Goal: Use online tool/utility: Use online tool/utility

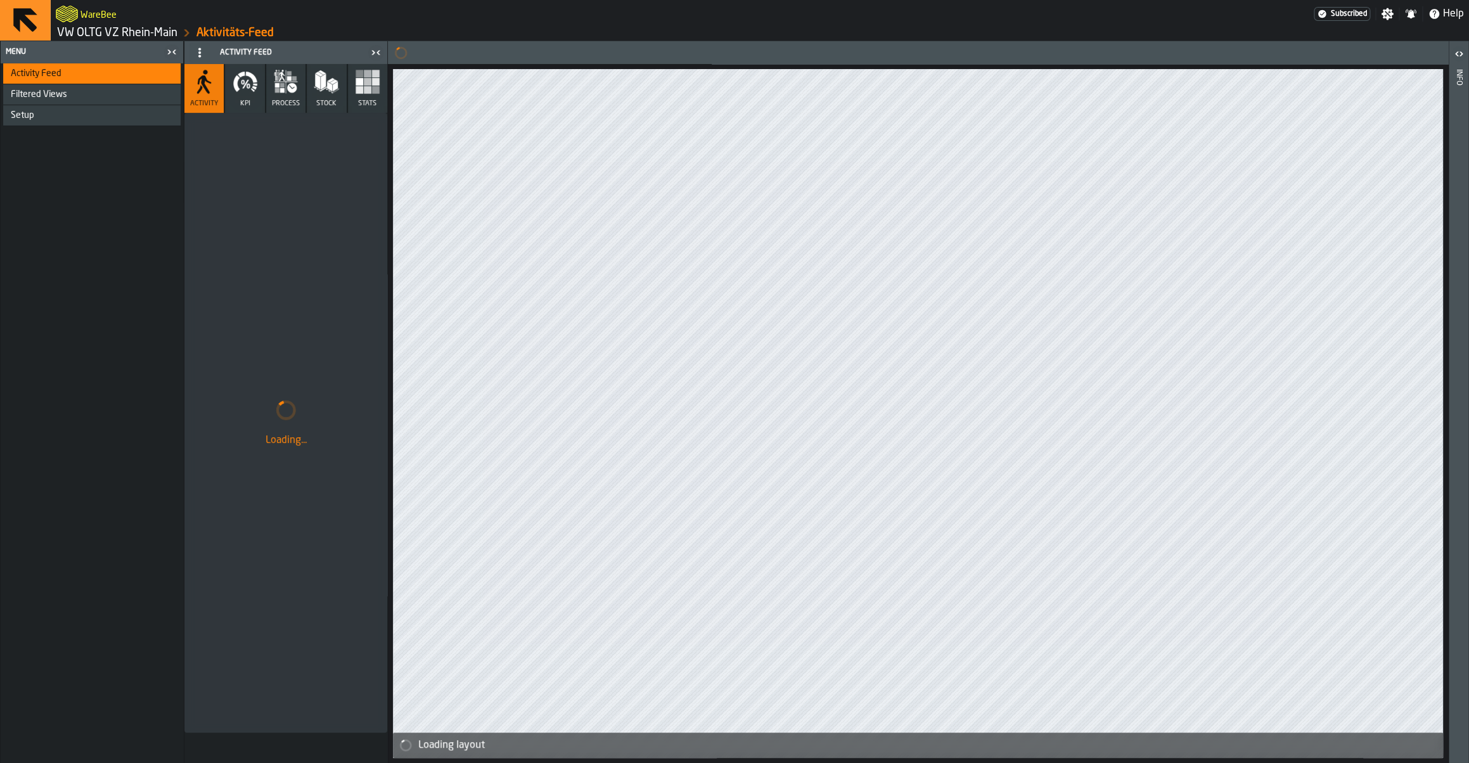
click at [144, 29] on link "VW OLTG VZ Rhein-Main" at bounding box center [117, 33] width 120 height 14
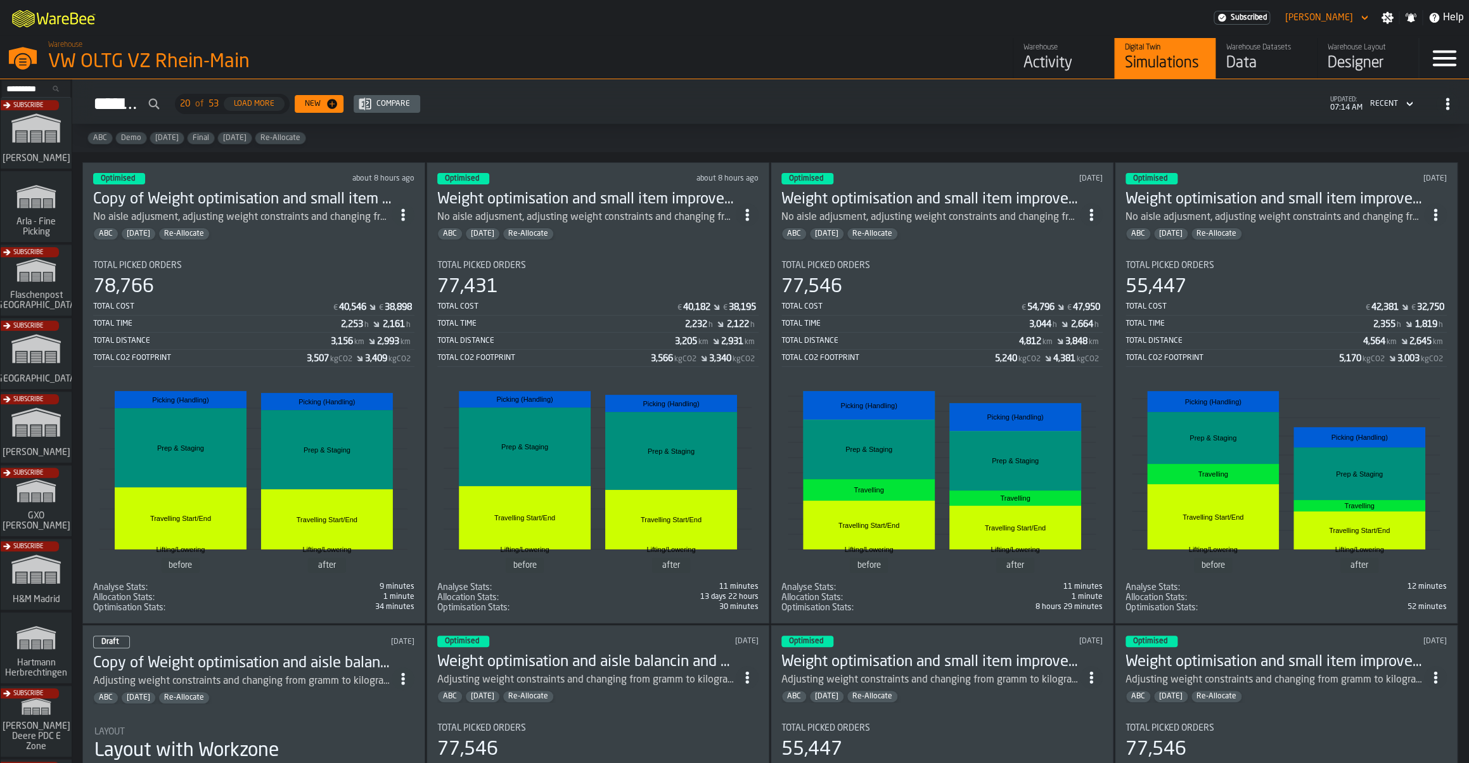
click at [359, 303] on div "Total Cost € 40,546 € 38,898" at bounding box center [253, 308] width 321 height 16
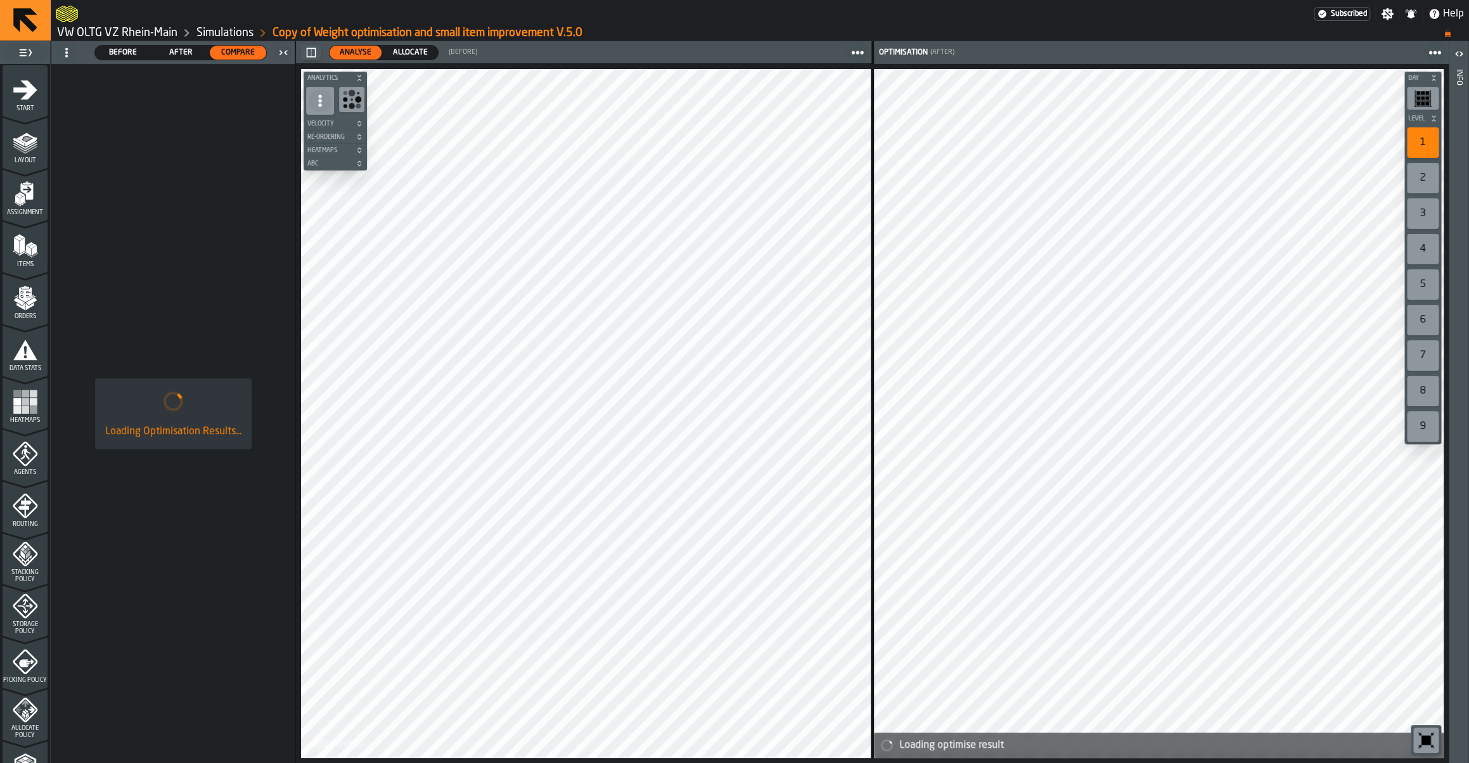
scroll to position [236, 0]
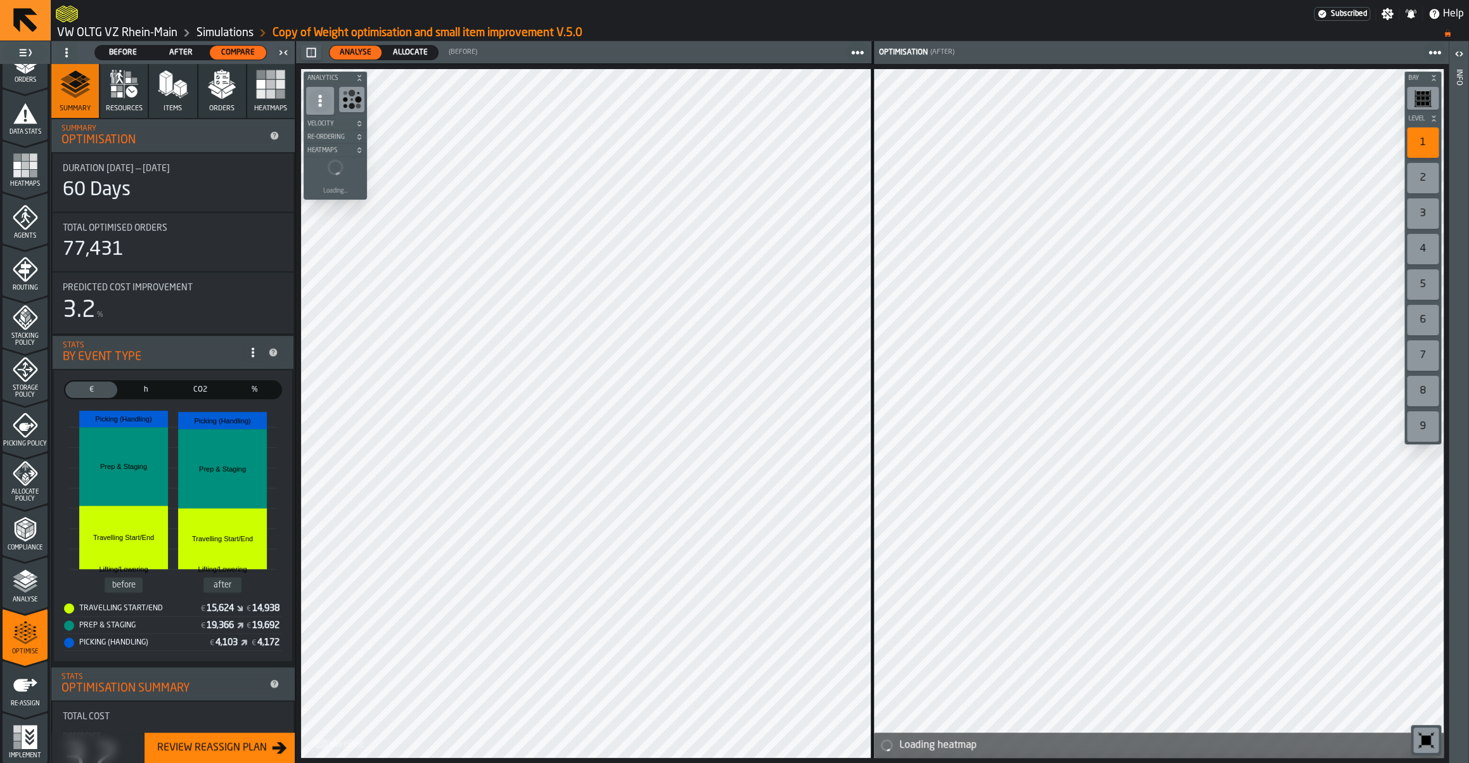
click at [396, 53] on span "Allocate" at bounding box center [410, 52] width 45 height 11
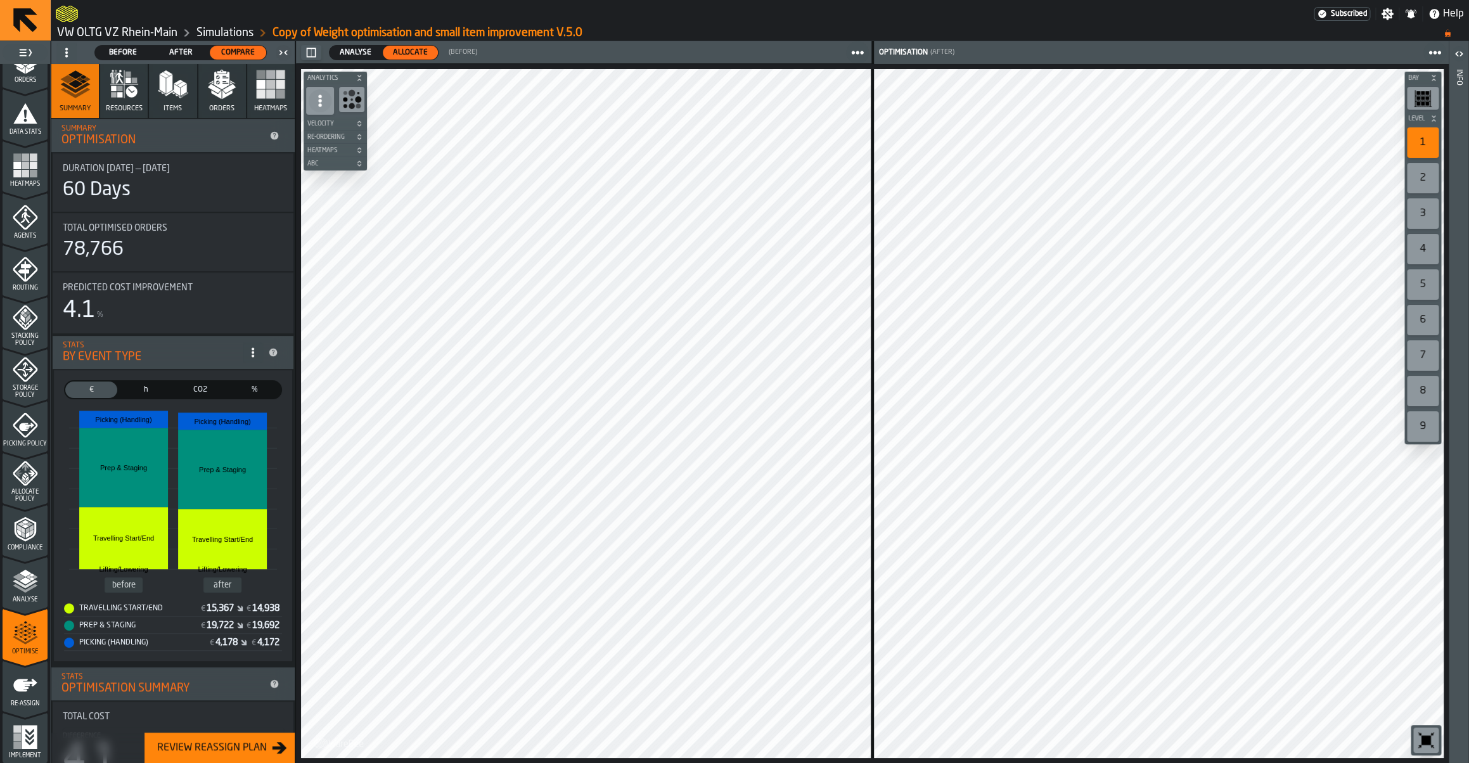
click at [27, 599] on span "Analyse" at bounding box center [25, 599] width 45 height 7
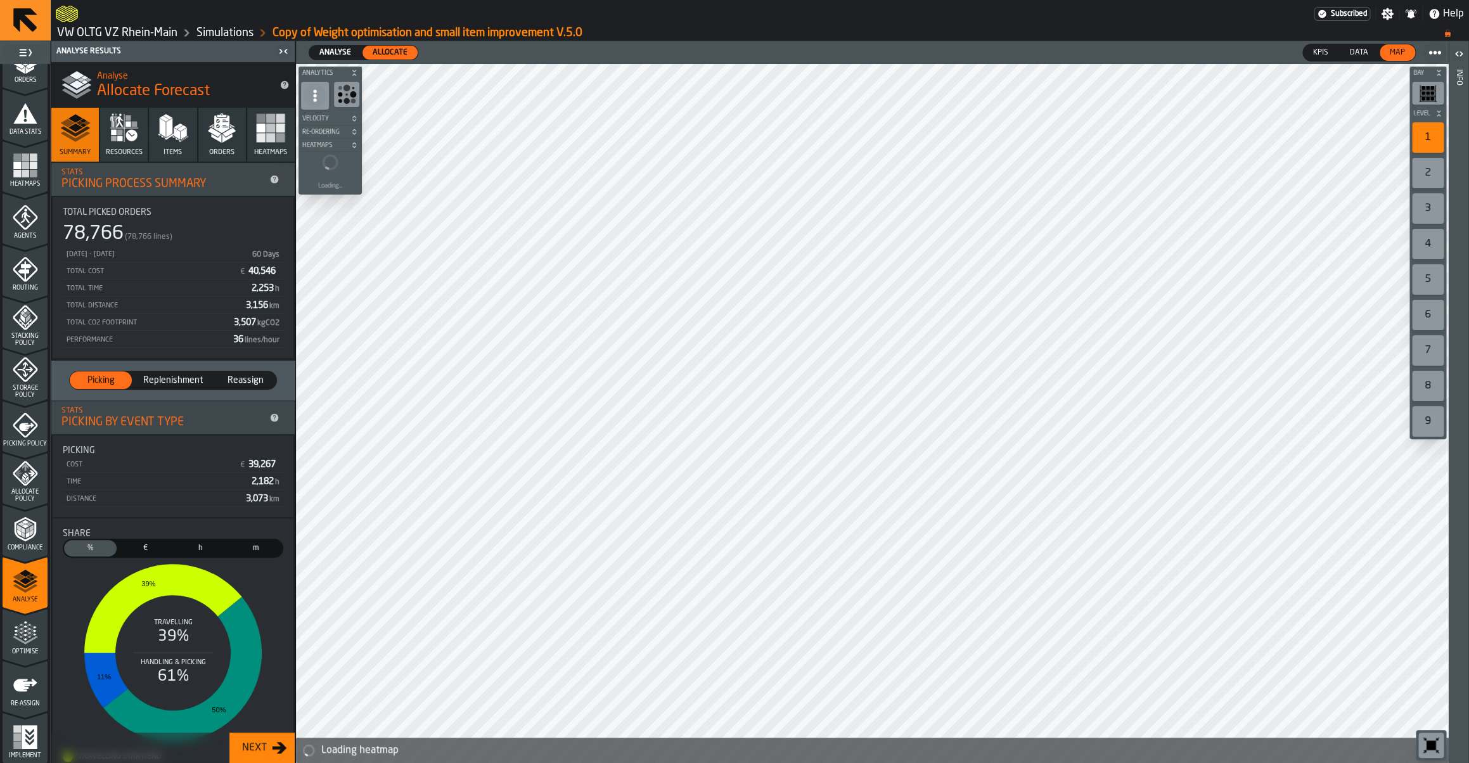
click at [23, 643] on icon "menu Optimise" at bounding box center [25, 632] width 25 height 25
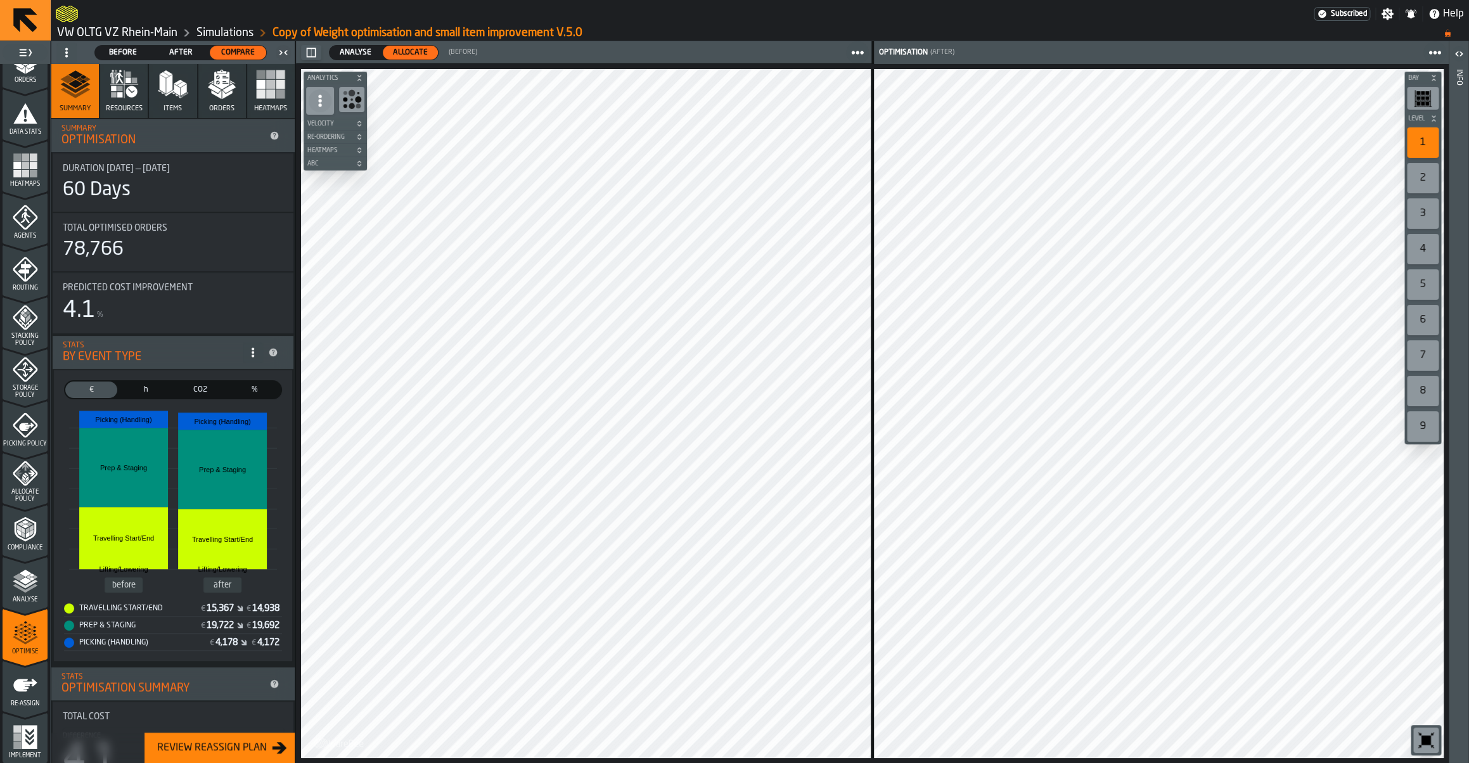
scroll to position [32, 0]
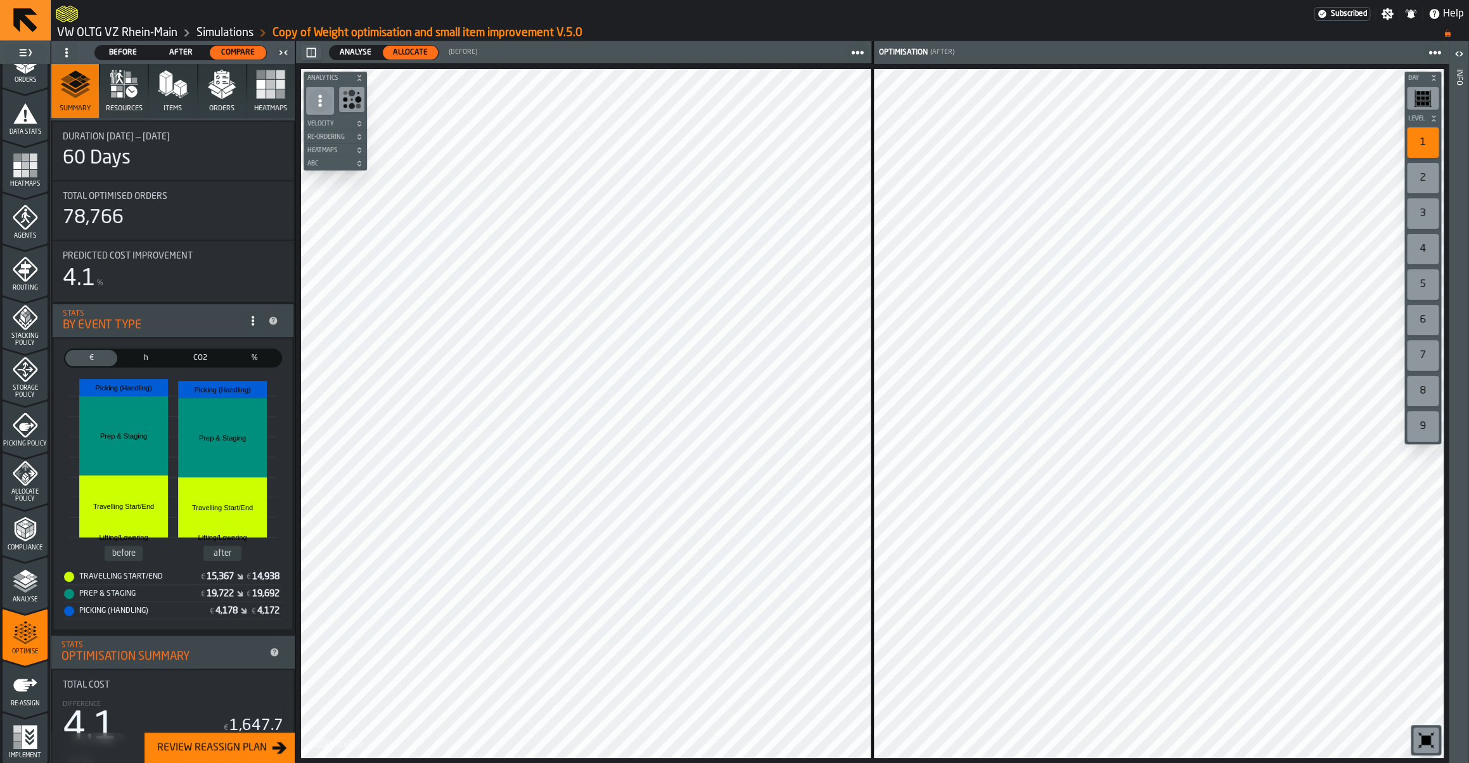
click at [26, 490] on span "Allocate Policy" at bounding box center [25, 496] width 45 height 14
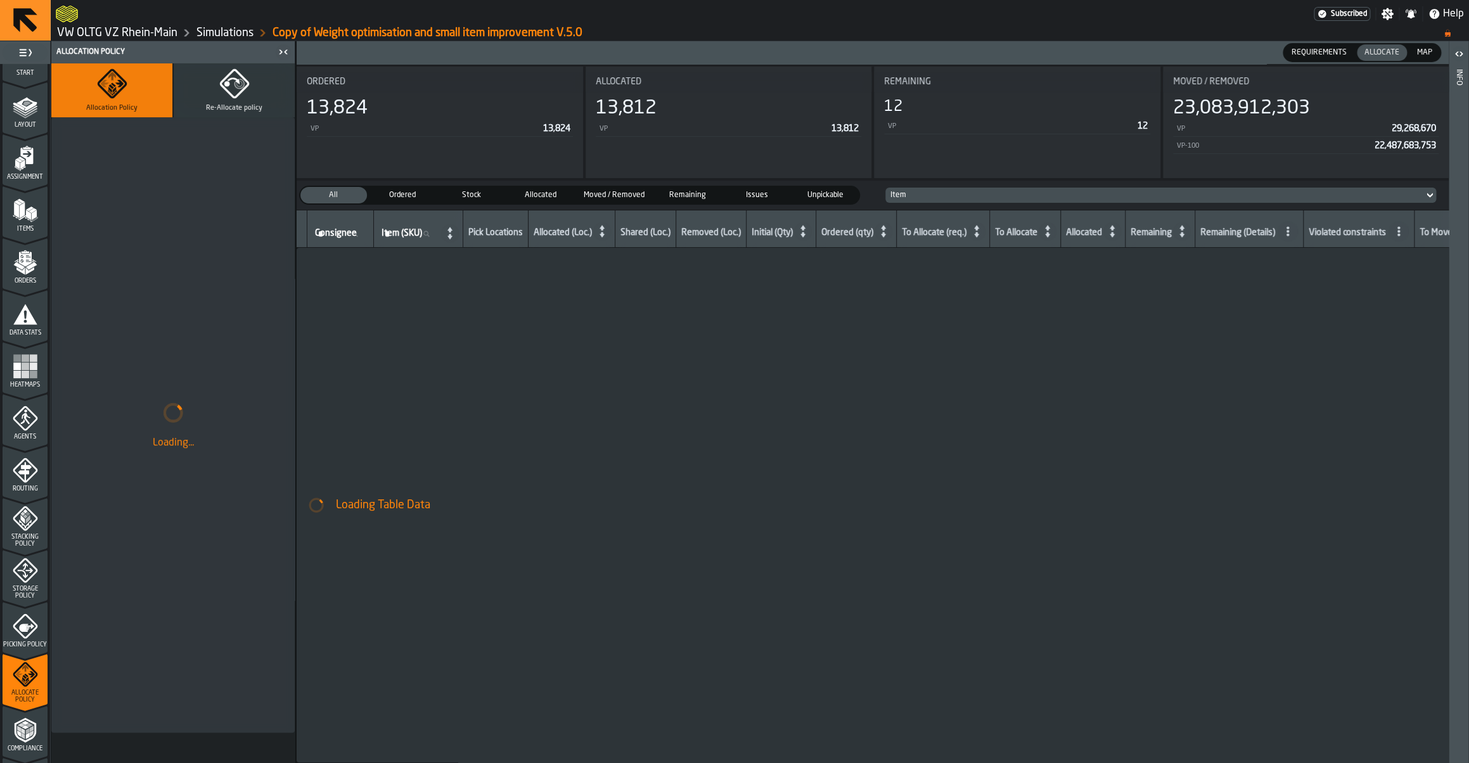
scroll to position [0, 0]
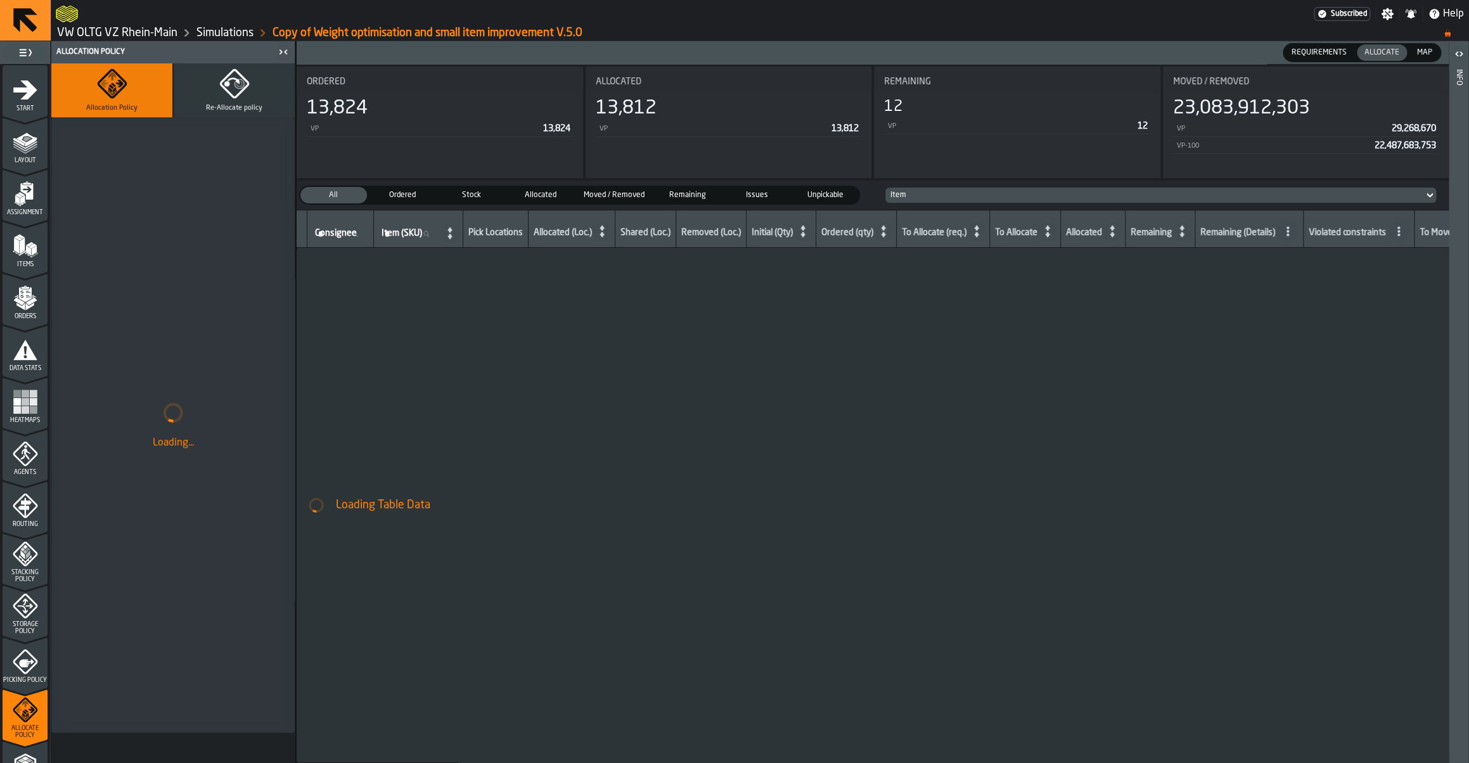
click at [18, 100] on icon "menu Start" at bounding box center [25, 89] width 25 height 25
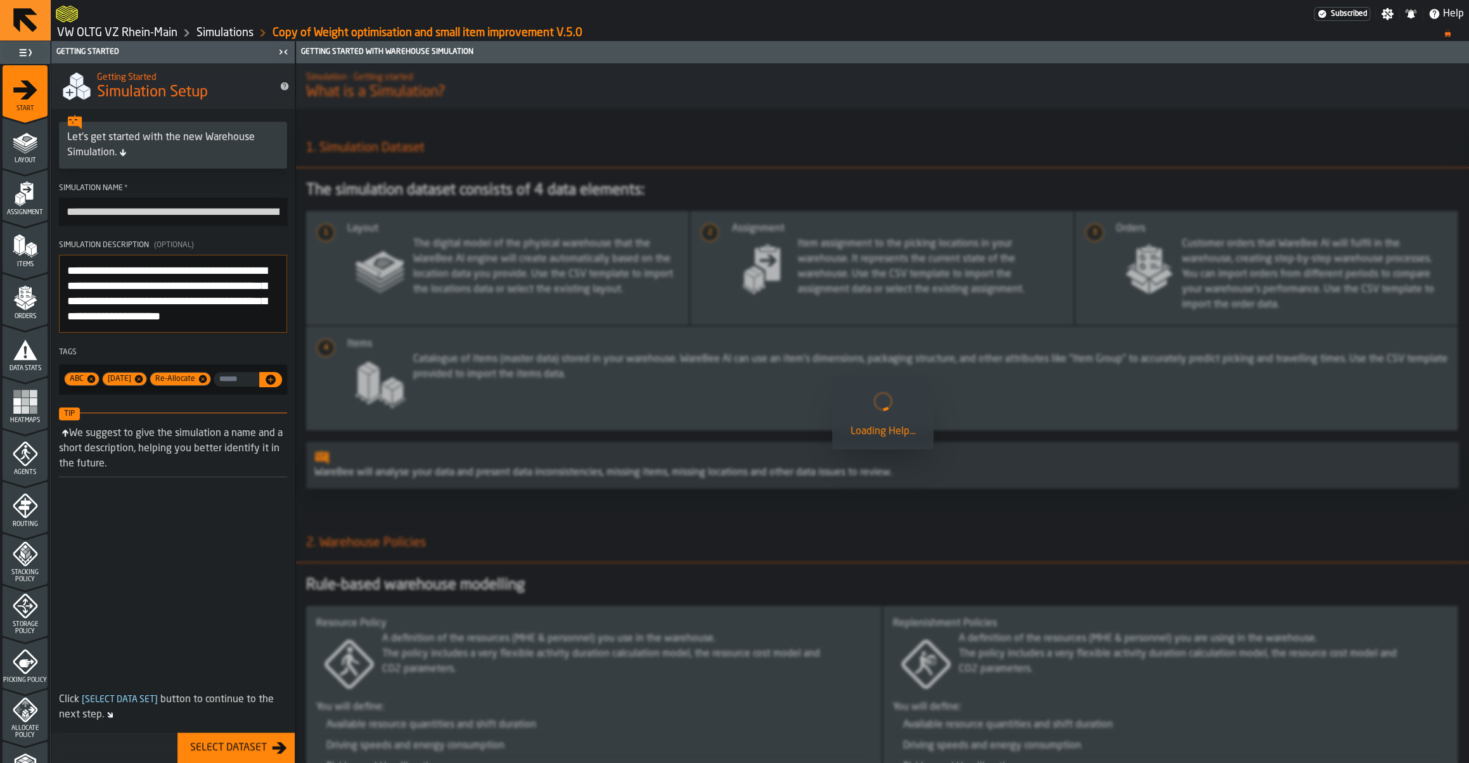
click at [148, 217] on input "**********" at bounding box center [173, 212] width 228 height 28
drag, startPoint x: 106, startPoint y: 212, endPoint x: 41, endPoint y: 200, distance: 67.0
click at [59, 200] on input "**********" at bounding box center [173, 212] width 228 height 28
click at [215, 209] on input "**********" at bounding box center [173, 212] width 228 height 28
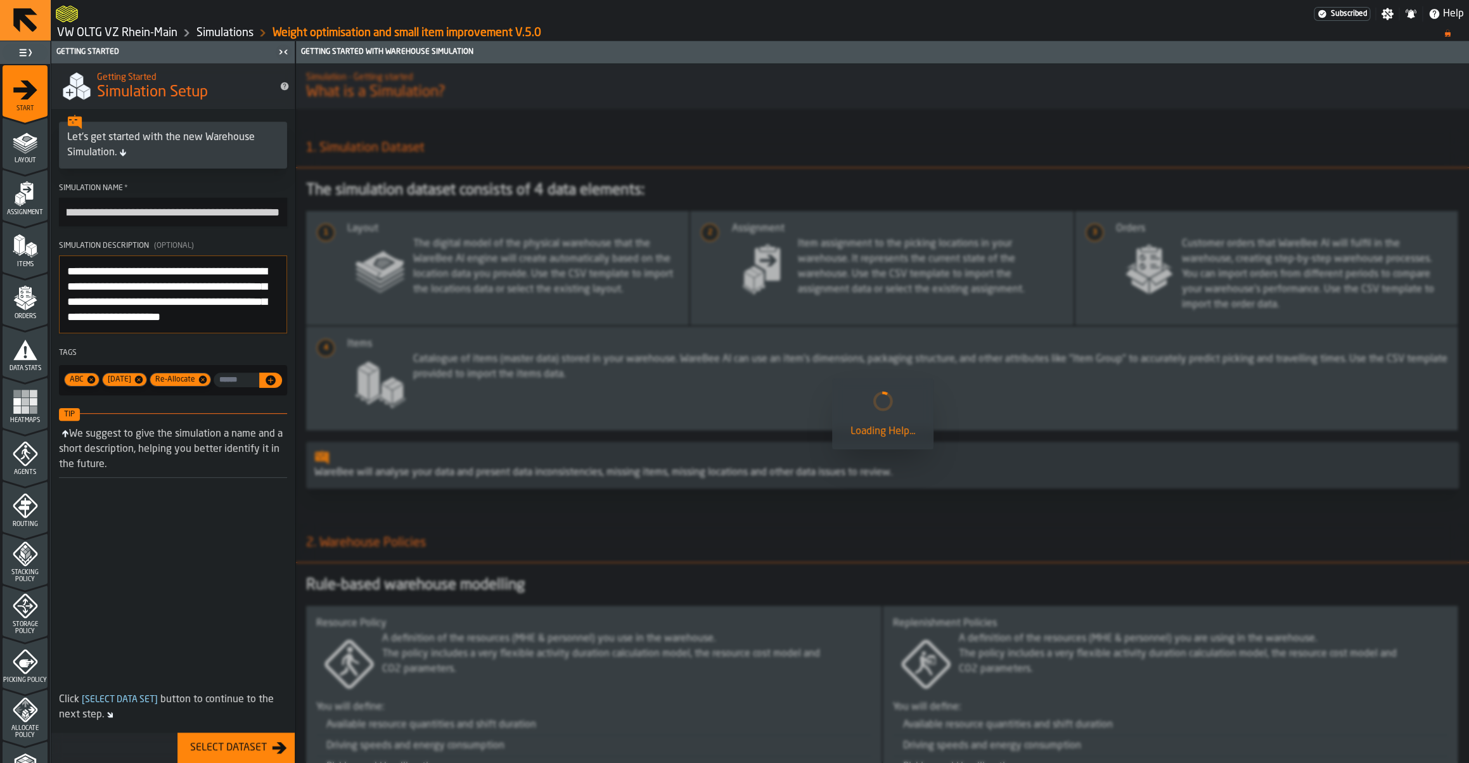
drag, startPoint x: 215, startPoint y: 209, endPoint x: 354, endPoint y: 240, distance: 142.2
click at [287, 226] on input "**********" at bounding box center [173, 212] width 228 height 29
click at [266, 213] on input "**********" at bounding box center [173, 212] width 228 height 29
type input "**********"
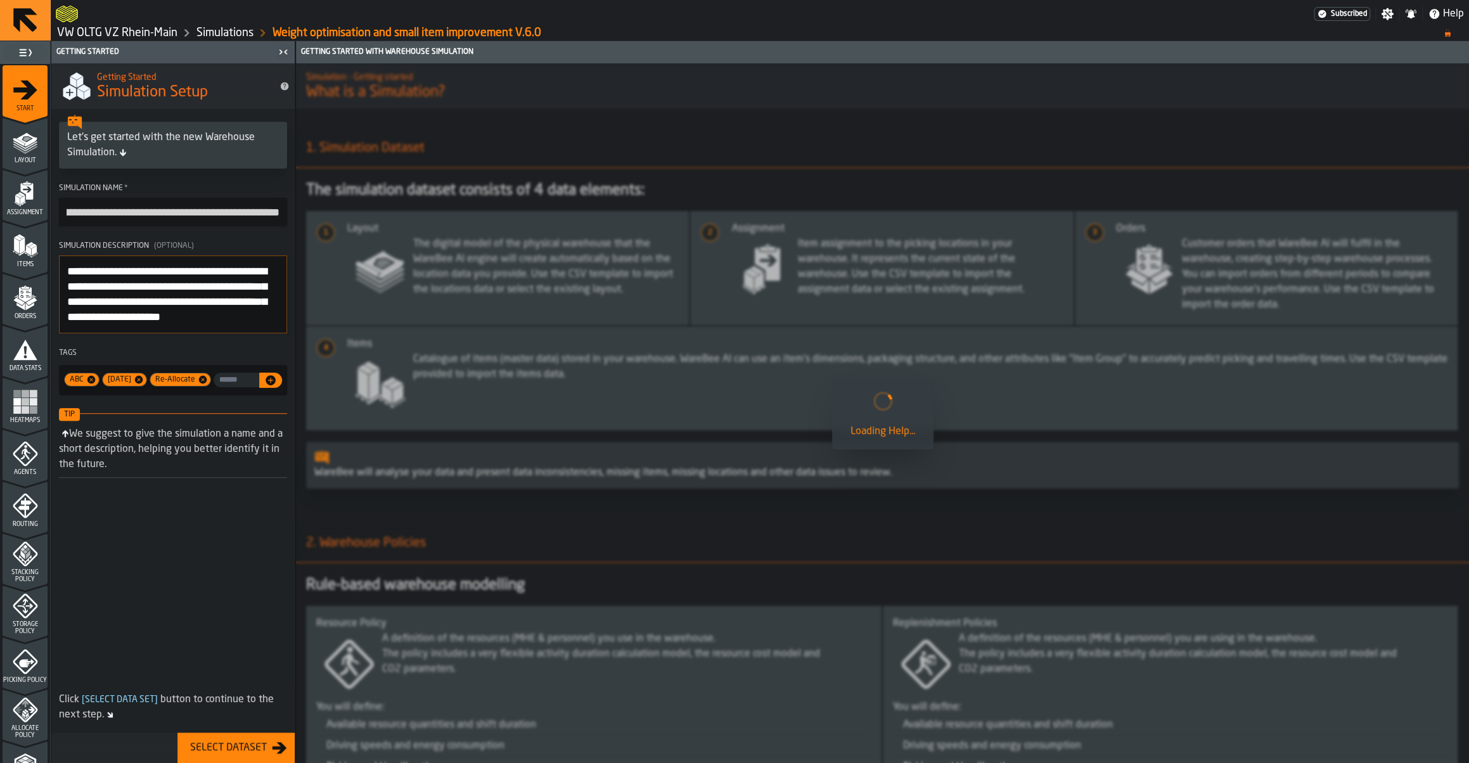
click at [170, 327] on textarea "**********" at bounding box center [173, 294] width 228 height 78
click at [167, 331] on textarea "**********" at bounding box center [173, 294] width 228 height 78
type textarea "**********"
click at [200, 214] on input "**********" at bounding box center [173, 212] width 228 height 29
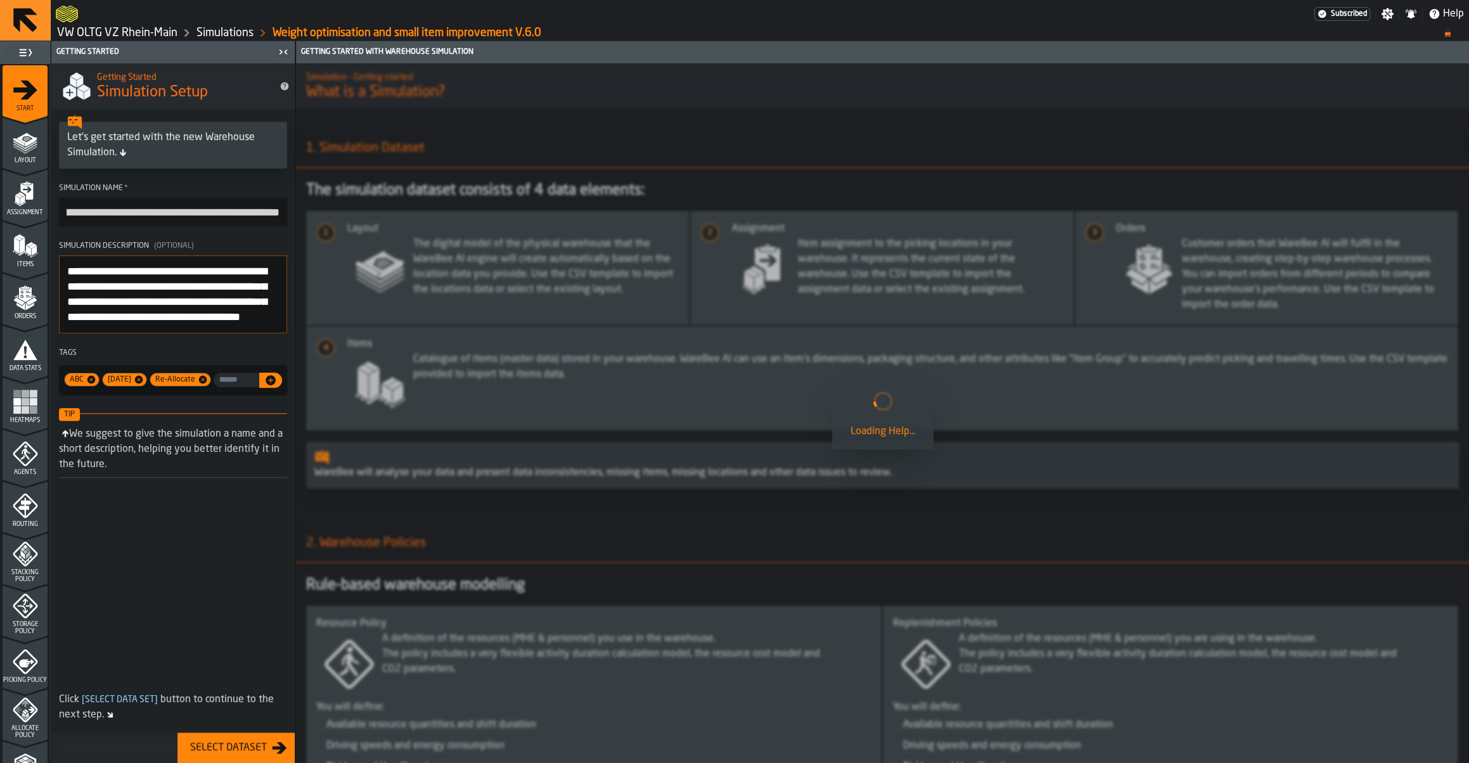
scroll to position [0, 0]
drag, startPoint x: 208, startPoint y: 214, endPoint x: 30, endPoint y: 208, distance: 178.2
click at [59, 208] on input "**********" at bounding box center [173, 212] width 228 height 29
click at [72, 216] on input "**********" at bounding box center [173, 212] width 228 height 29
type input "**********"
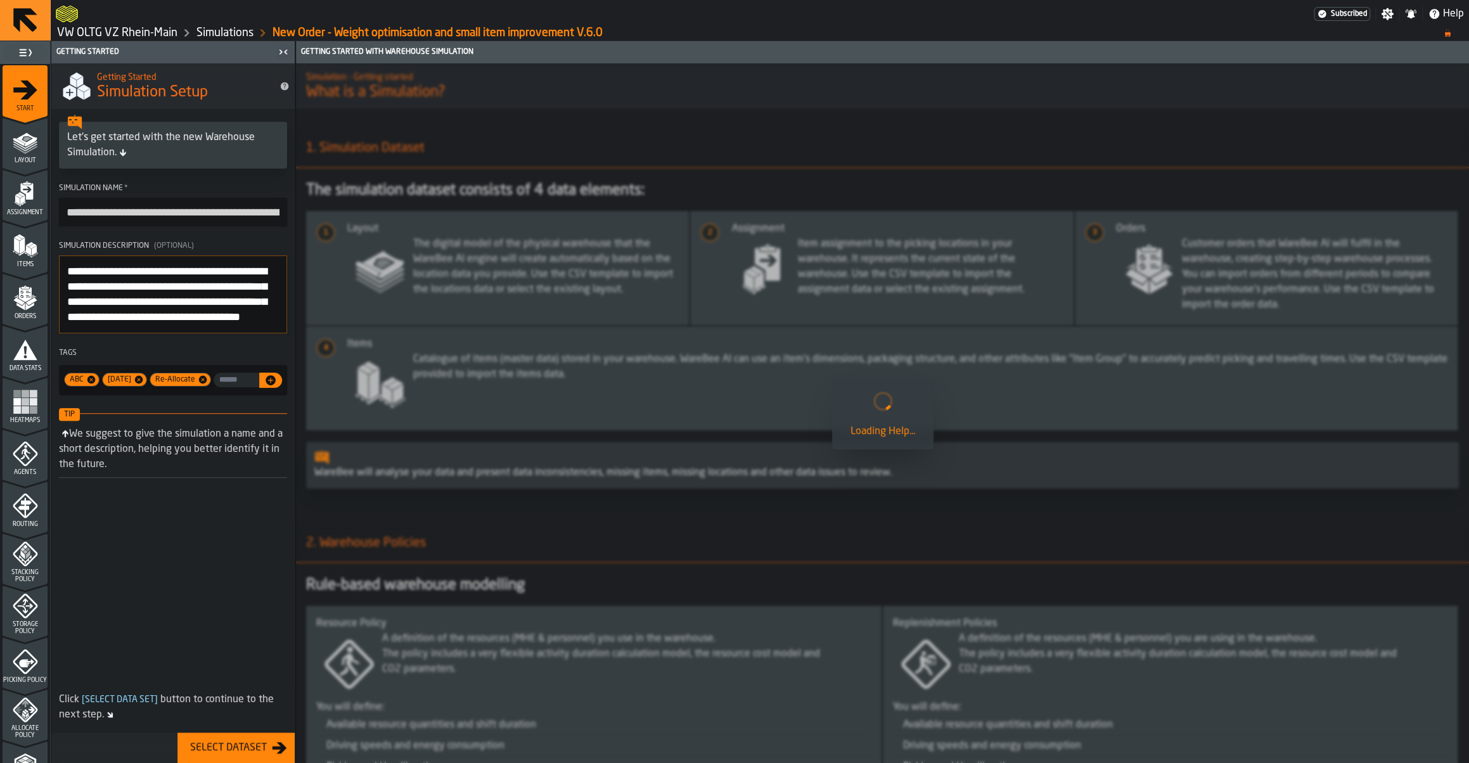
click at [364, 115] on div at bounding box center [882, 413] width 1173 height 700
click at [30, 151] on icon "menu Layout" at bounding box center [25, 141] width 25 height 25
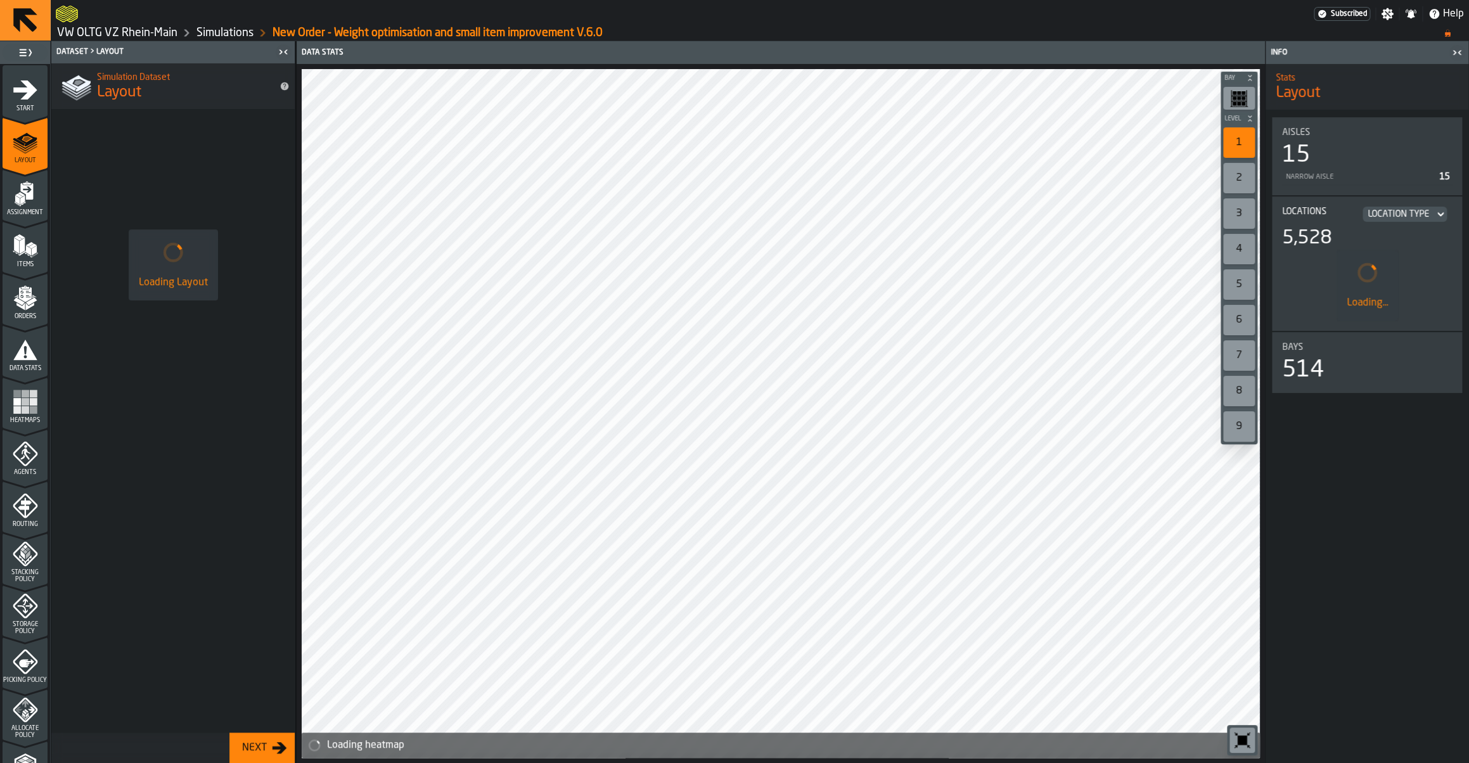
click at [10, 101] on div "Start" at bounding box center [25, 94] width 45 height 35
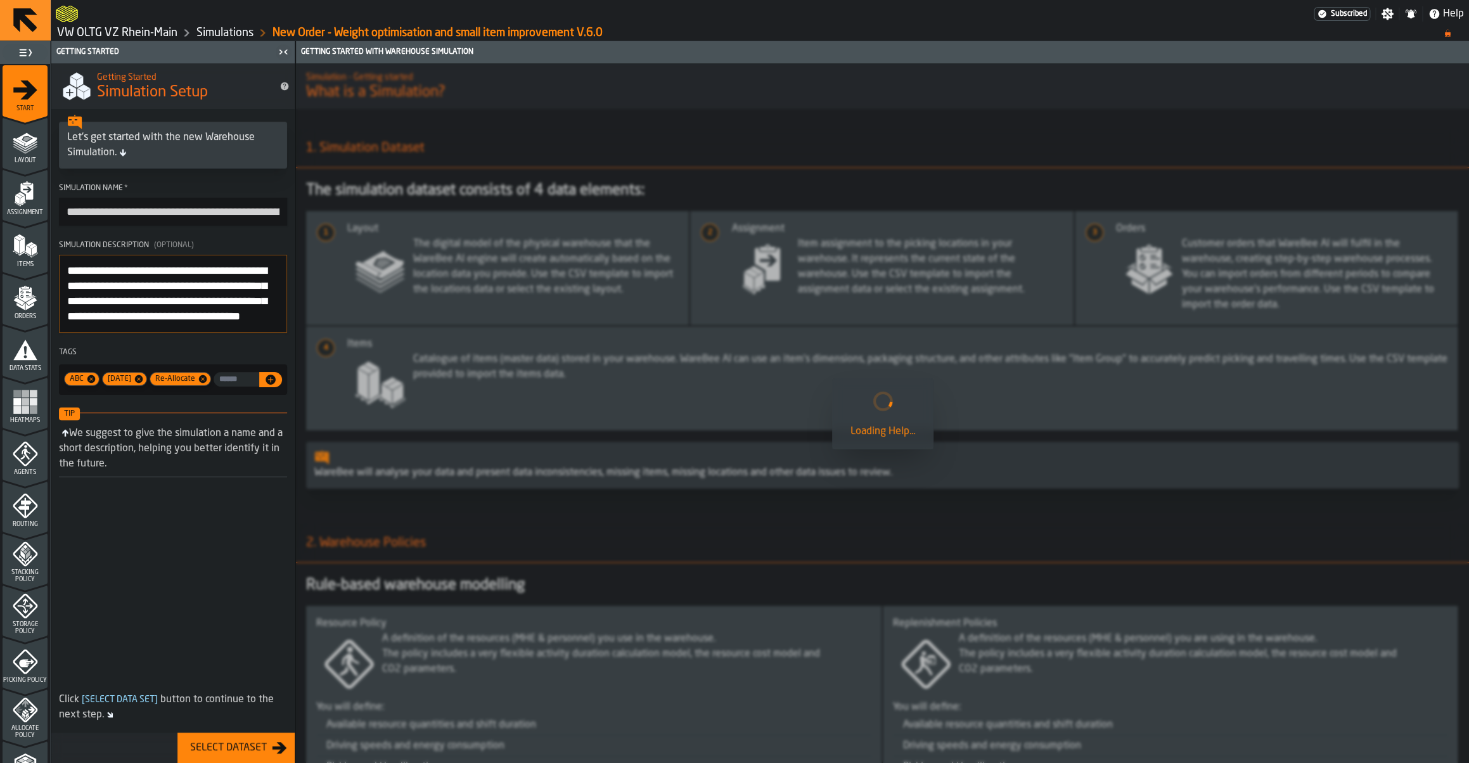
click at [124, 208] on input "**********" at bounding box center [173, 212] width 228 height 28
type input "**********"
click at [441, 143] on div at bounding box center [882, 413] width 1173 height 700
click at [155, 608] on span at bounding box center [172, 593] width 243 height 192
click at [16, 270] on icon "menu Items" at bounding box center [25, 273] width 45 height 12
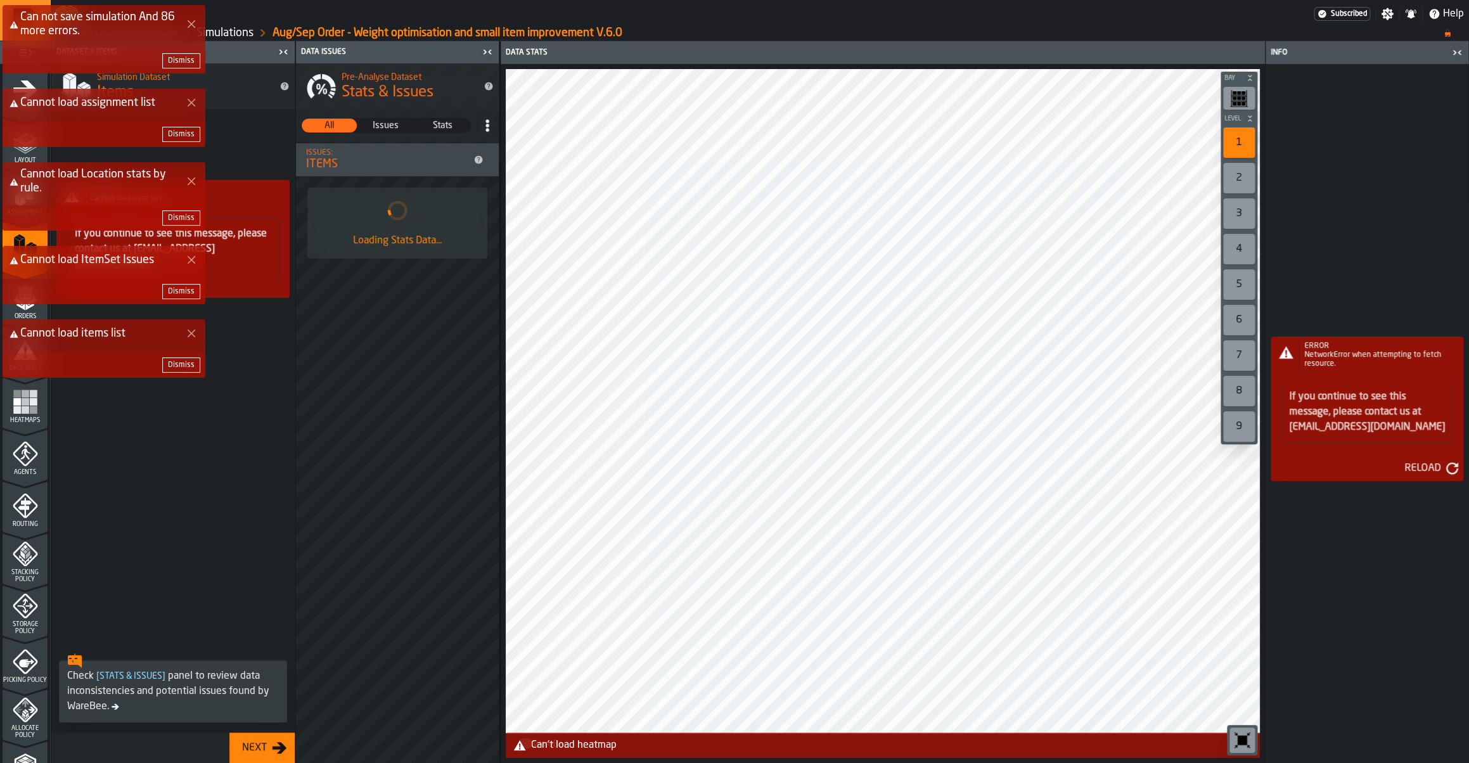
click at [180, 67] on button "Dismiss" at bounding box center [181, 60] width 38 height 15
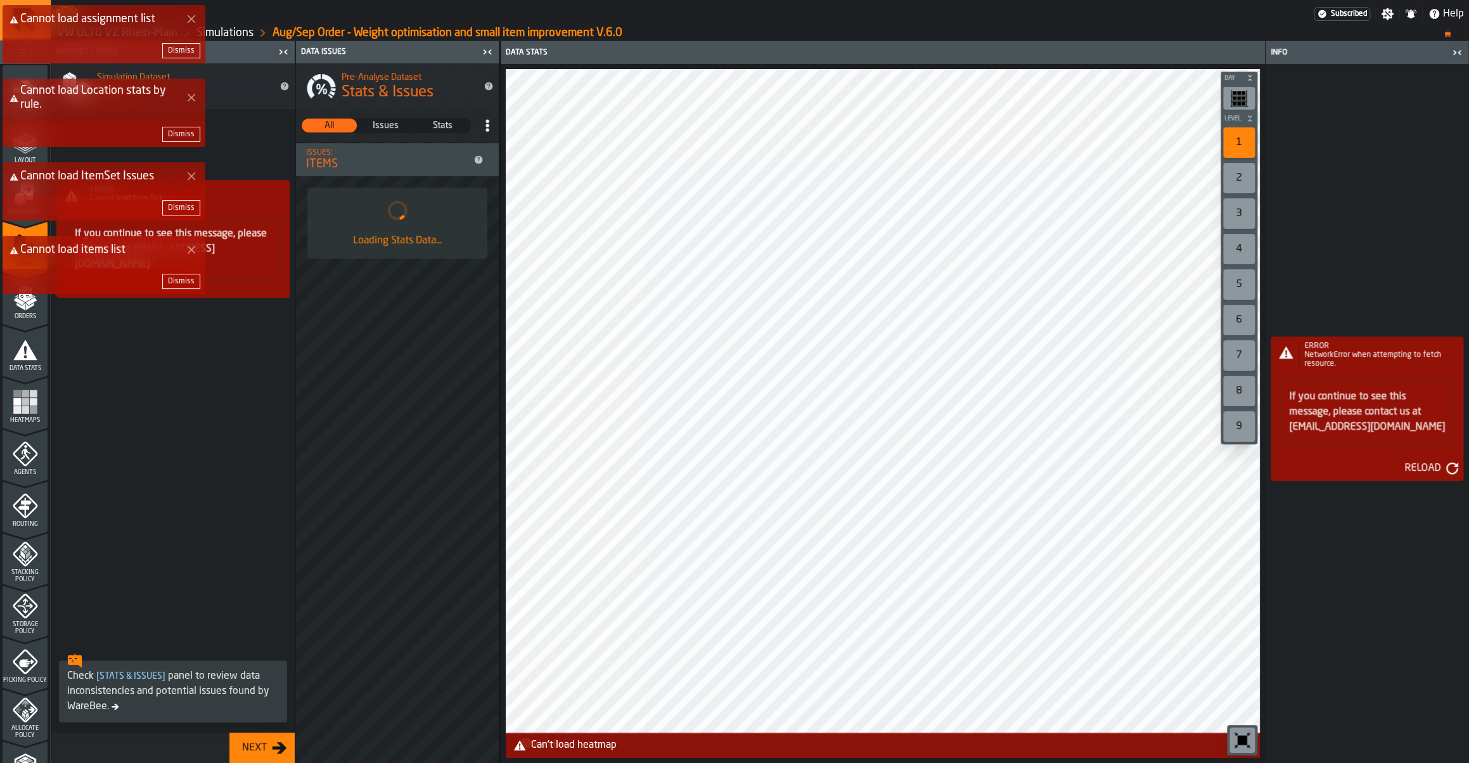
click at [181, 61] on div "Dismiss" at bounding box center [104, 50] width 203 height 25
click at [177, 53] on div "Dismiss" at bounding box center [181, 50] width 27 height 9
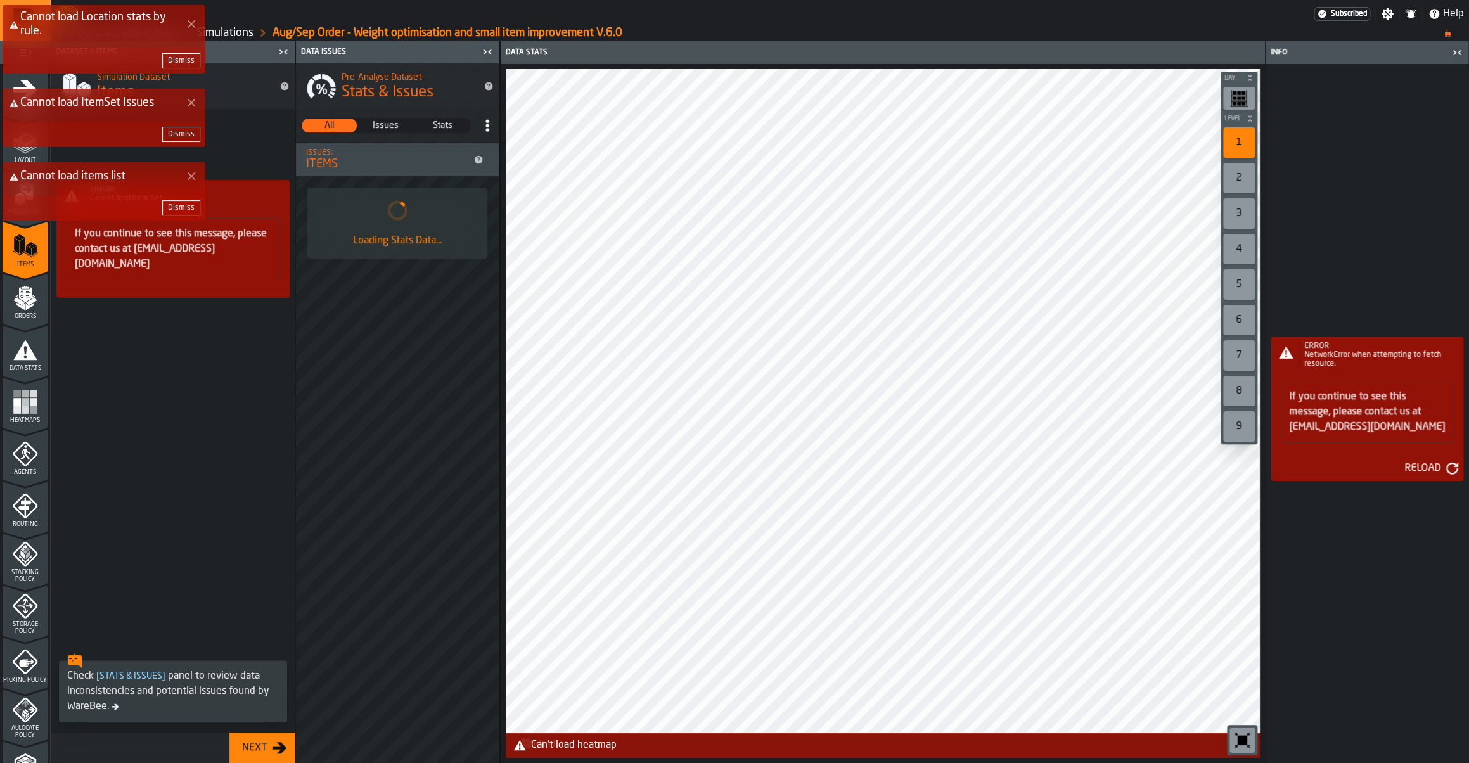
click at [177, 53] on button "Dismiss" at bounding box center [181, 60] width 38 height 15
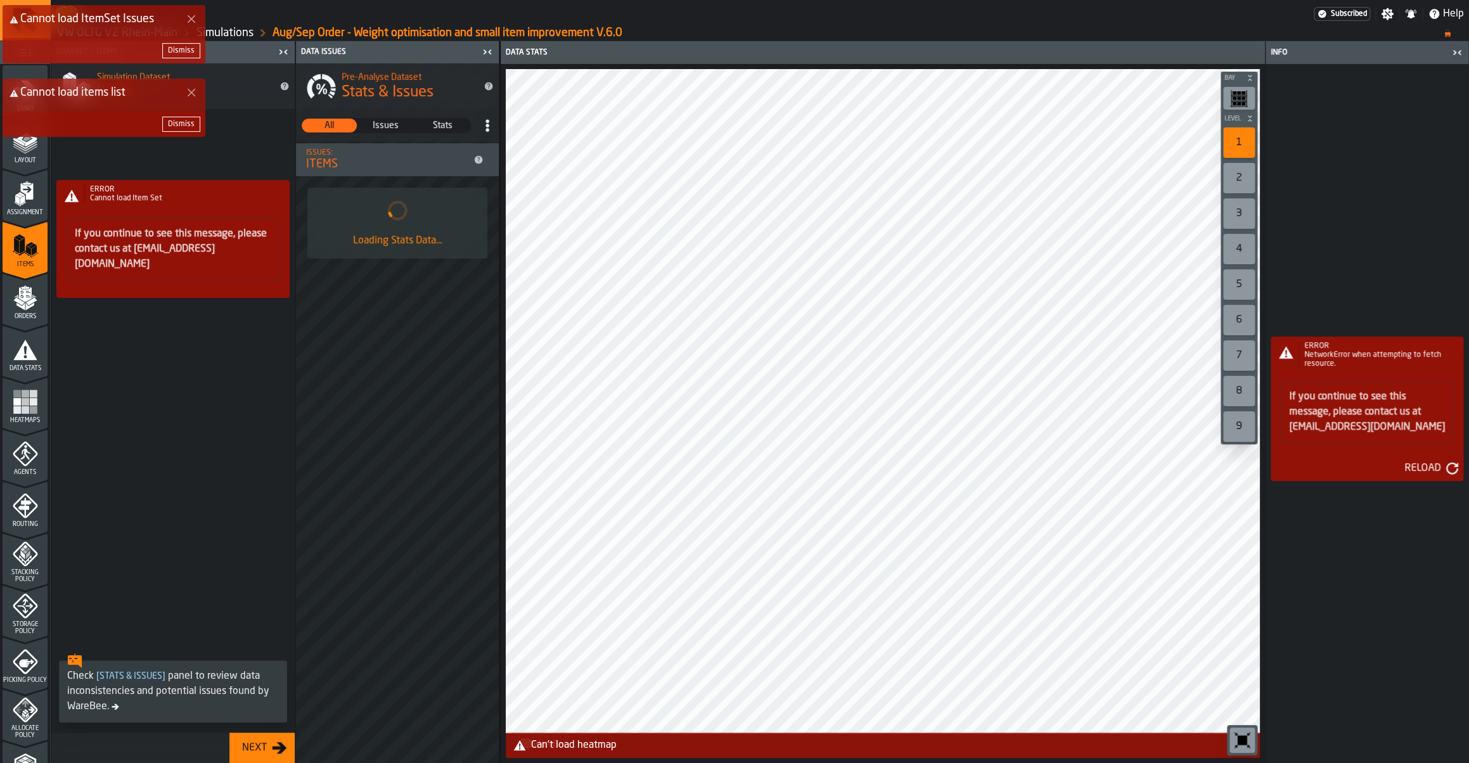
click at [177, 53] on div "Dismiss" at bounding box center [181, 50] width 27 height 9
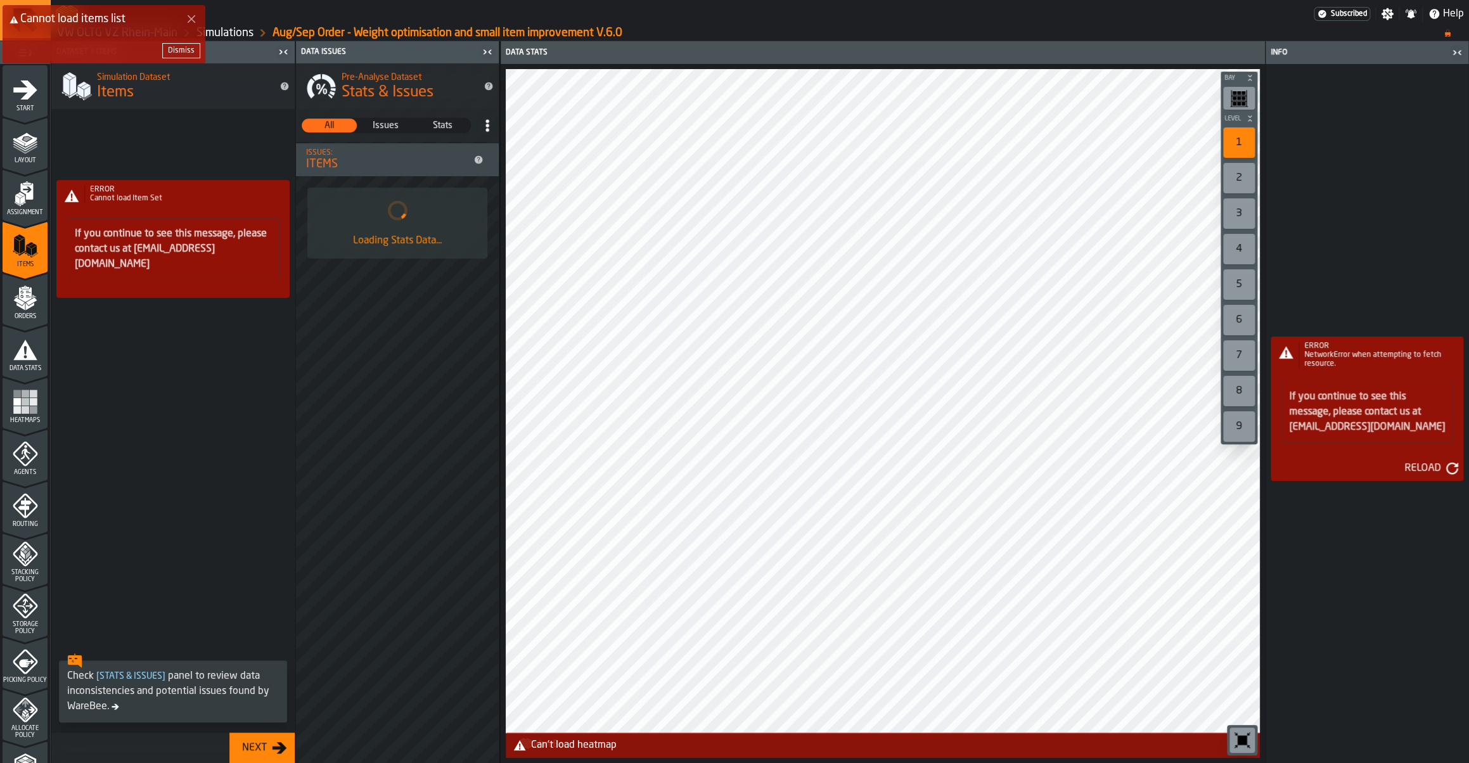
click at [177, 53] on div "Dismiss" at bounding box center [181, 50] width 27 height 9
click at [1441, 471] on div "Reload" at bounding box center [1422, 468] width 46 height 15
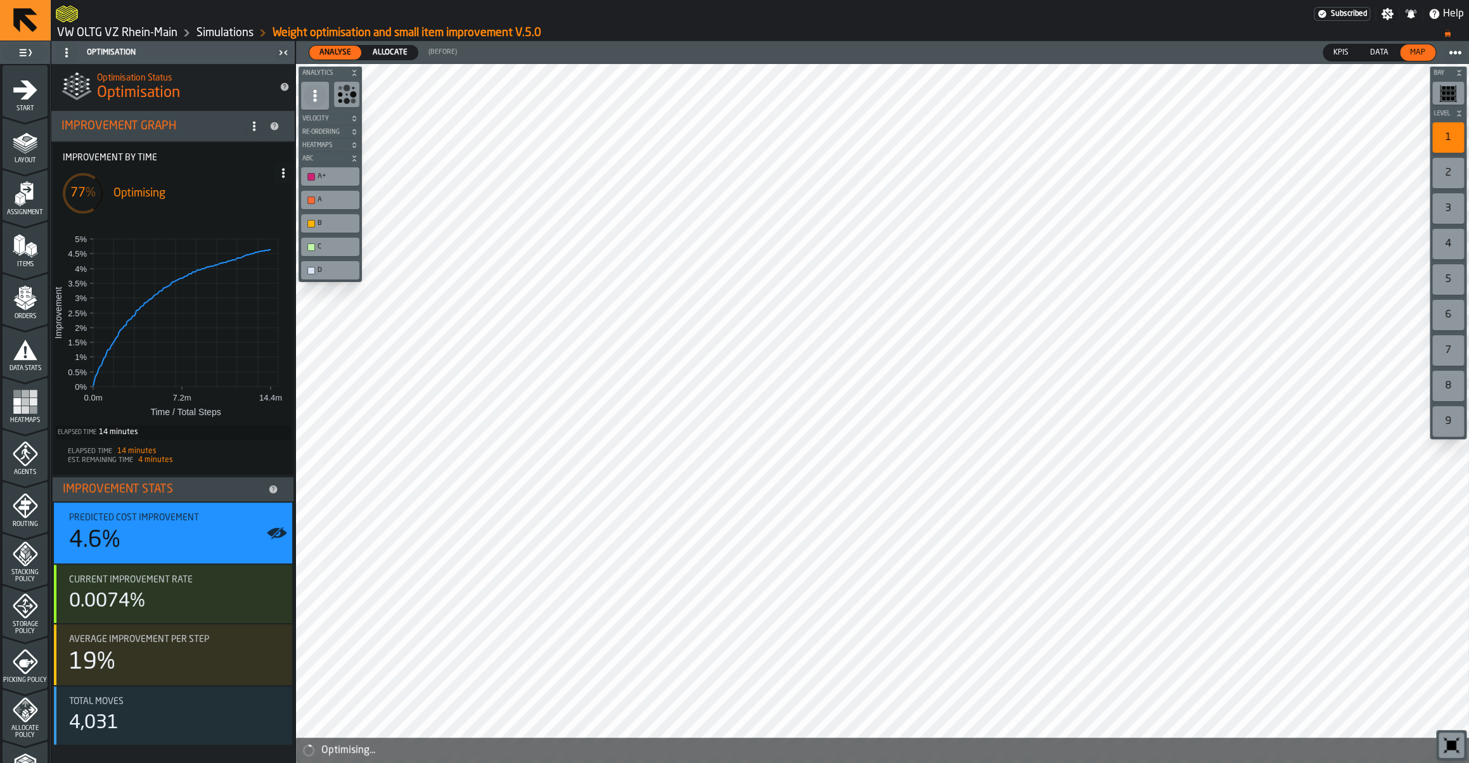
scroll to position [236, 0]
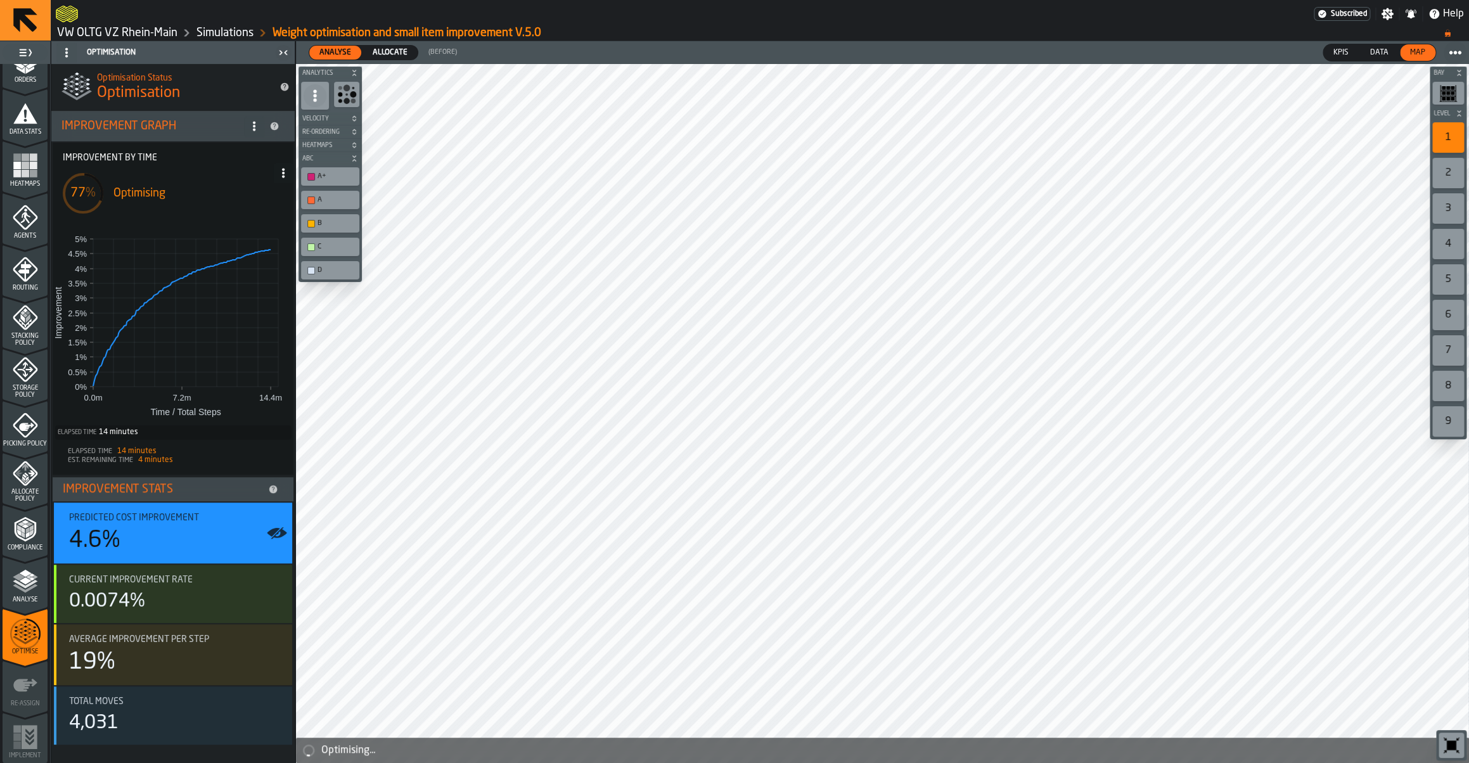
click at [228, 35] on link "Simulations" at bounding box center [224, 33] width 57 height 14
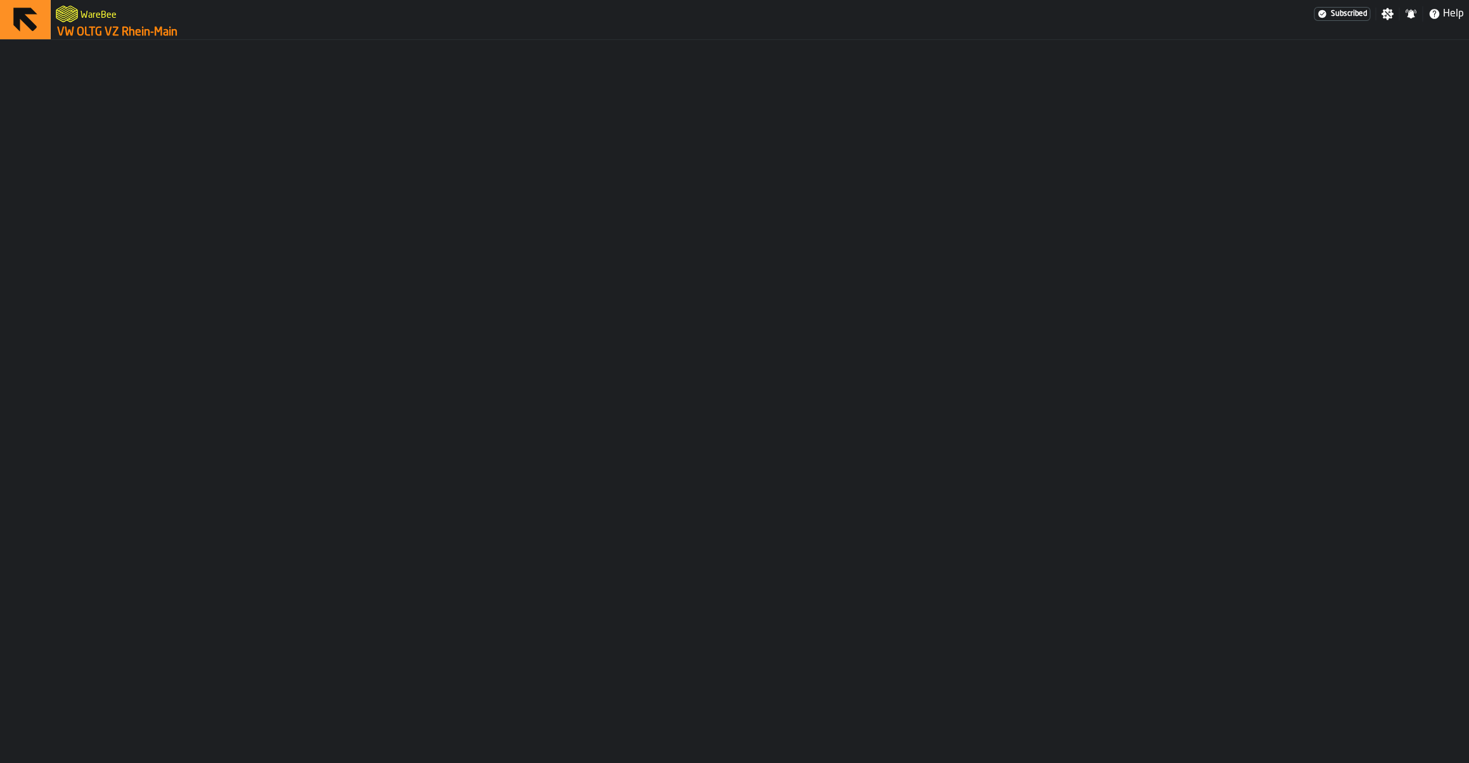
click at [157, 32] on link "VW OLTG VZ Rhein-Main" at bounding box center [117, 32] width 120 height 14
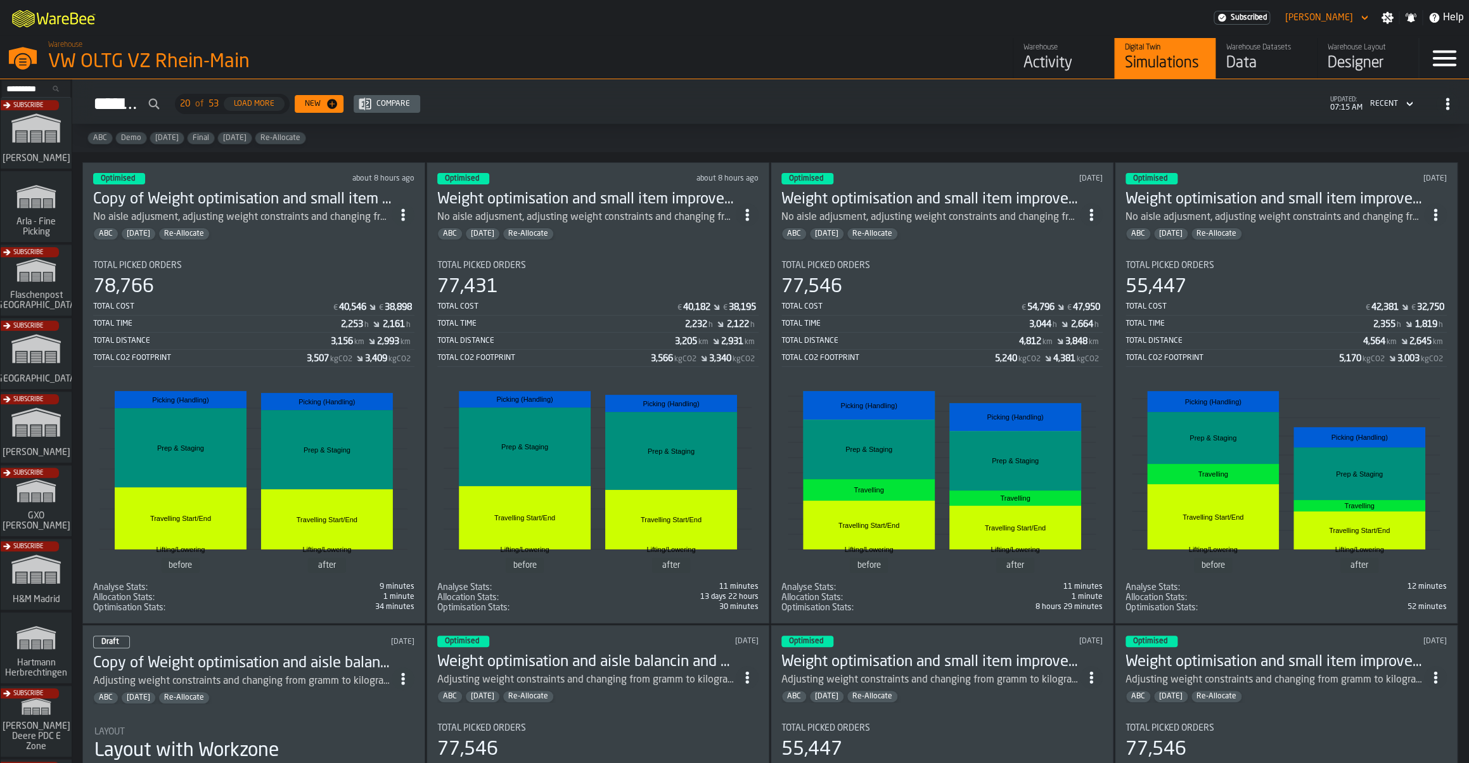
click at [750, 215] on icon "ItemListCard-DashboardItemContainer" at bounding box center [747, 214] width 13 height 13
click at [625, 289] on div "77,431" at bounding box center [597, 287] width 321 height 23
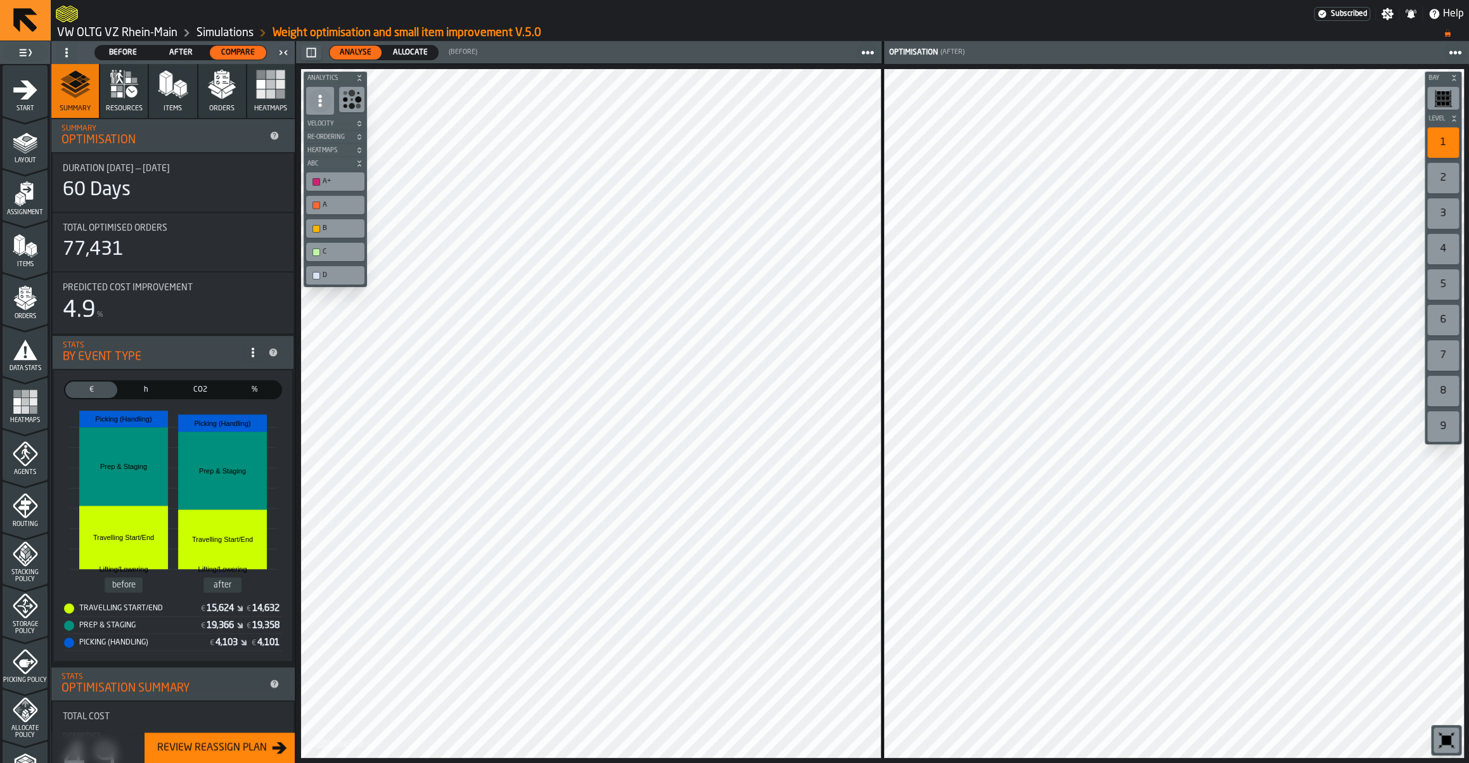
click at [415, 53] on span "Allocate" at bounding box center [410, 52] width 45 height 11
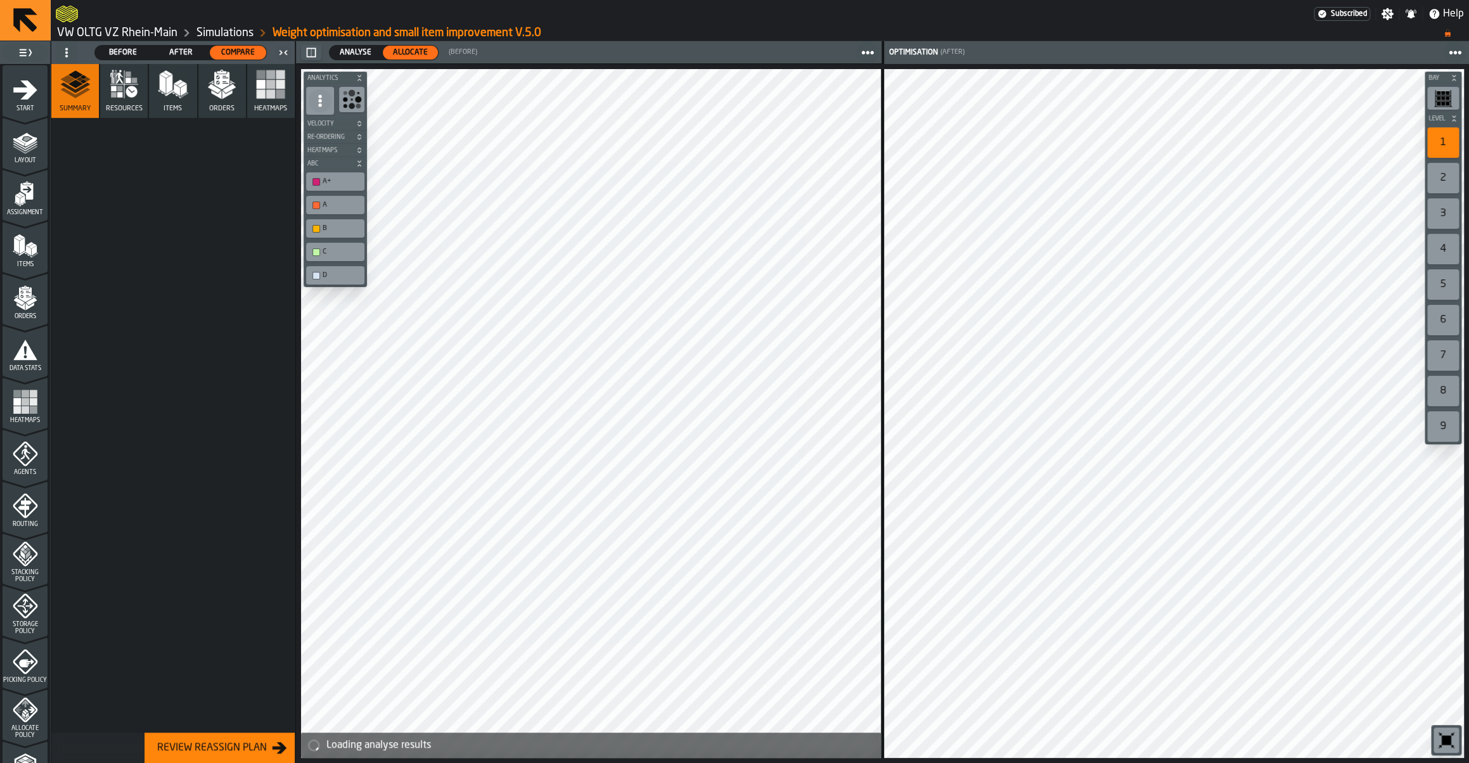
scroll to position [236, 0]
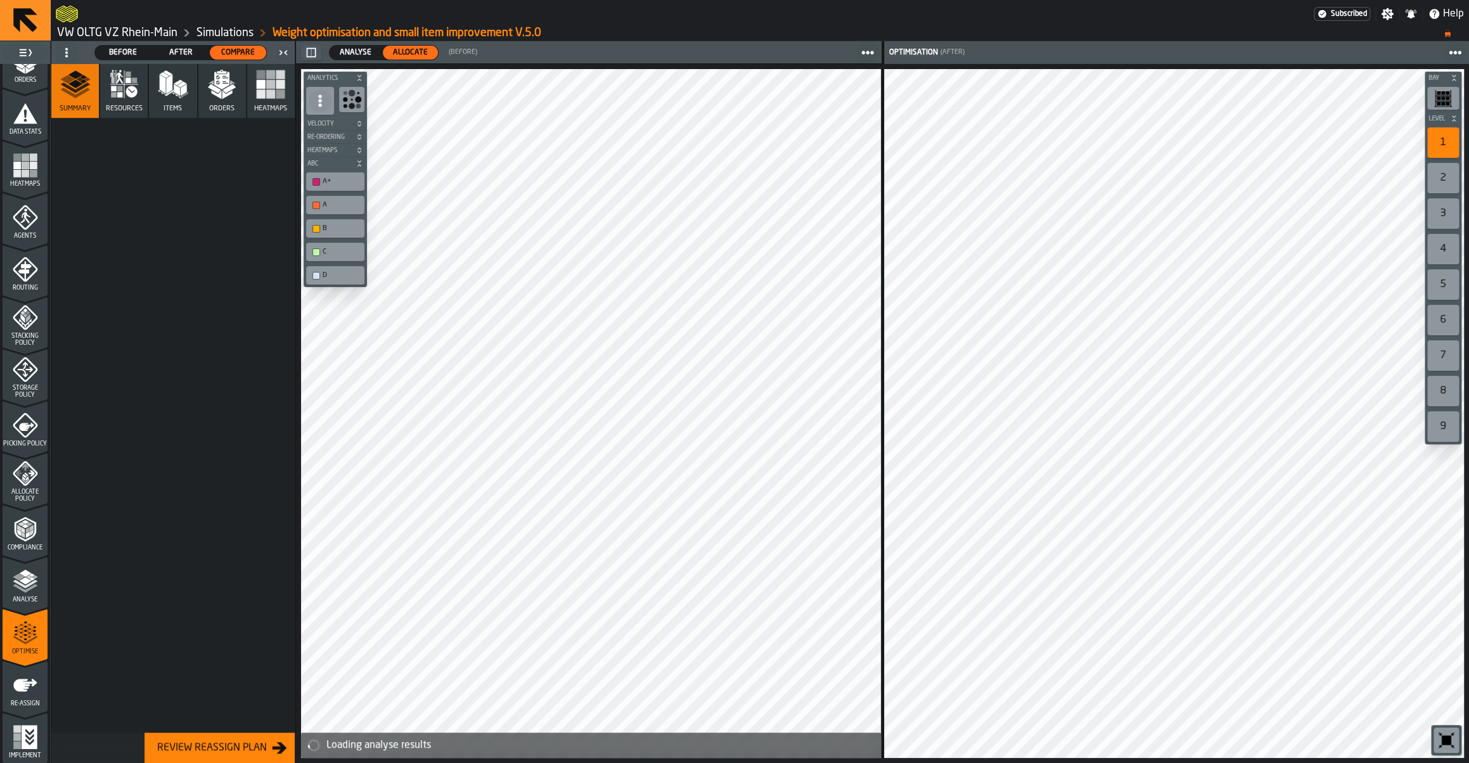
click at [25, 563] on div "Analyse" at bounding box center [25, 582] width 45 height 42
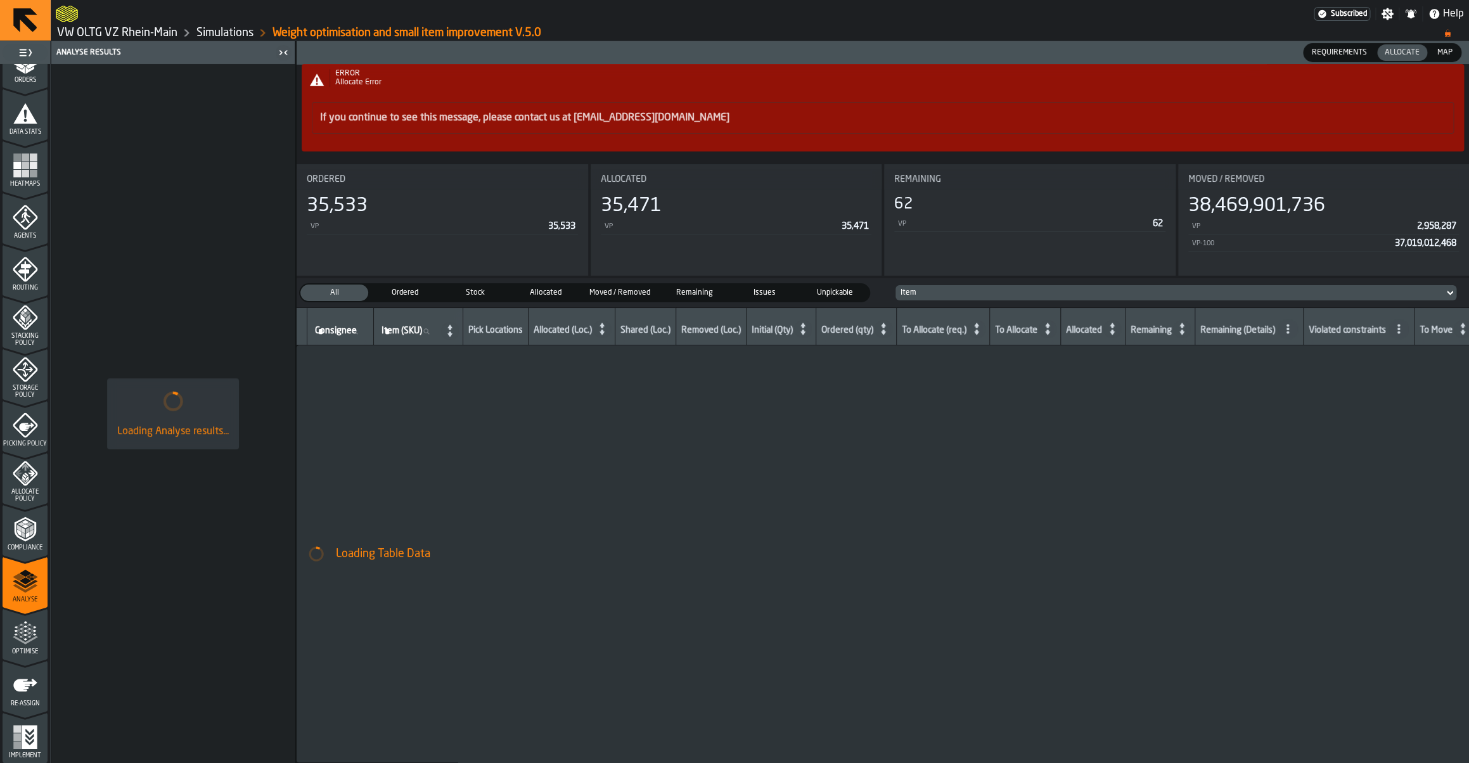
click at [22, 643] on icon "menu Optimise" at bounding box center [25, 632] width 25 height 25
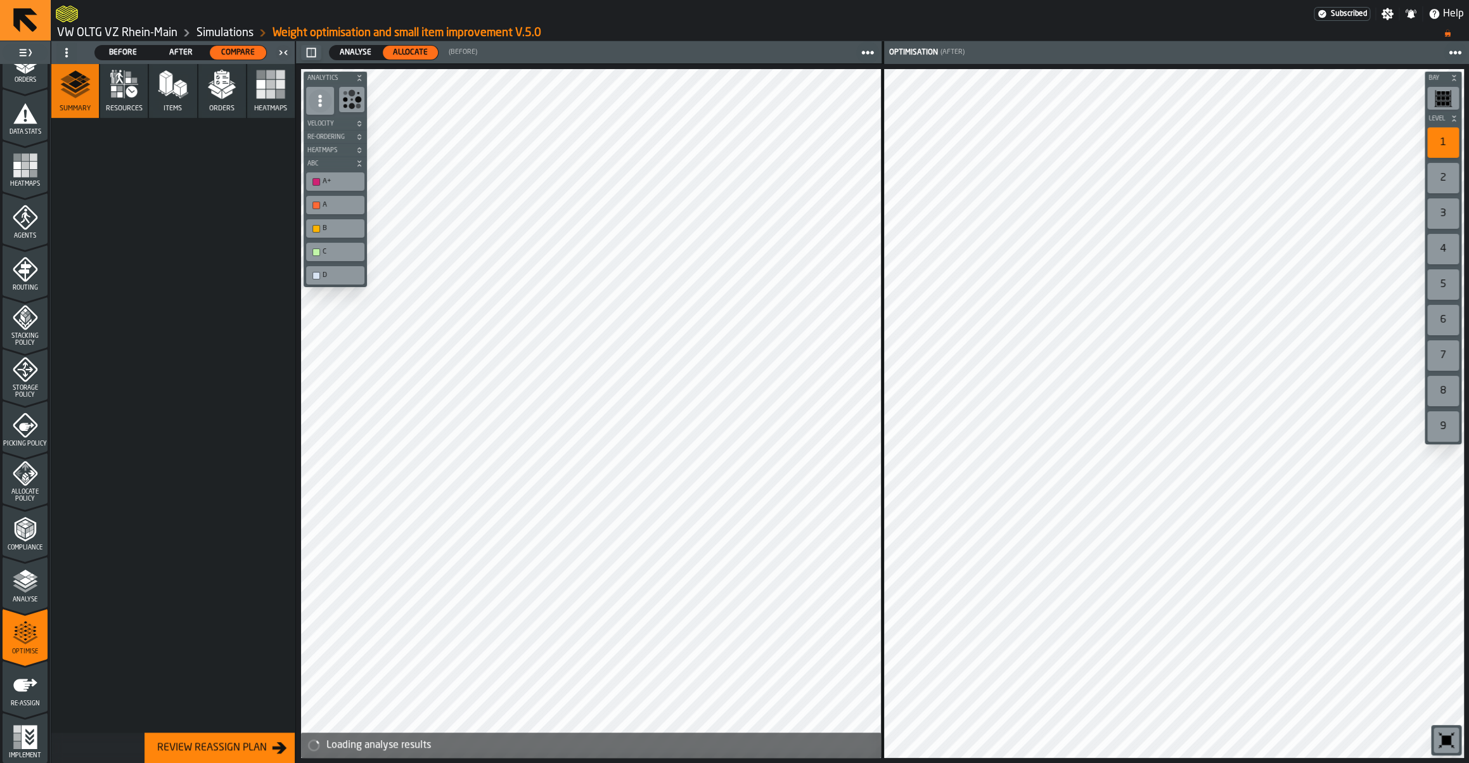
click at [37, 508] on icon "menu Allocate Policy" at bounding box center [25, 504] width 45 height 51
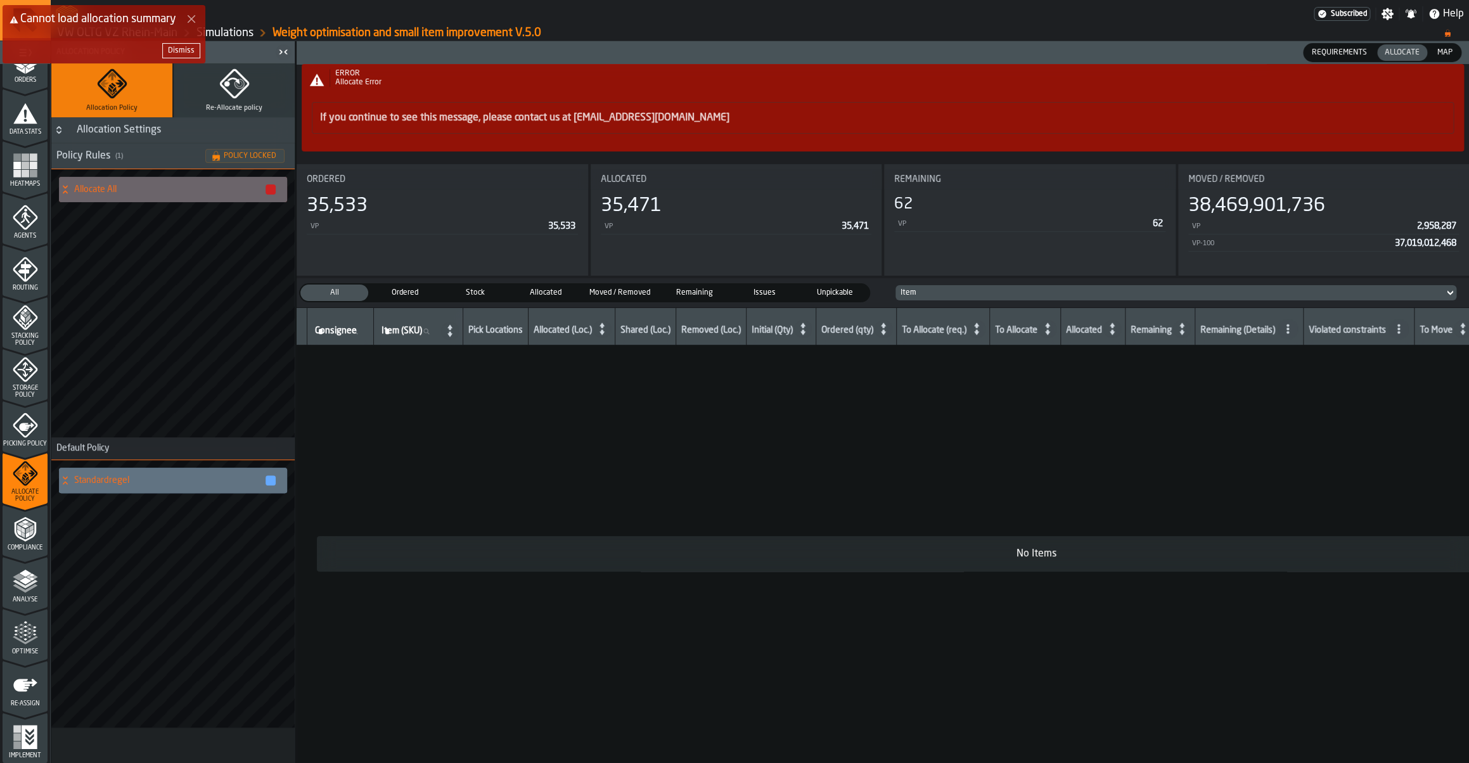
click at [198, 50] on button "Dismiss" at bounding box center [181, 50] width 38 height 15
click at [209, 27] on link "Simulations" at bounding box center [224, 33] width 57 height 14
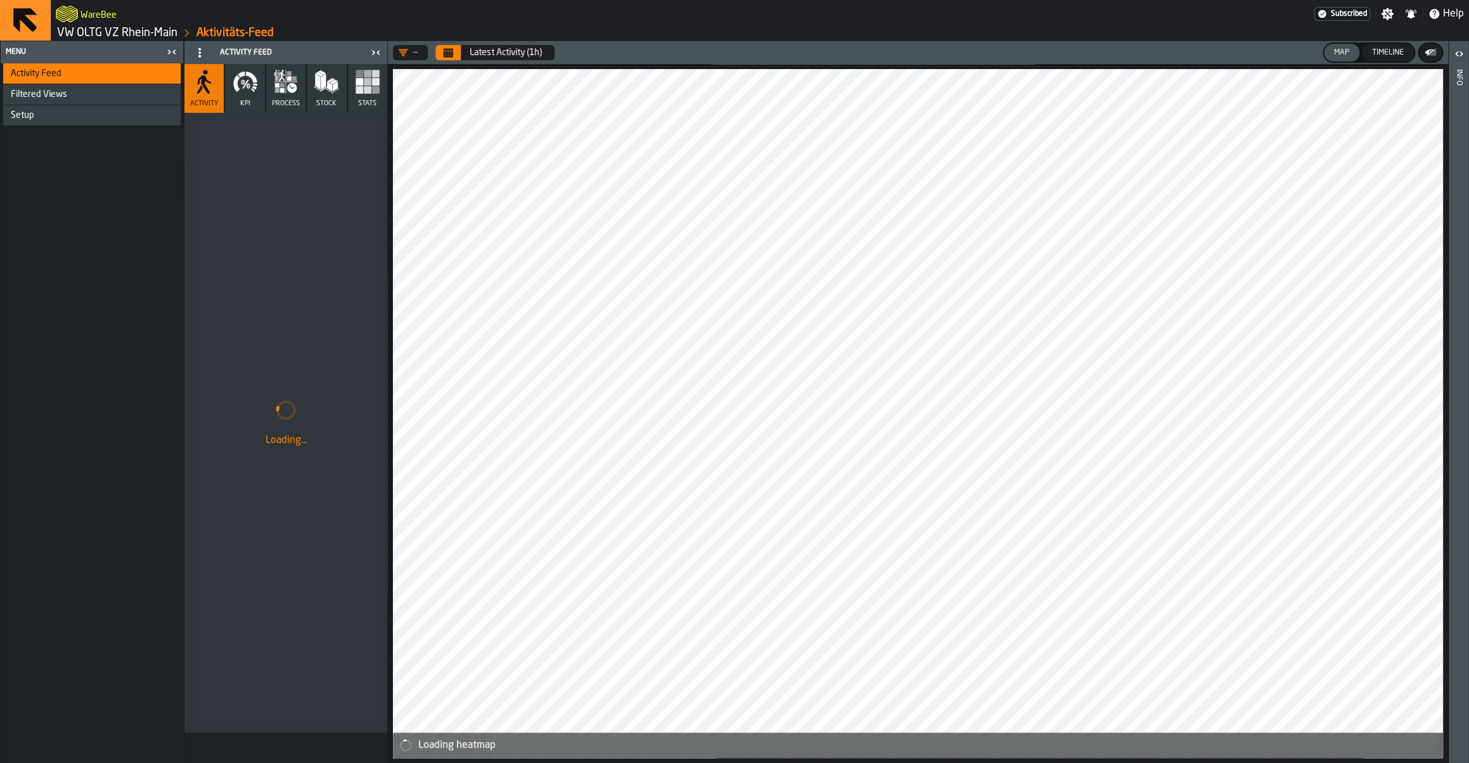
click at [135, 34] on link "VW OLTG VZ Rhein-Main" at bounding box center [117, 33] width 120 height 14
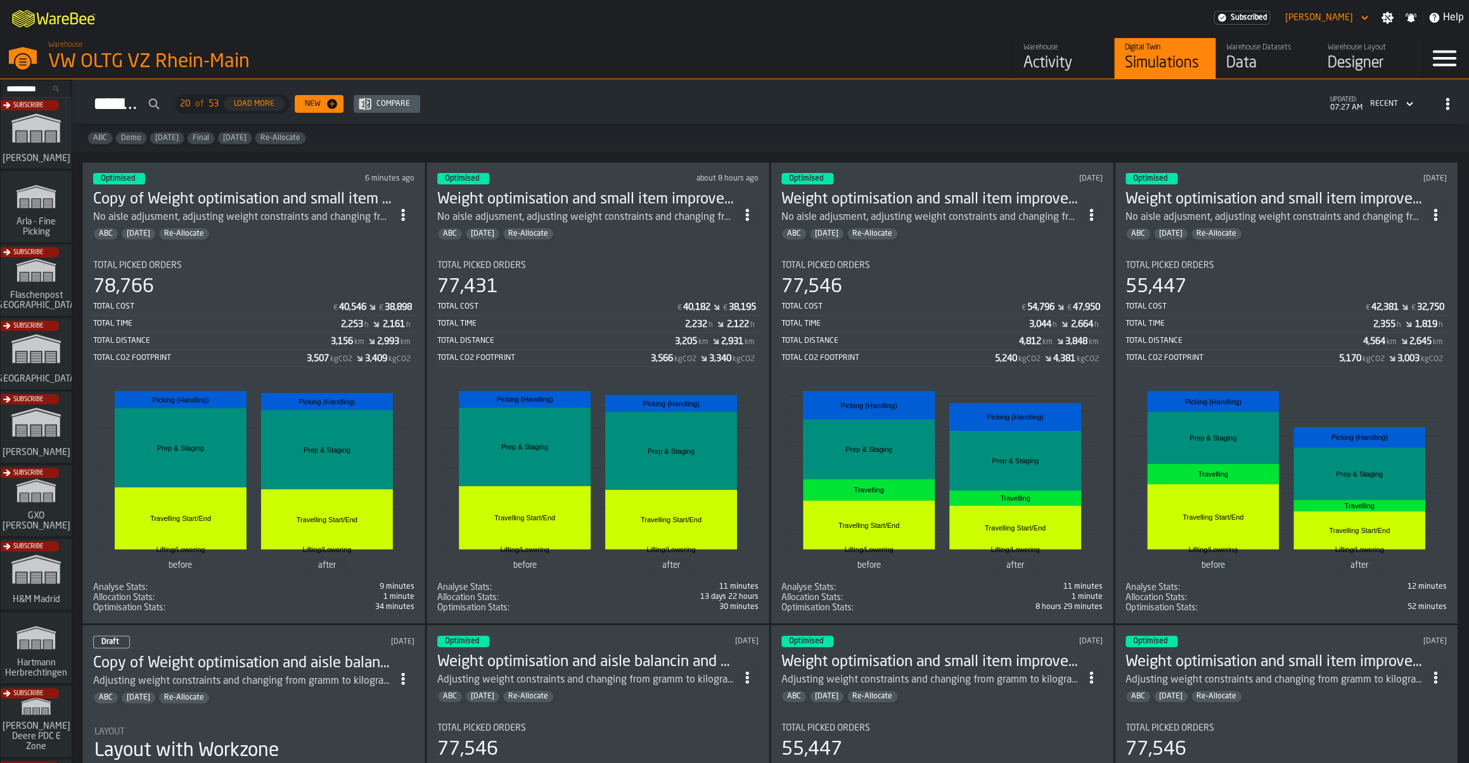
click at [949, 314] on div "Total Cost € 54,796 € 47,950" at bounding box center [941, 308] width 321 height 16
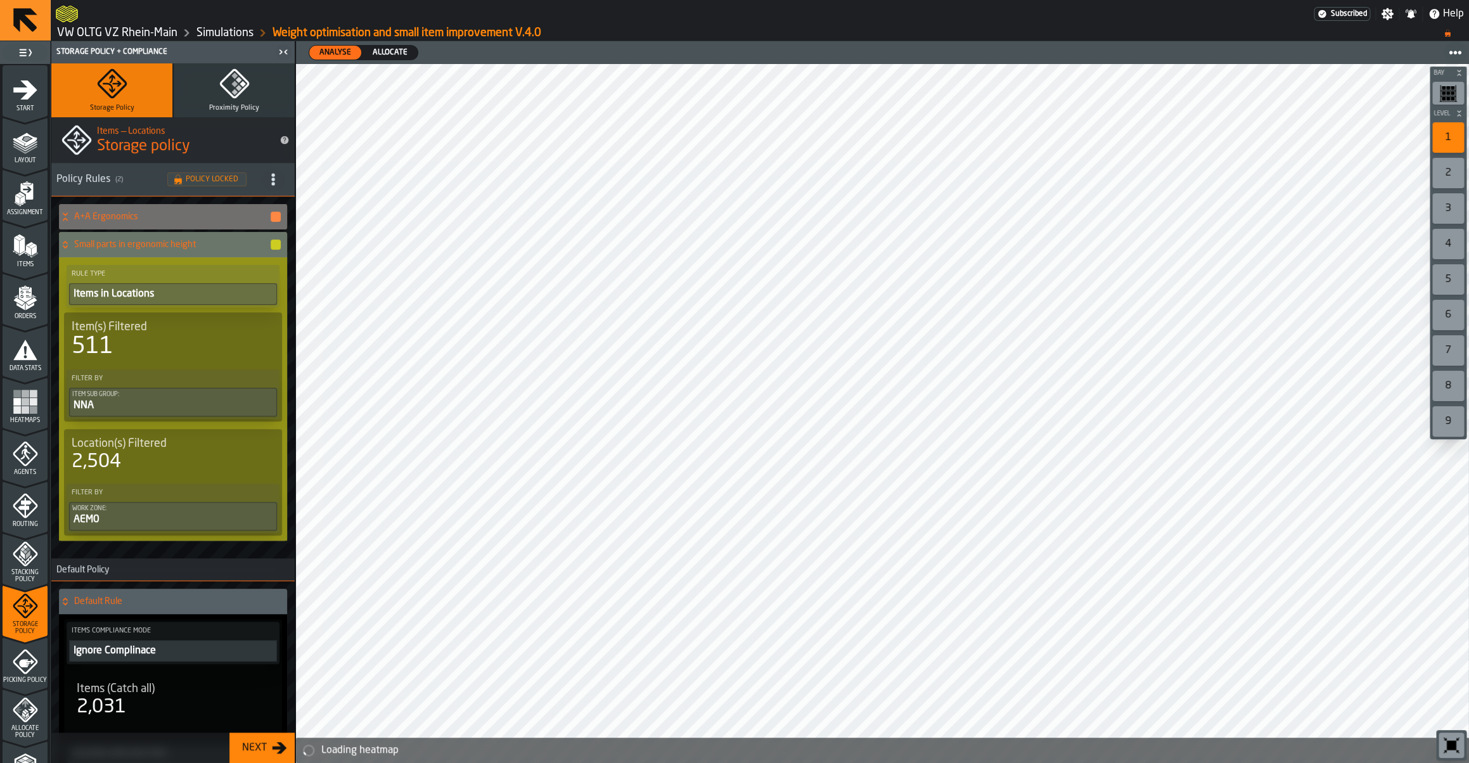
click at [29, 244] on polygon "menu Items" at bounding box center [29, 244] width 8 height 4
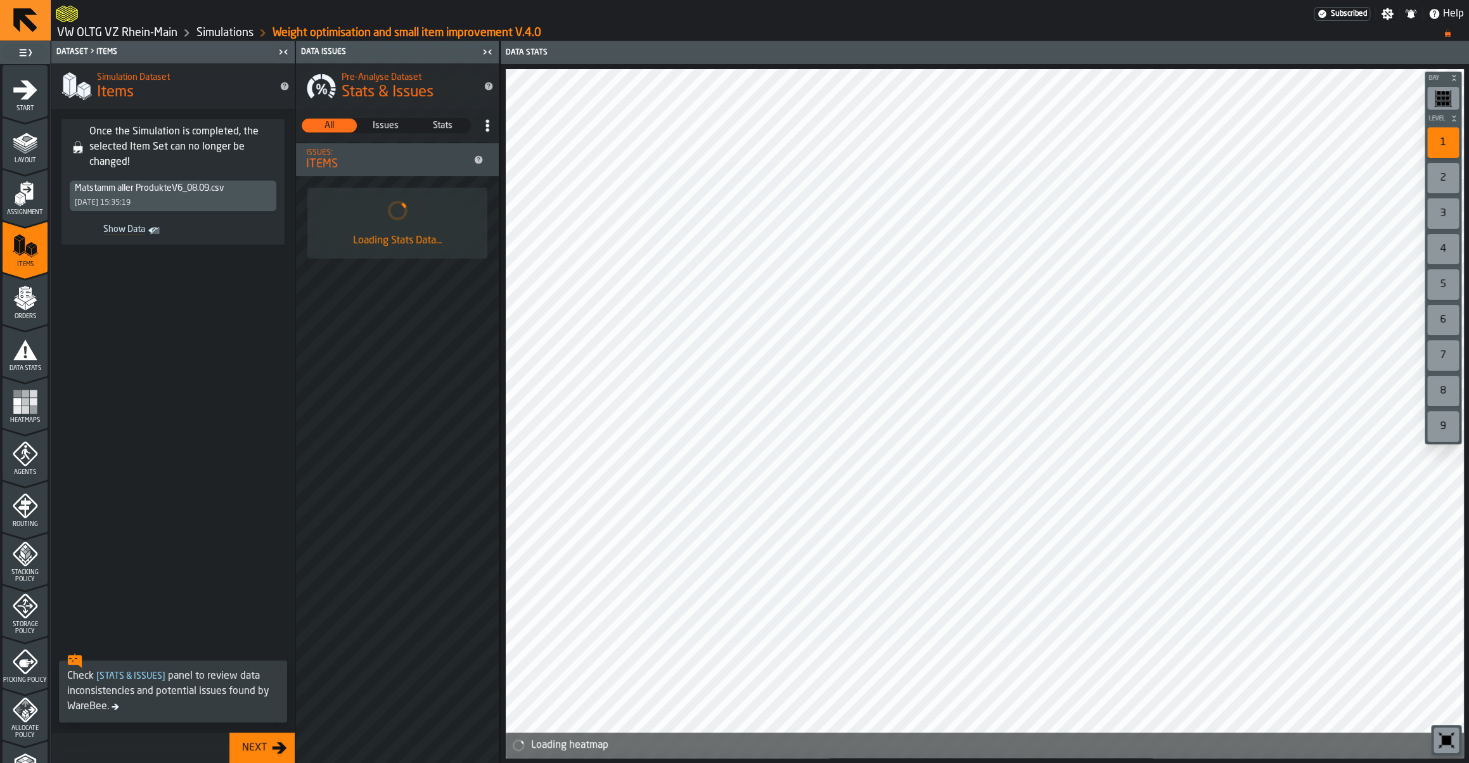
click at [28, 308] on polygon "menu Orders" at bounding box center [29, 306] width 8 height 8
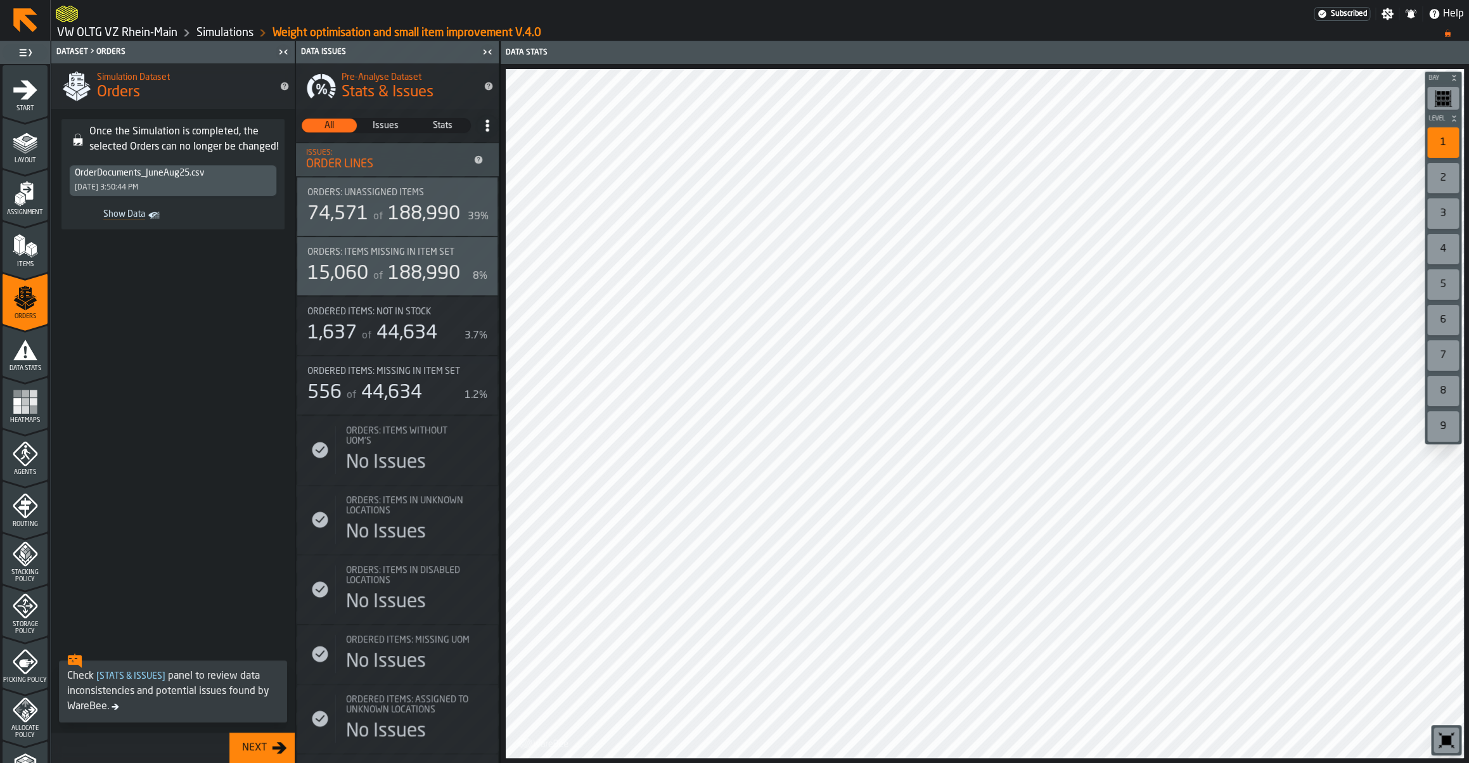
scroll to position [157, 0]
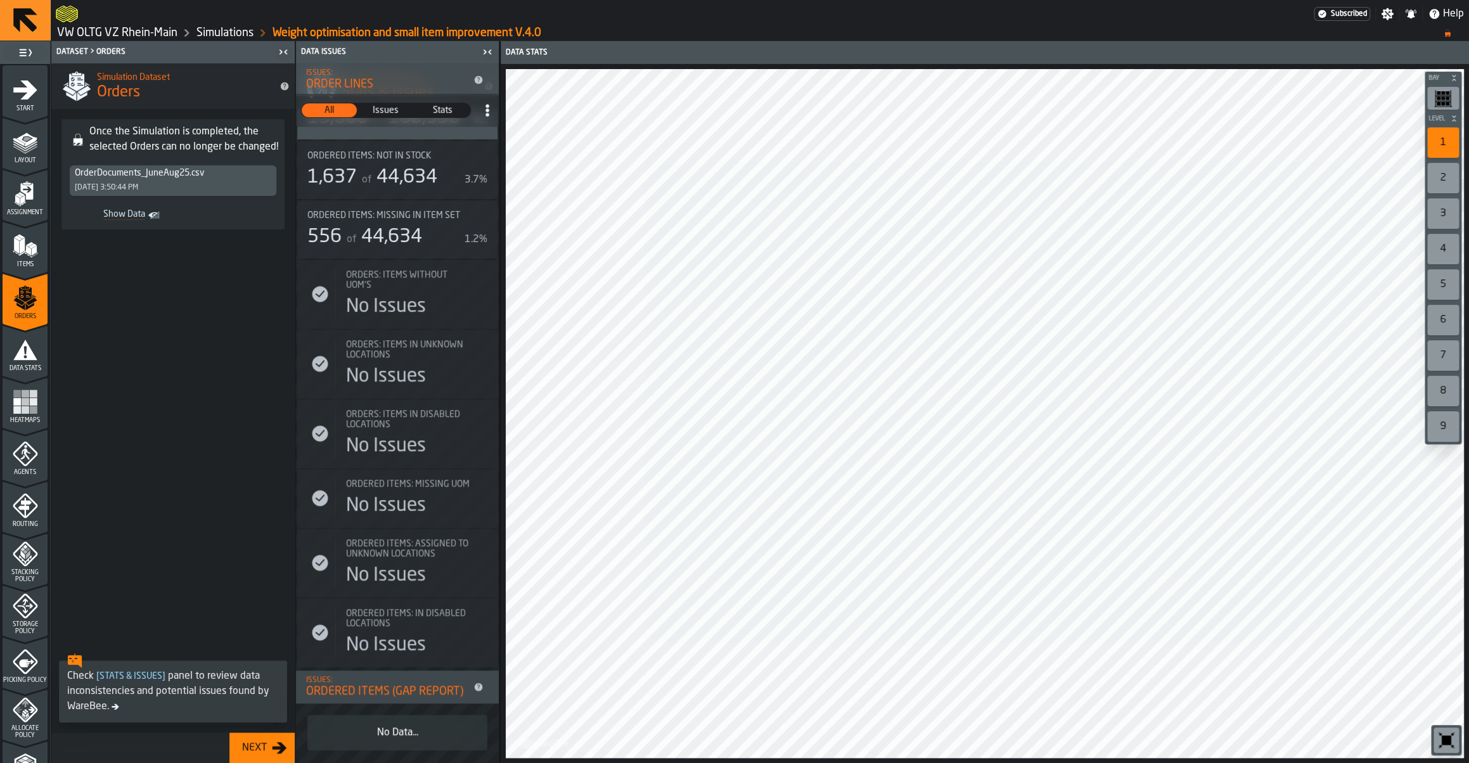
click at [387, 740] on div "No Data..." at bounding box center [397, 732] width 180 height 35
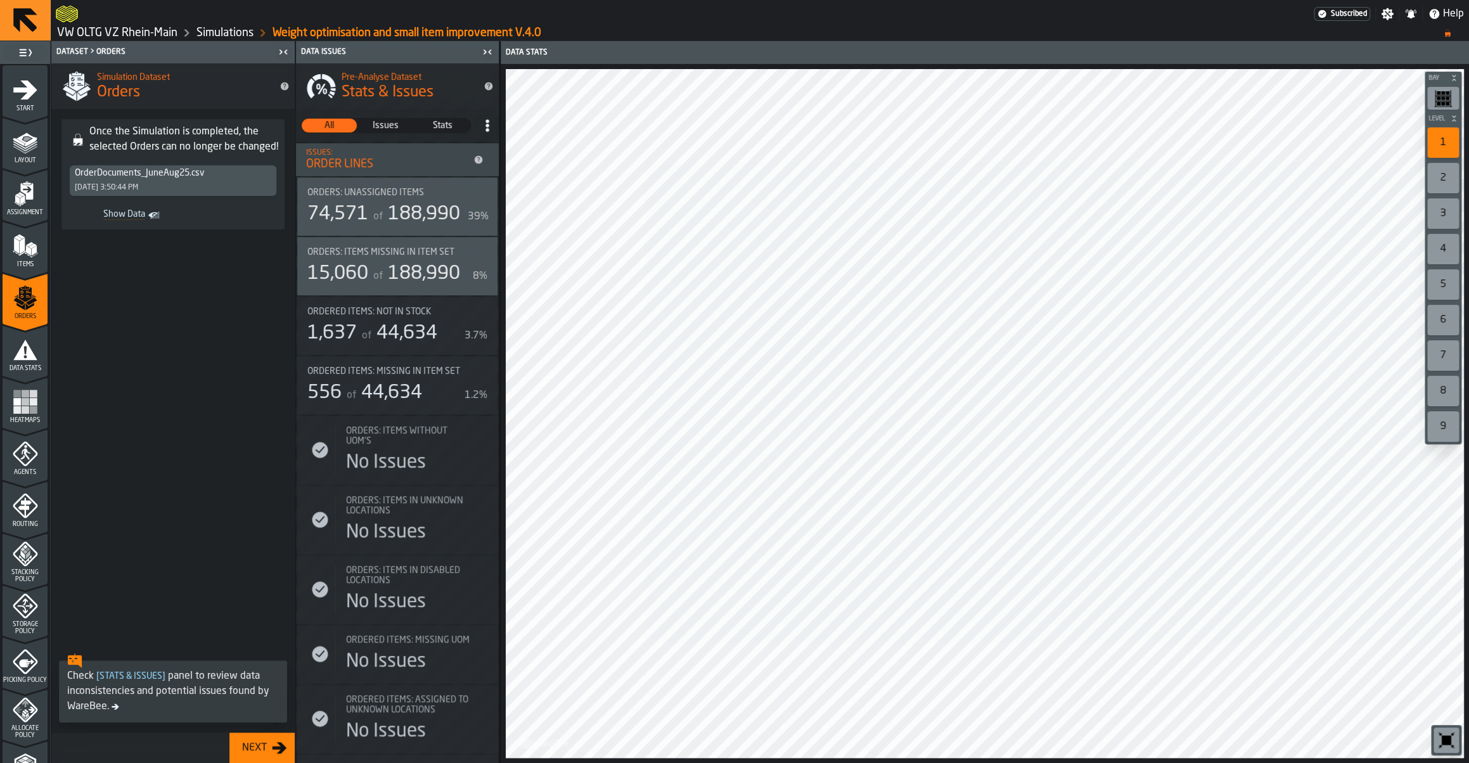
click at [1388, 16] on icon "button-toggle-Settings" at bounding box center [1387, 14] width 12 height 12
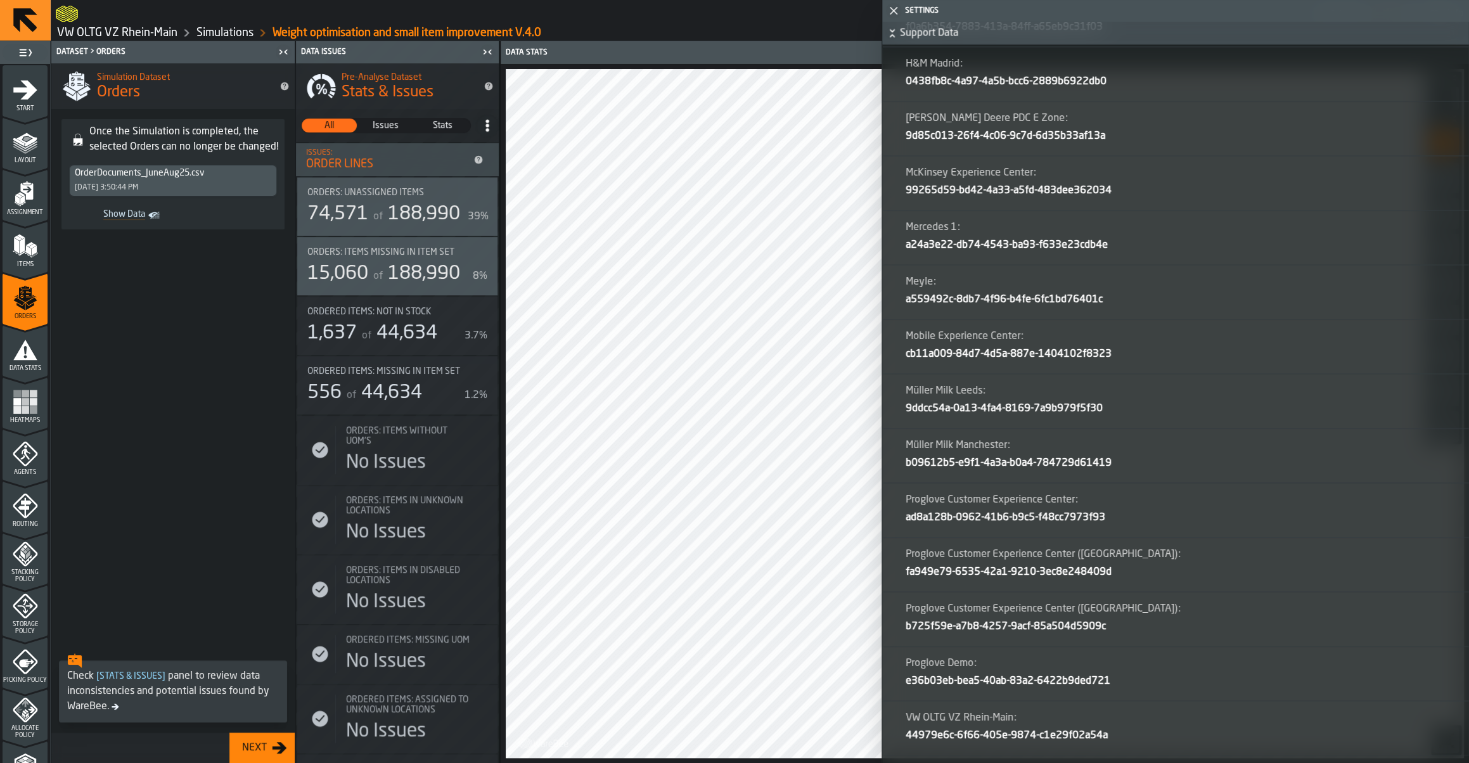
scroll to position [1823, 0]
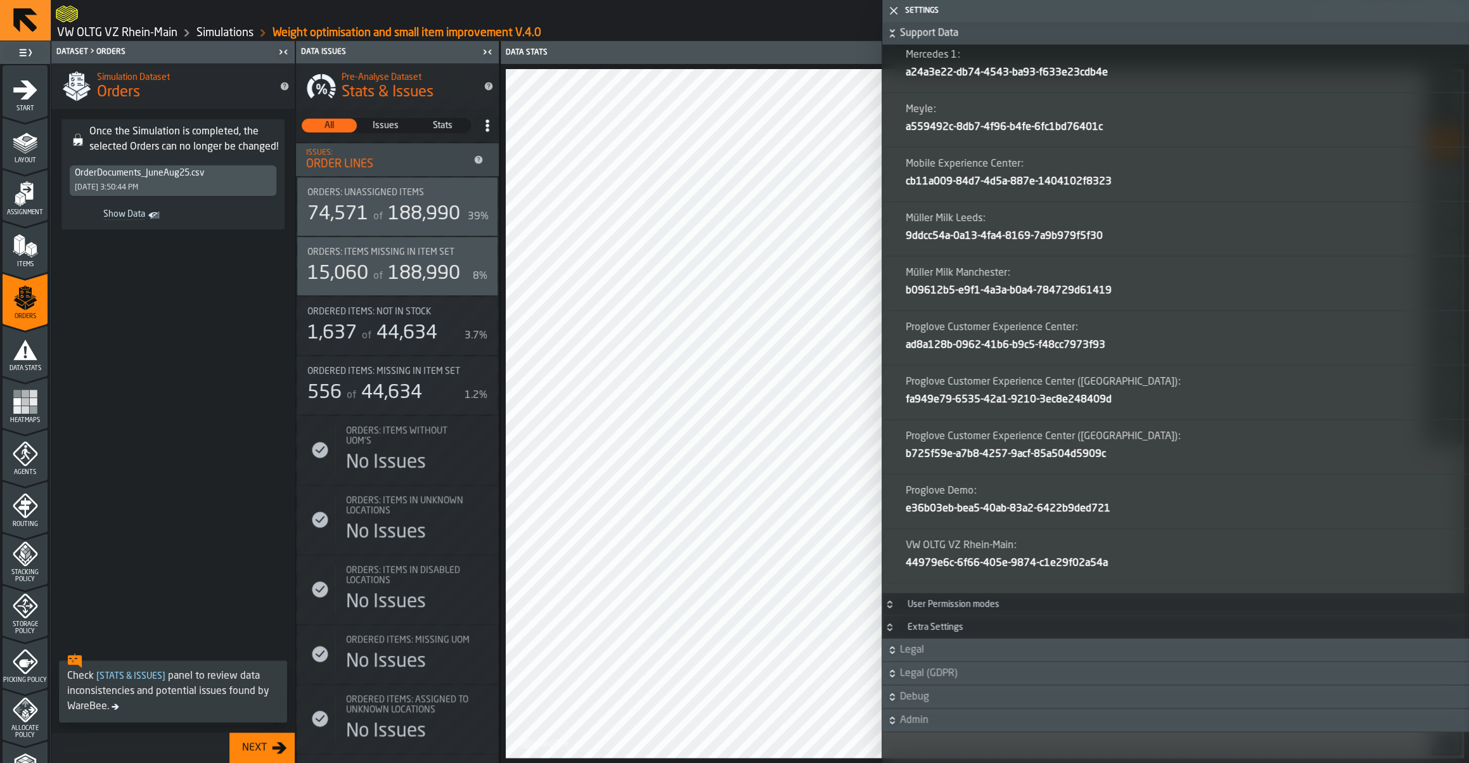
click at [16, 115] on icon "menu Start" at bounding box center [25, 117] width 45 height 12
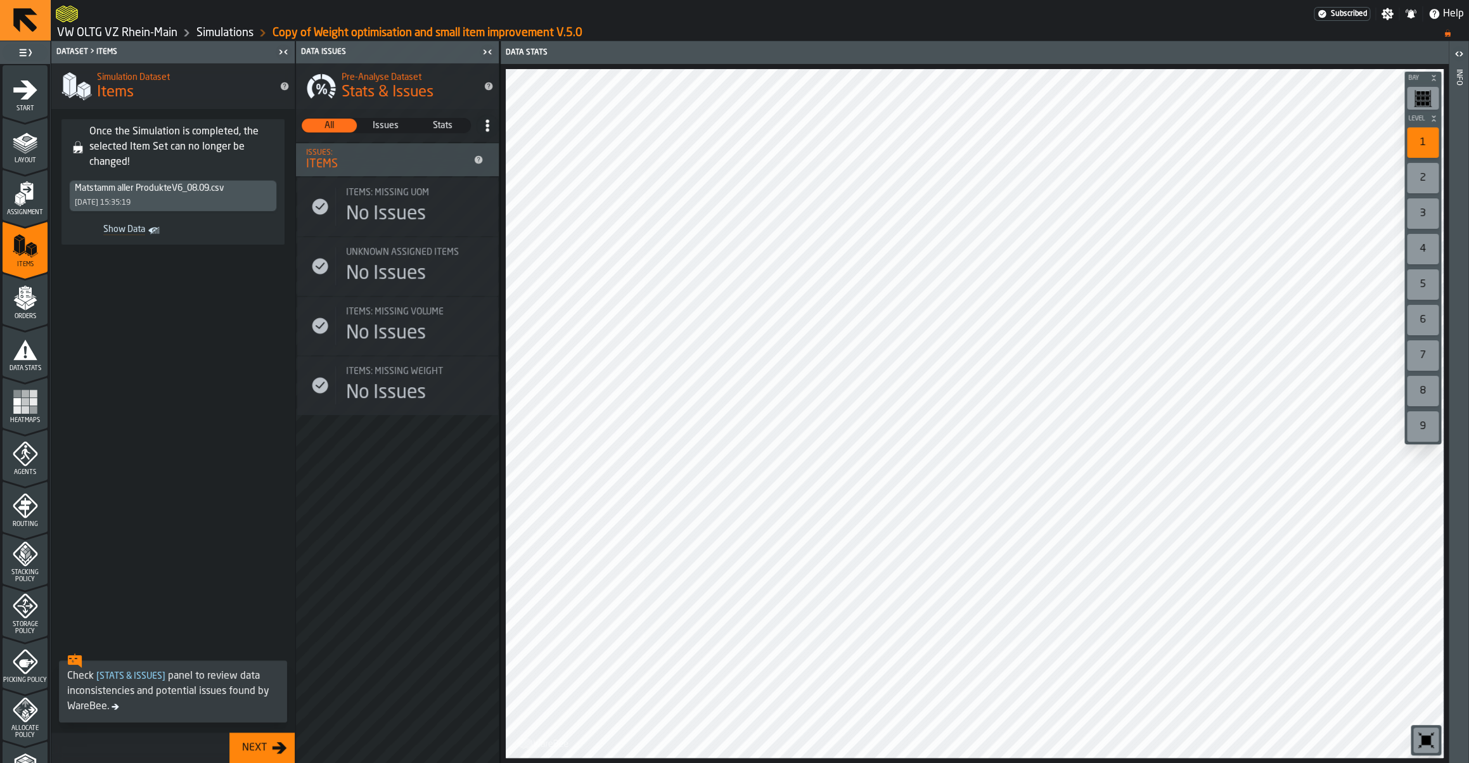
click at [32, 305] on polygon "menu Orders" at bounding box center [29, 306] width 8 height 8
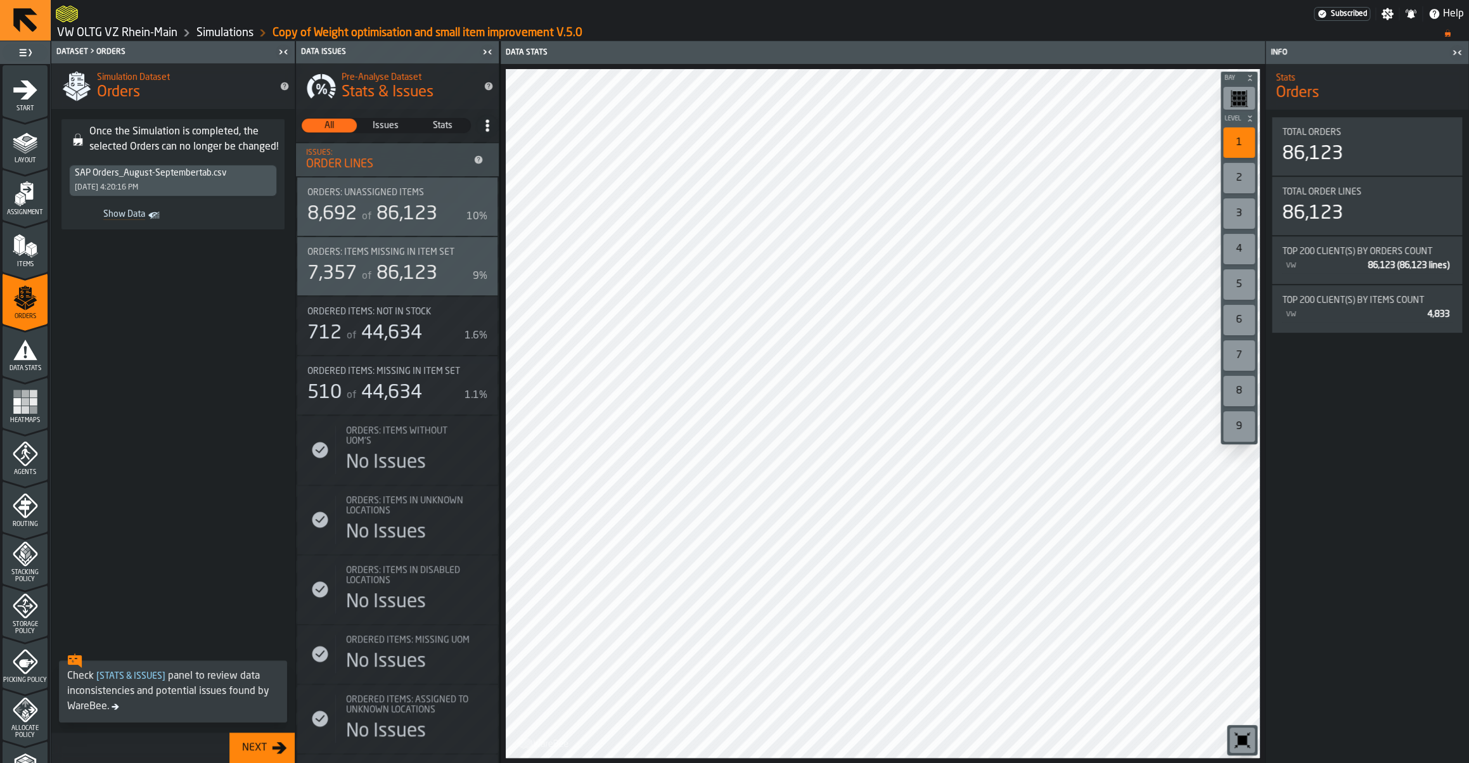
click at [390, 227] on div "Orders: Unassigned Items 8,692 of 86,123 10%" at bounding box center [397, 206] width 200 height 58
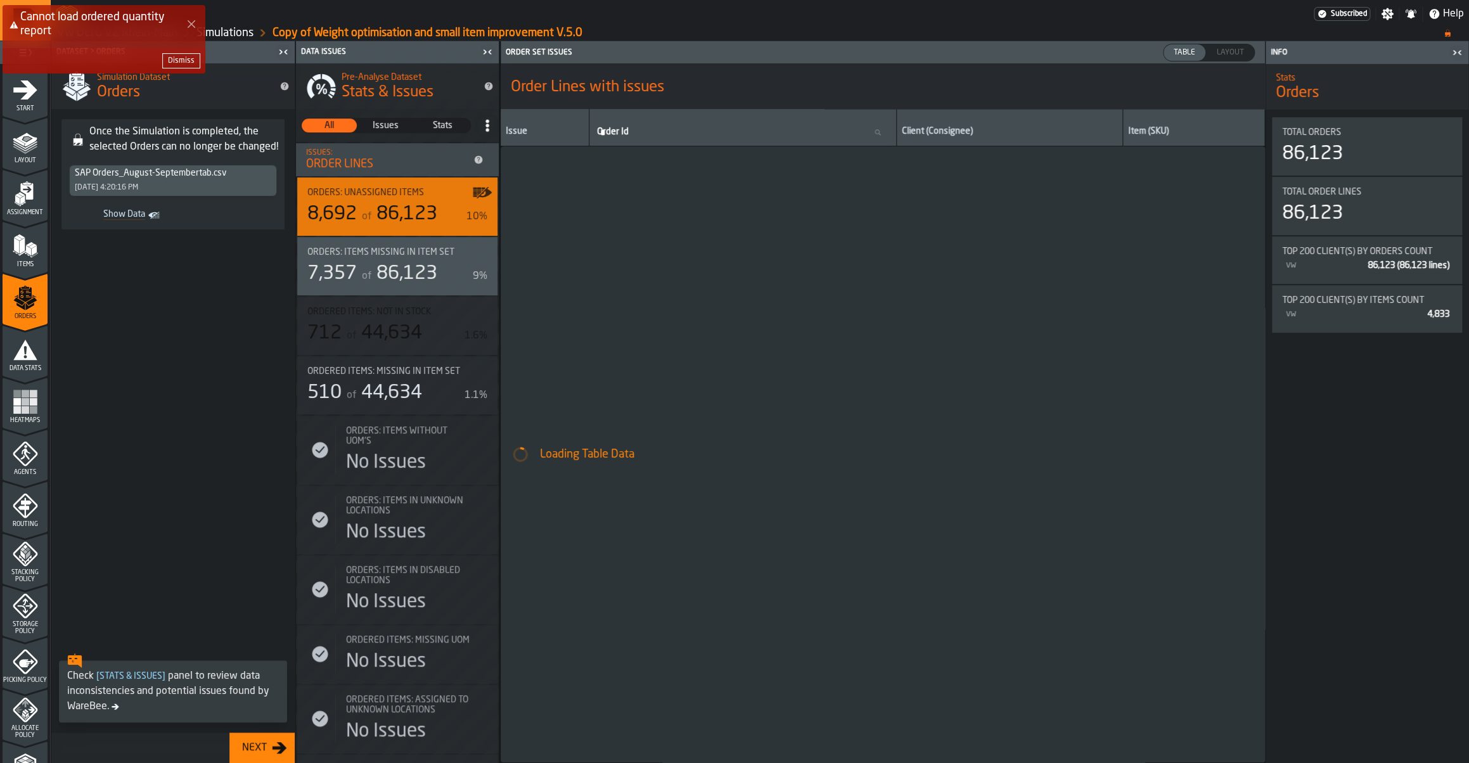
click at [186, 56] on div "Dismiss" at bounding box center [181, 60] width 27 height 9
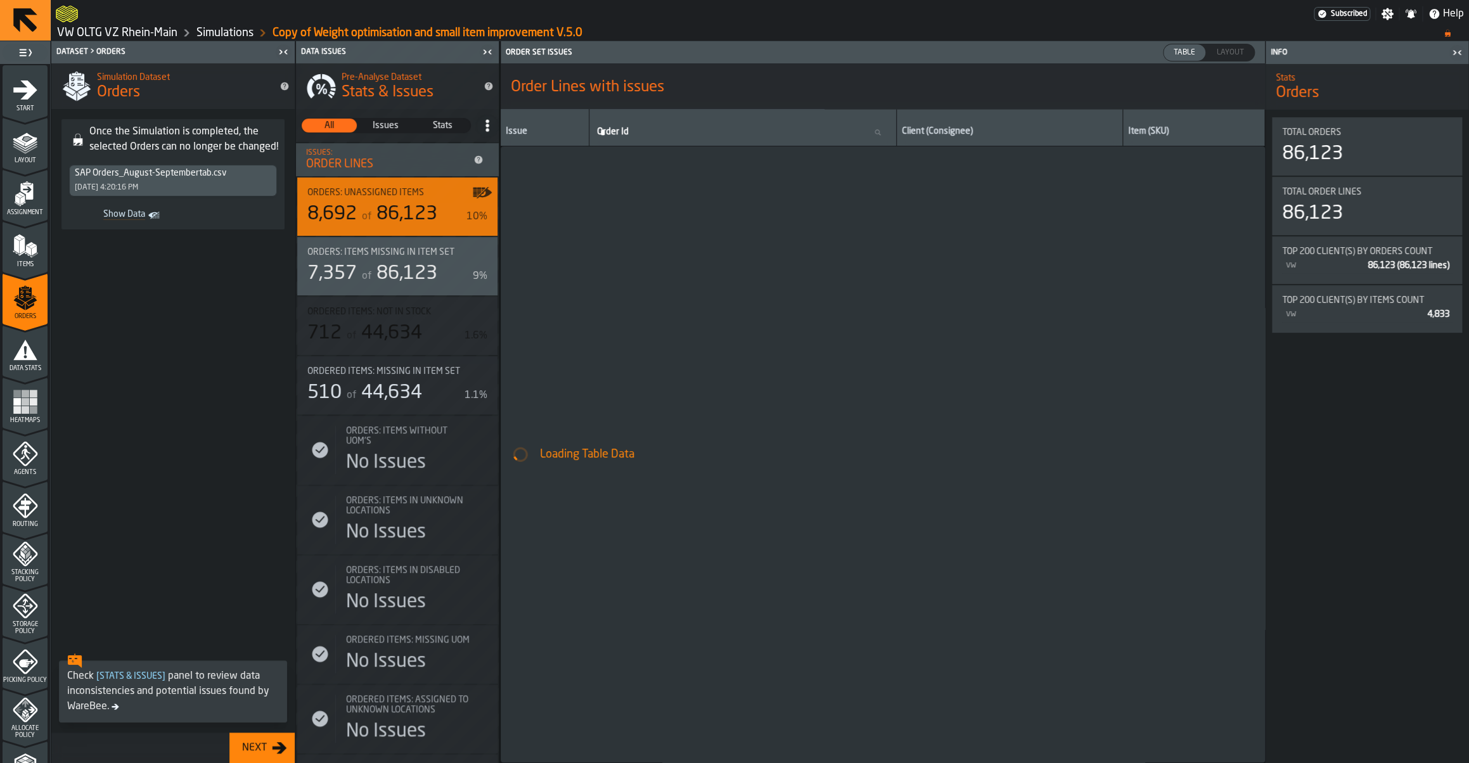
click at [130, 324] on span at bounding box center [172, 444] width 243 height 408
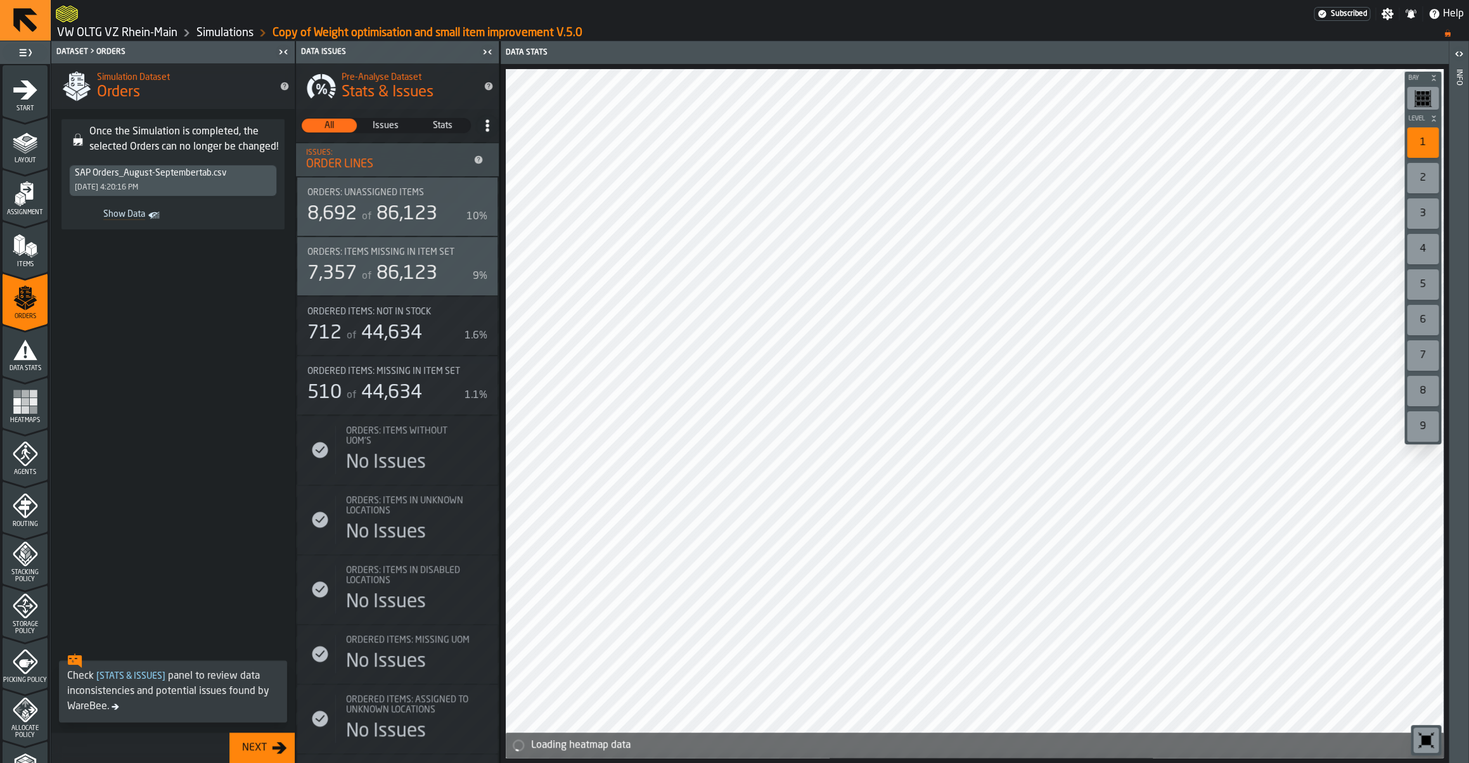
click at [357, 219] on div "8,692" at bounding box center [331, 214] width 49 height 23
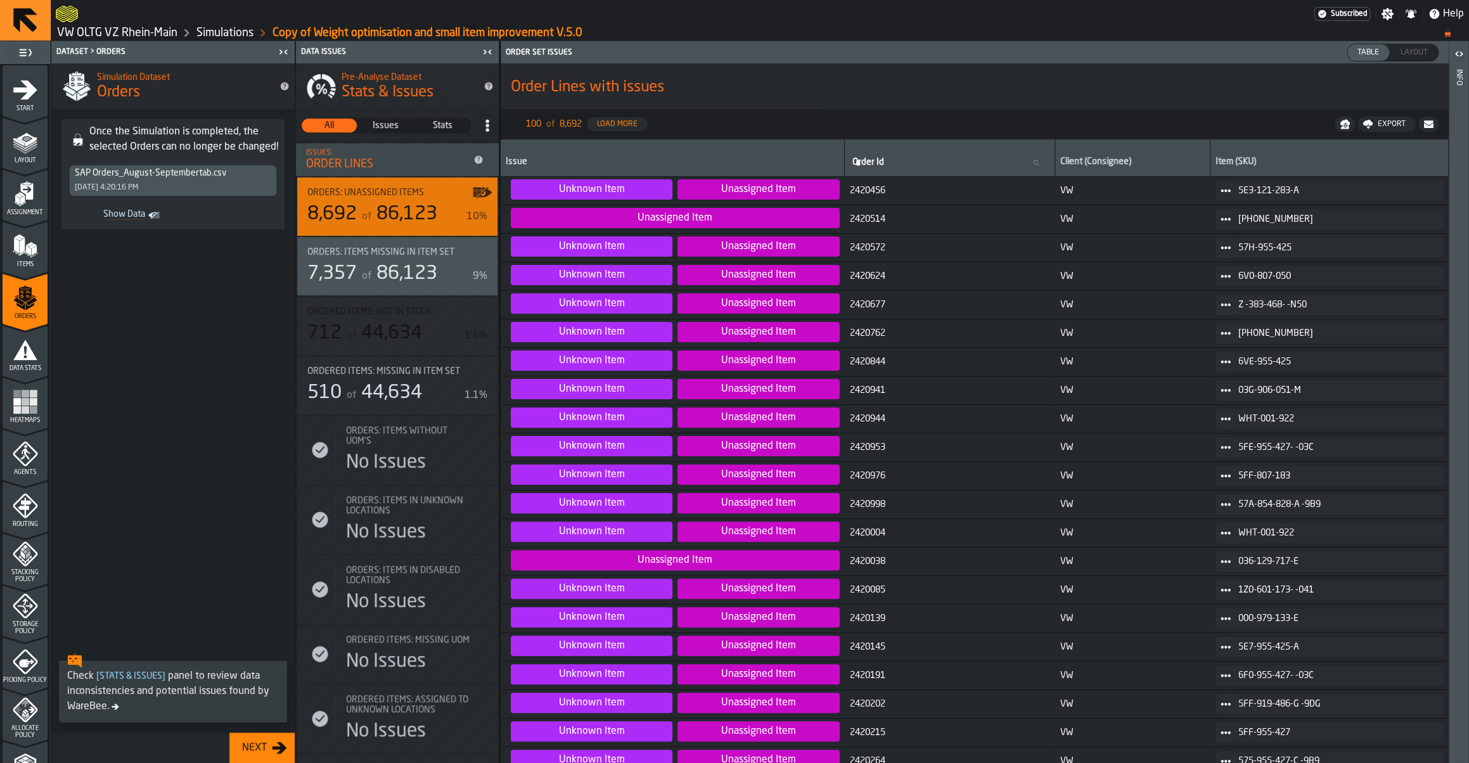
click at [385, 264] on div "of 86,123" at bounding box center [398, 273] width 78 height 23
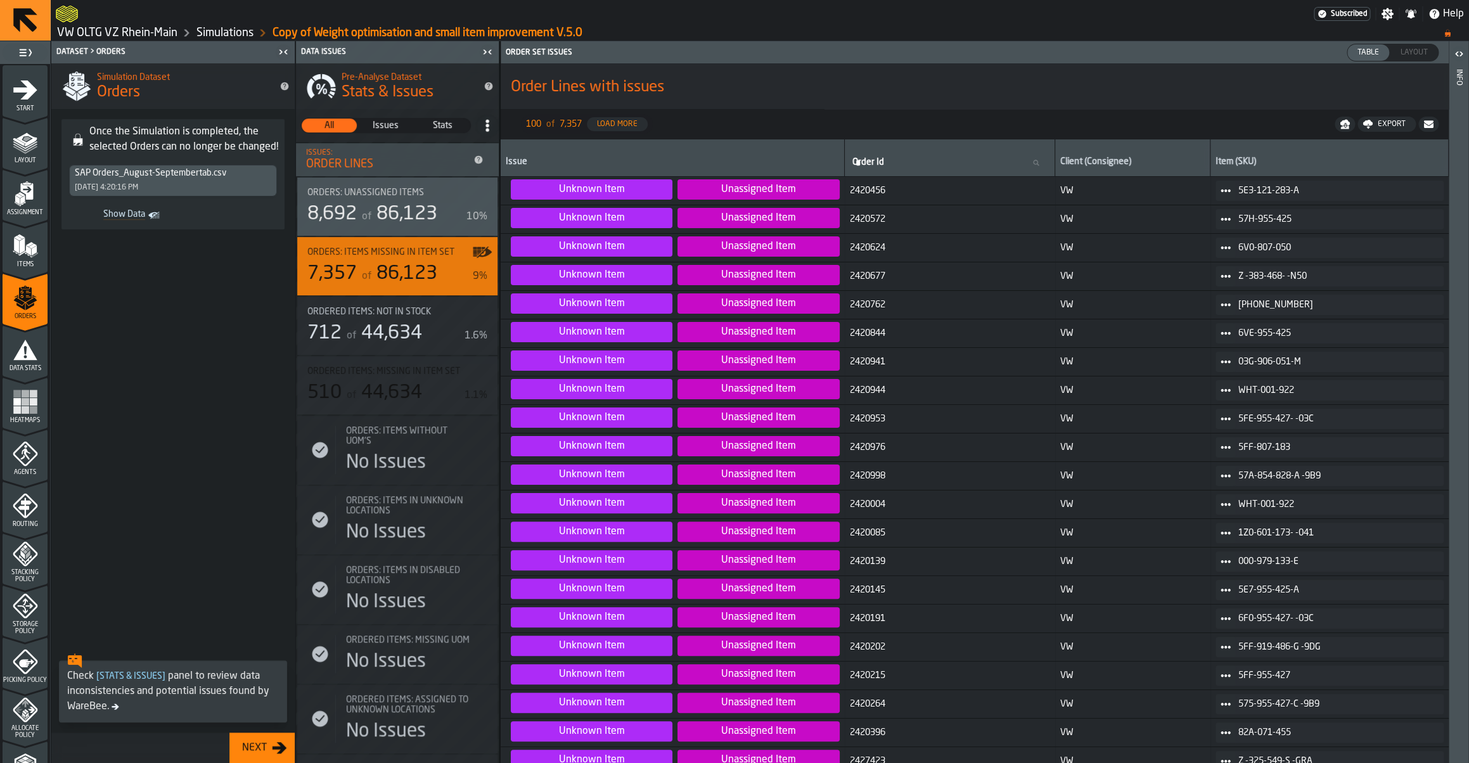
click at [1380, 127] on div "Export" at bounding box center [1392, 124] width 38 height 9
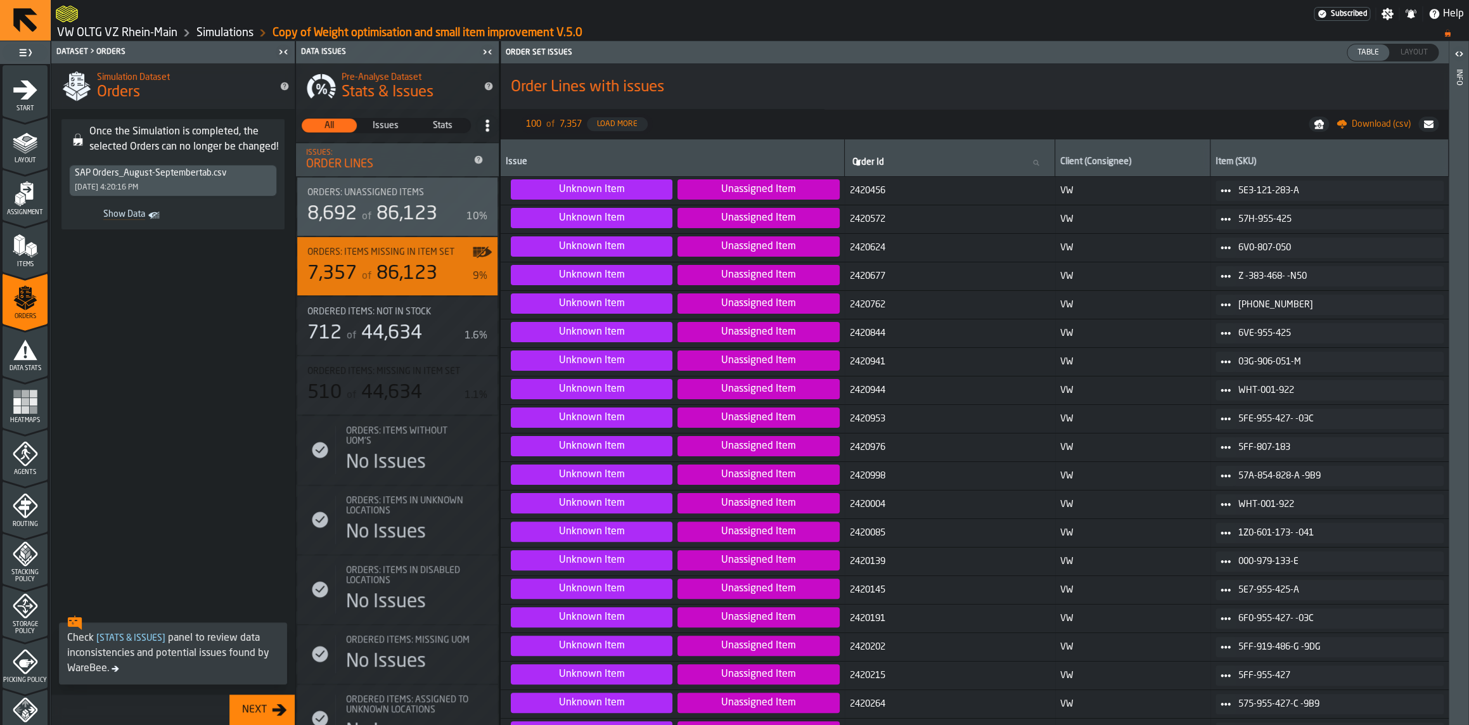
click at [338, 213] on div "8,692" at bounding box center [331, 214] width 49 height 23
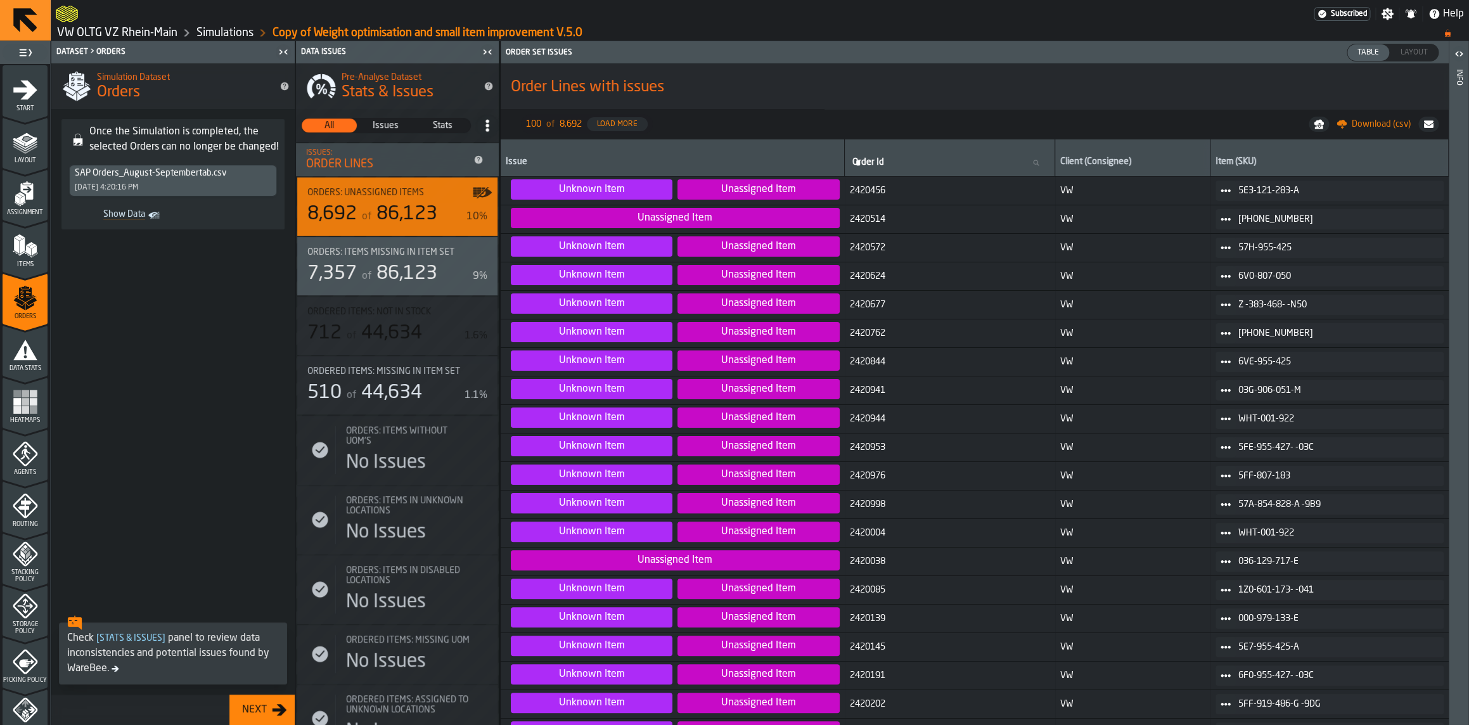
click at [1358, 131] on nav "100 of 8,692 Load More Download (csv)" at bounding box center [975, 124] width 948 height 30
click at [1361, 127] on span "Download (csv)" at bounding box center [1381, 124] width 59 height 10
click at [890, 87] on h1 "Order Lines with issues" at bounding box center [975, 87] width 928 height 20
click at [403, 288] on div "Orders: Items missing in Item Set 7,357 of 86,123 9%" at bounding box center [397, 266] width 200 height 58
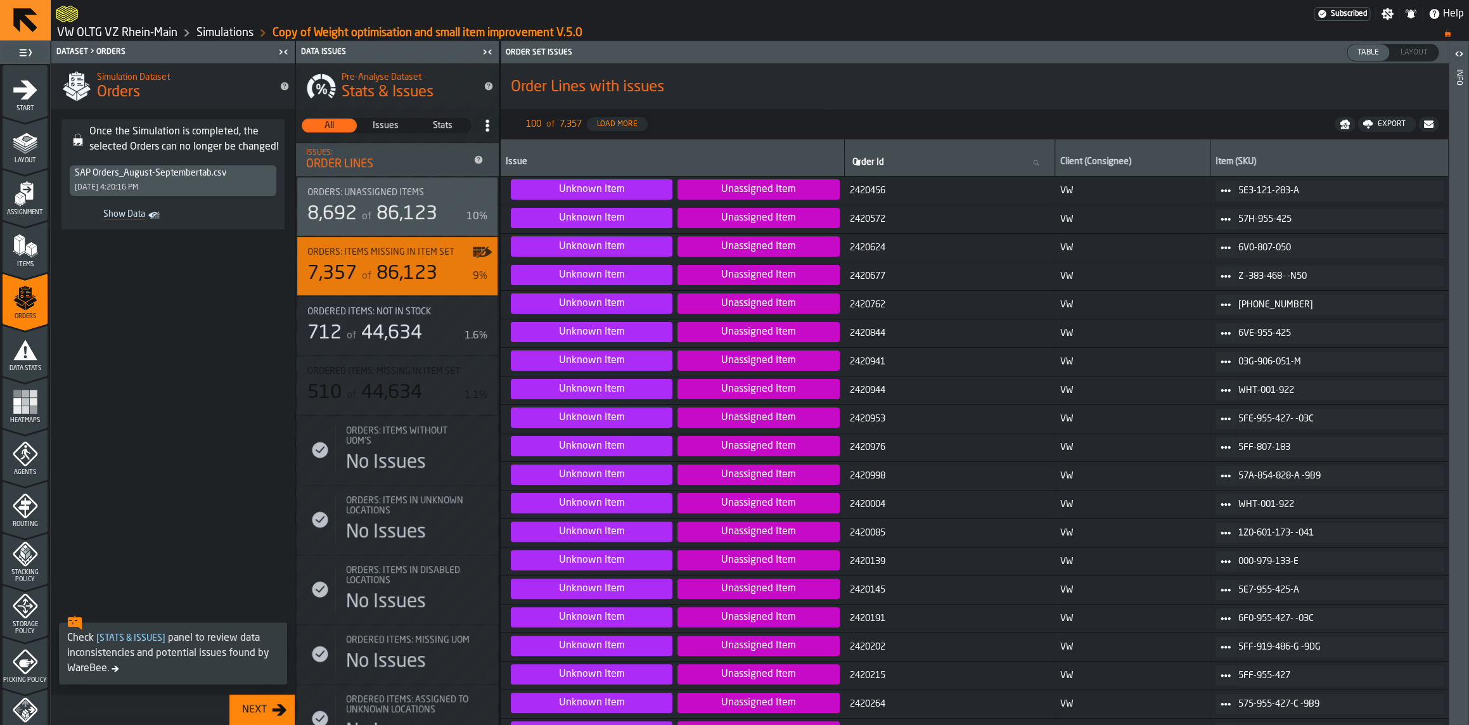
click at [1374, 125] on div "Export" at bounding box center [1392, 124] width 38 height 9
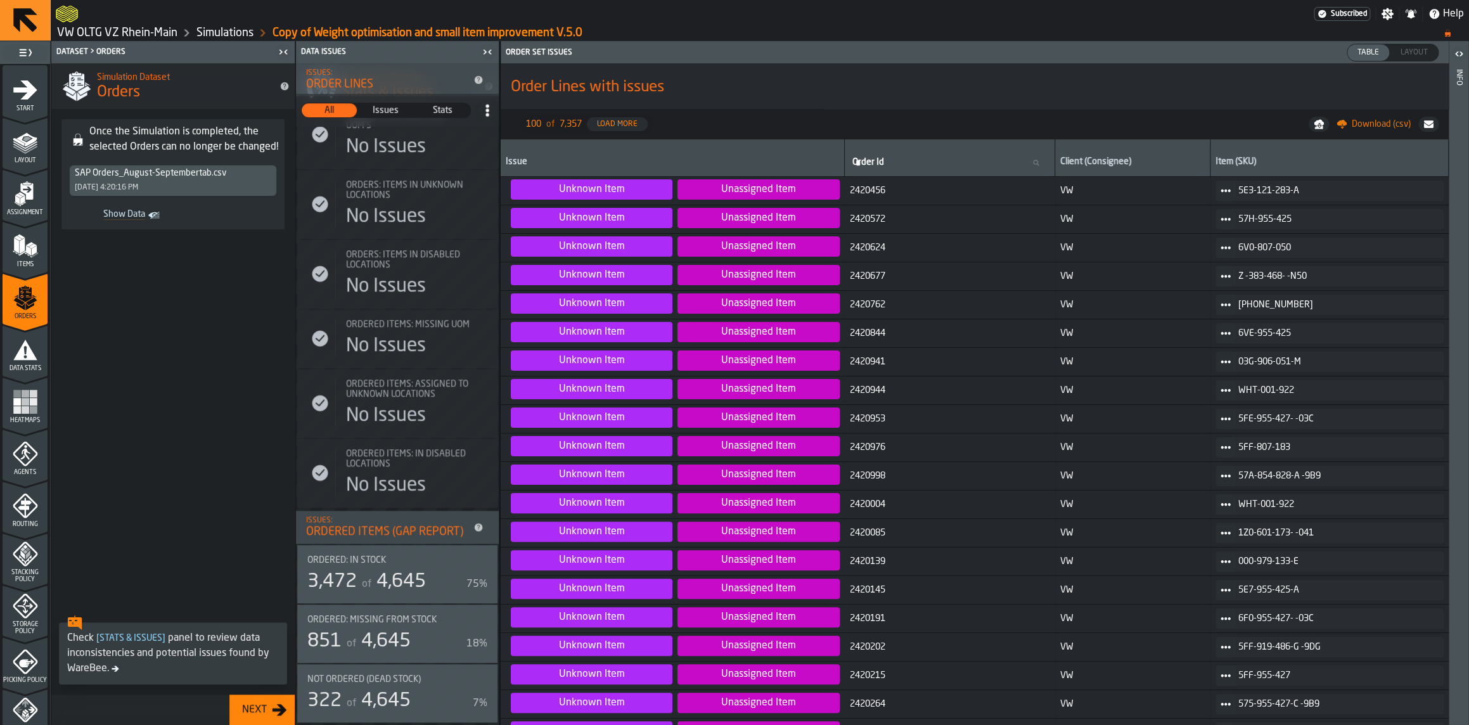
click at [403, 646] on span "4,645" at bounding box center [385, 641] width 49 height 19
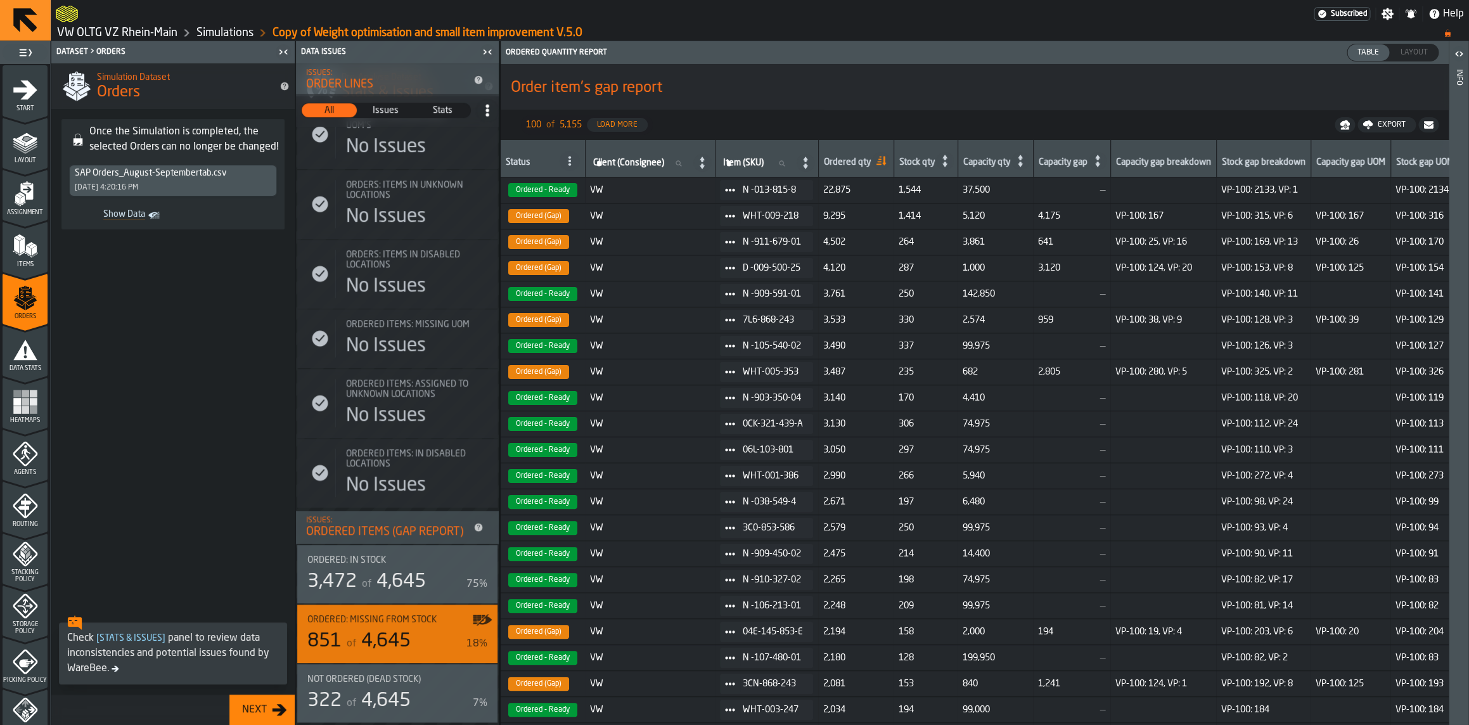
click at [1371, 126] on icon "button-Export" at bounding box center [1367, 125] width 10 height 10
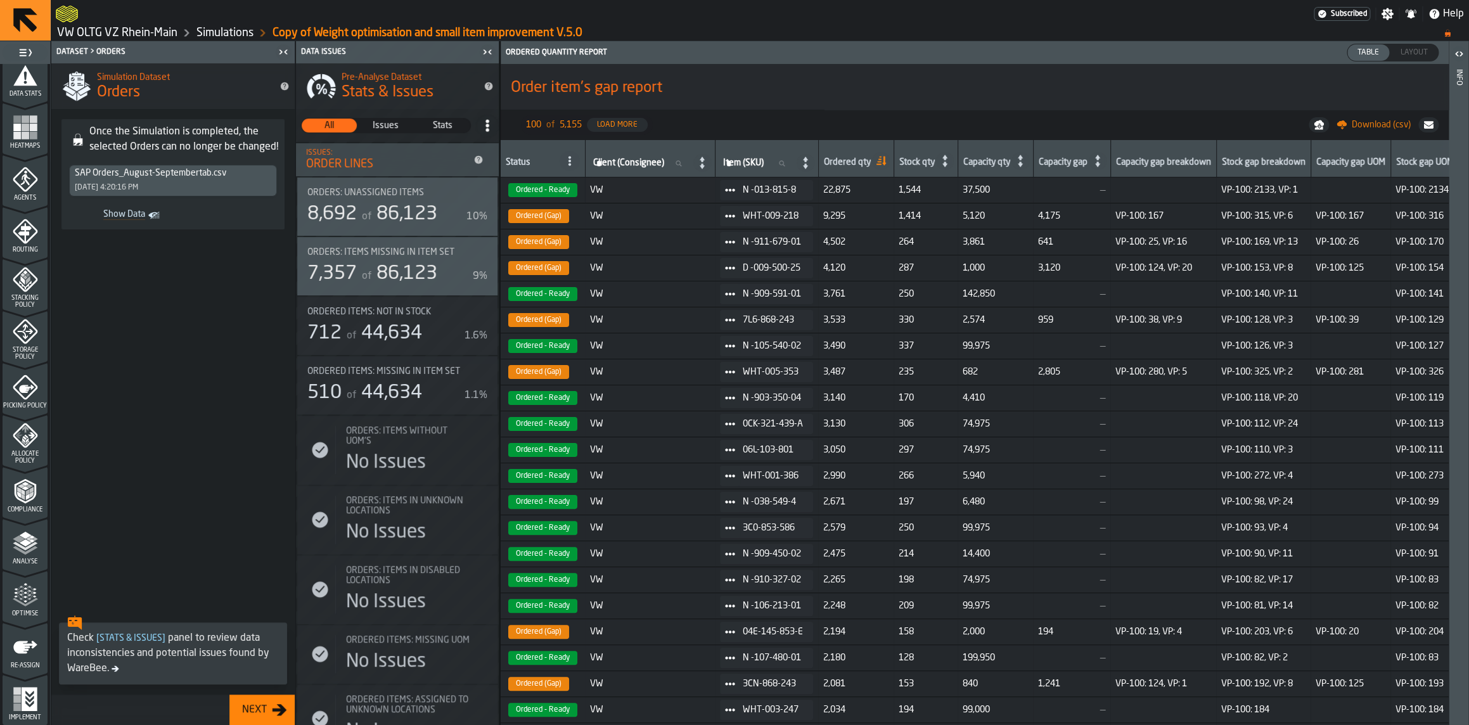
scroll to position [236, 0]
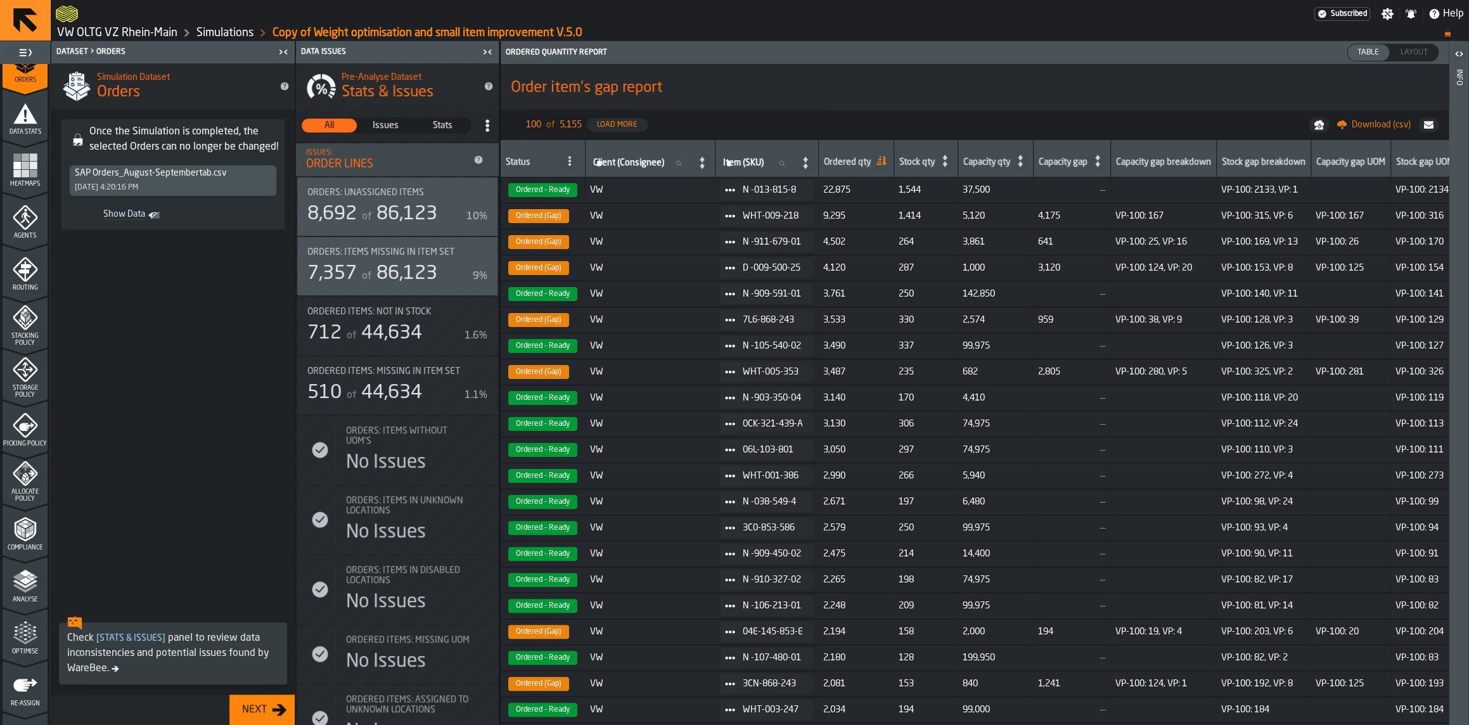
click at [228, 34] on link "Simulations" at bounding box center [224, 33] width 57 height 14
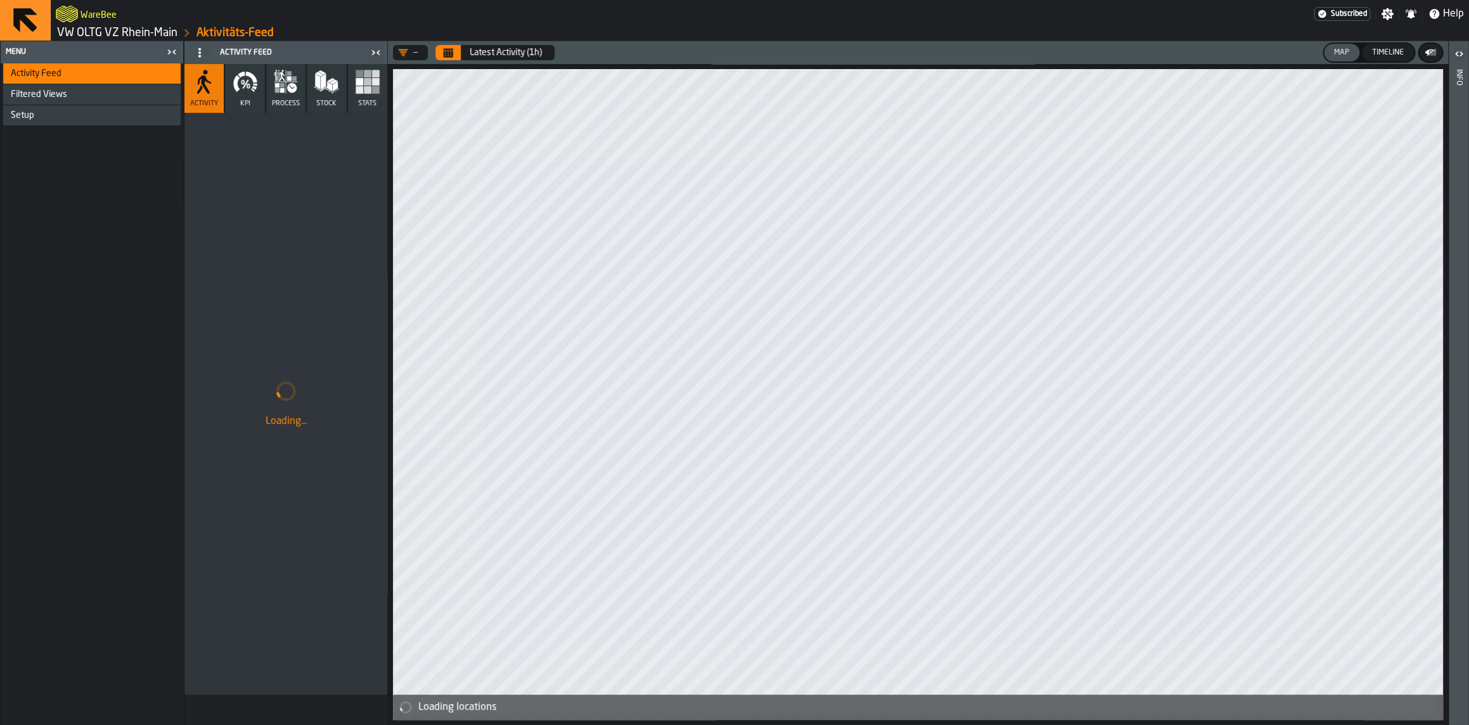
click at [152, 32] on link "VW OLTG VZ Rhein-Main" at bounding box center [117, 33] width 120 height 14
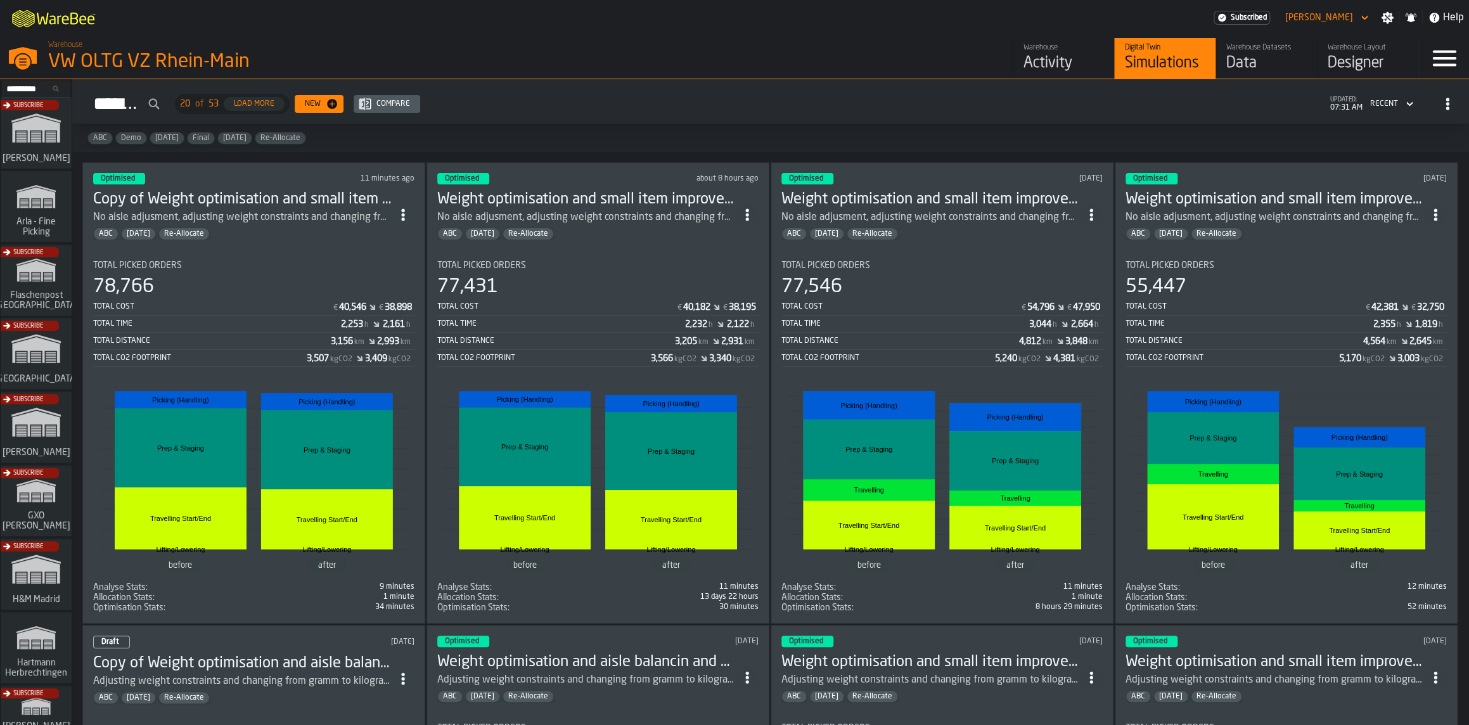
click at [310, 266] on div "Total Picked Orders" at bounding box center [253, 265] width 321 height 10
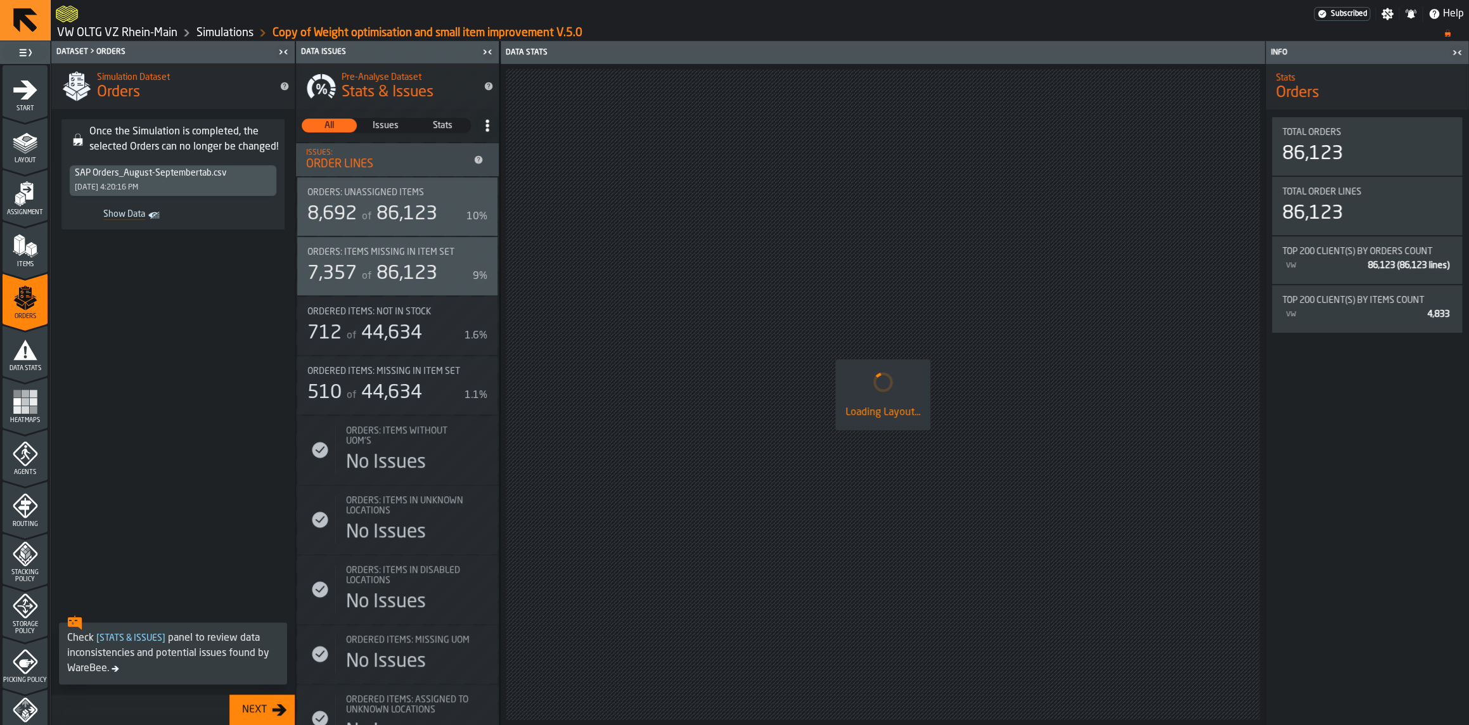
click at [30, 101] on icon "menu Start" at bounding box center [25, 89] width 25 height 25
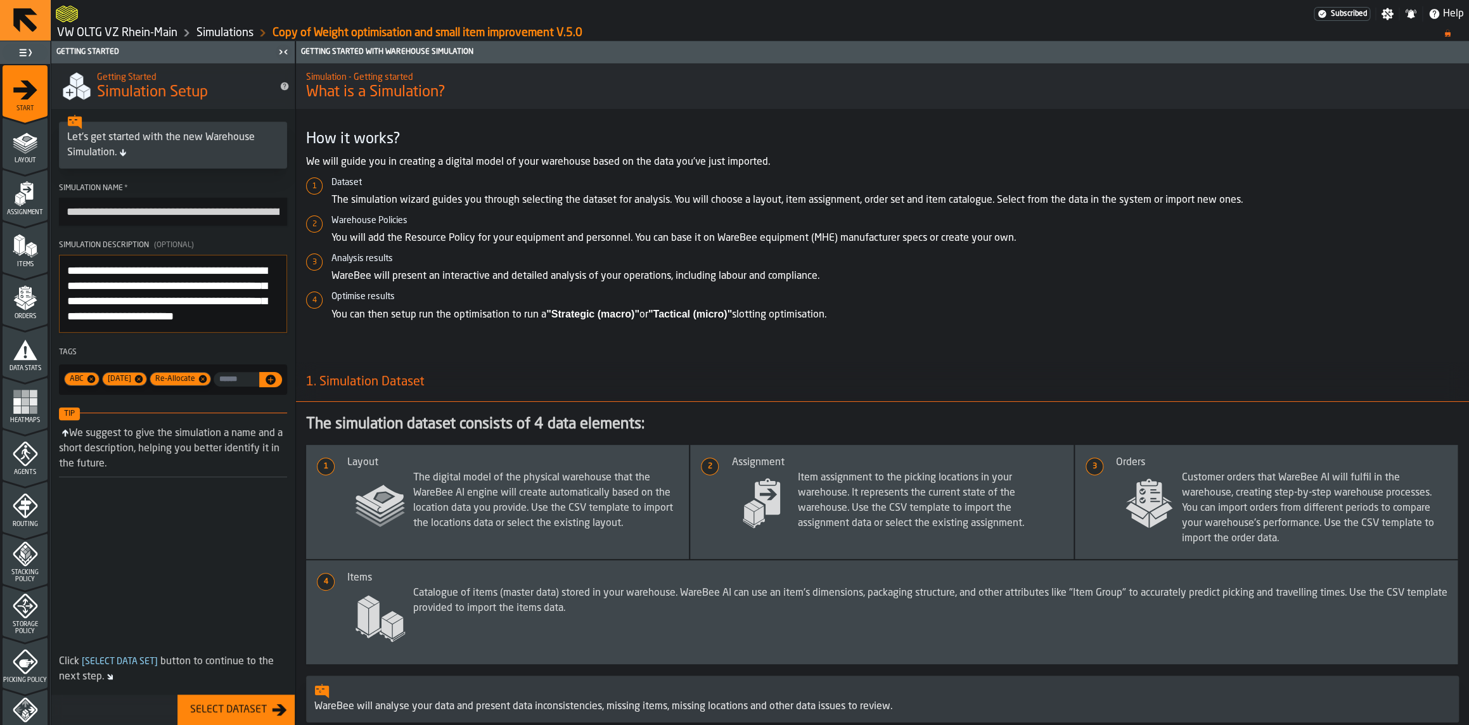
click at [225, 32] on link "Simulations" at bounding box center [224, 33] width 57 height 14
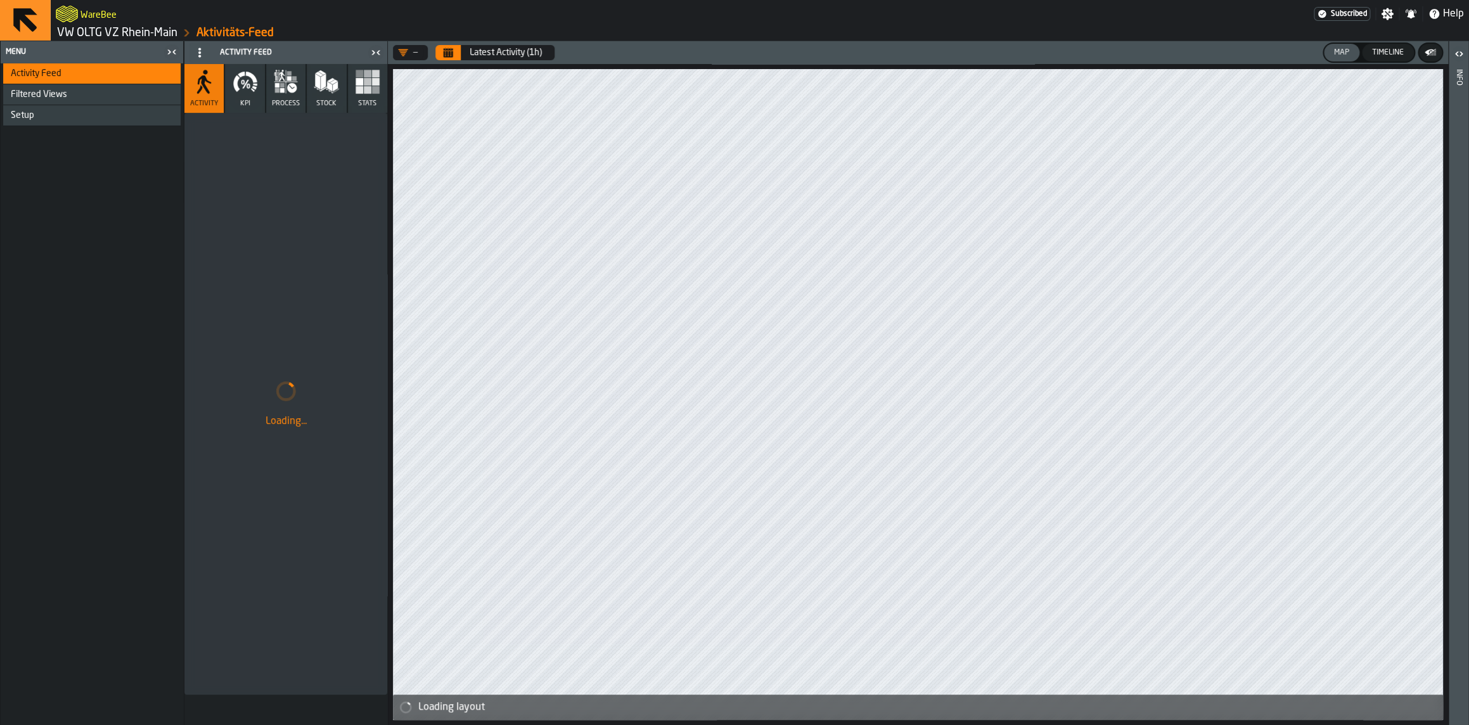
click at [164, 37] on link "VW OLTG VZ Rhein-Main" at bounding box center [117, 33] width 120 height 14
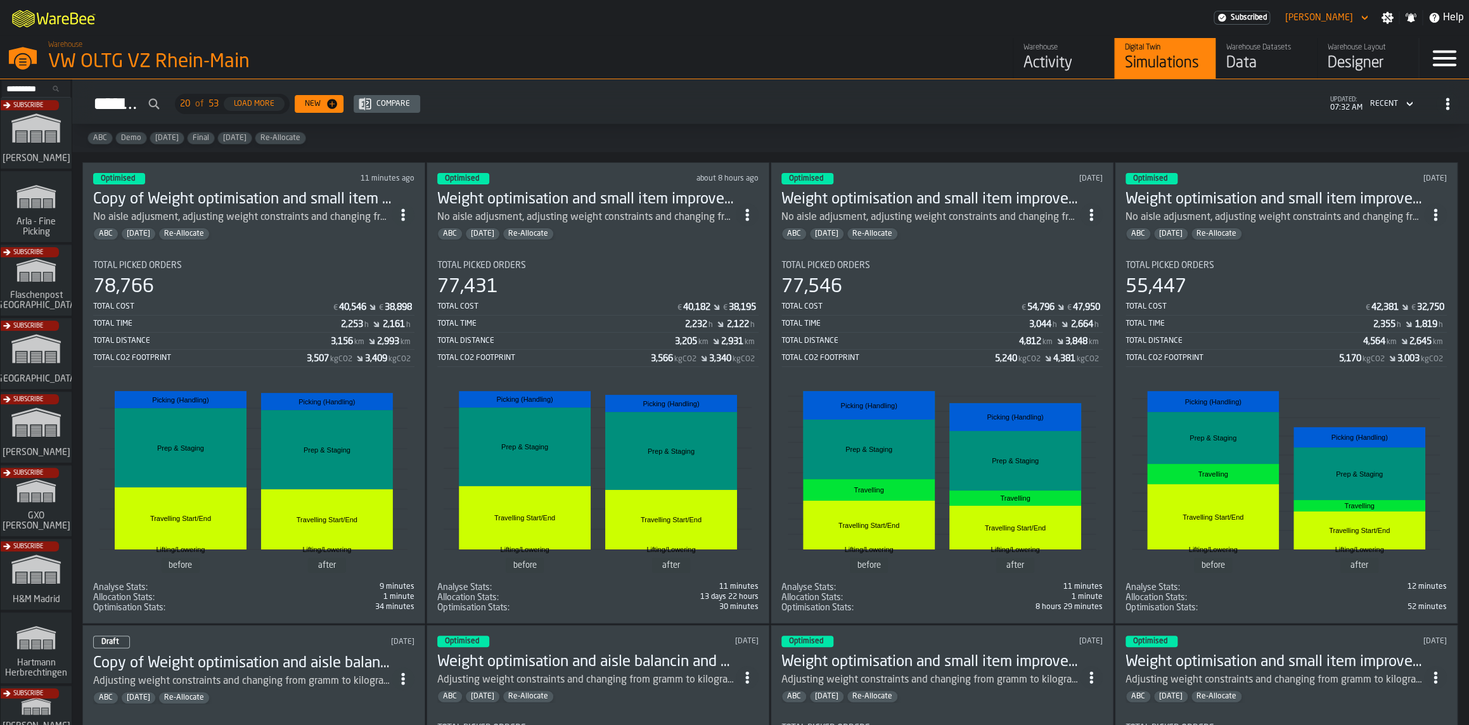
click at [1382, 106] on div "Recent" at bounding box center [1384, 103] width 28 height 9
click at [1356, 233] on li "Recent" at bounding box center [1355, 221] width 122 height 24
click at [279, 287] on div "78,766" at bounding box center [253, 287] width 321 height 23
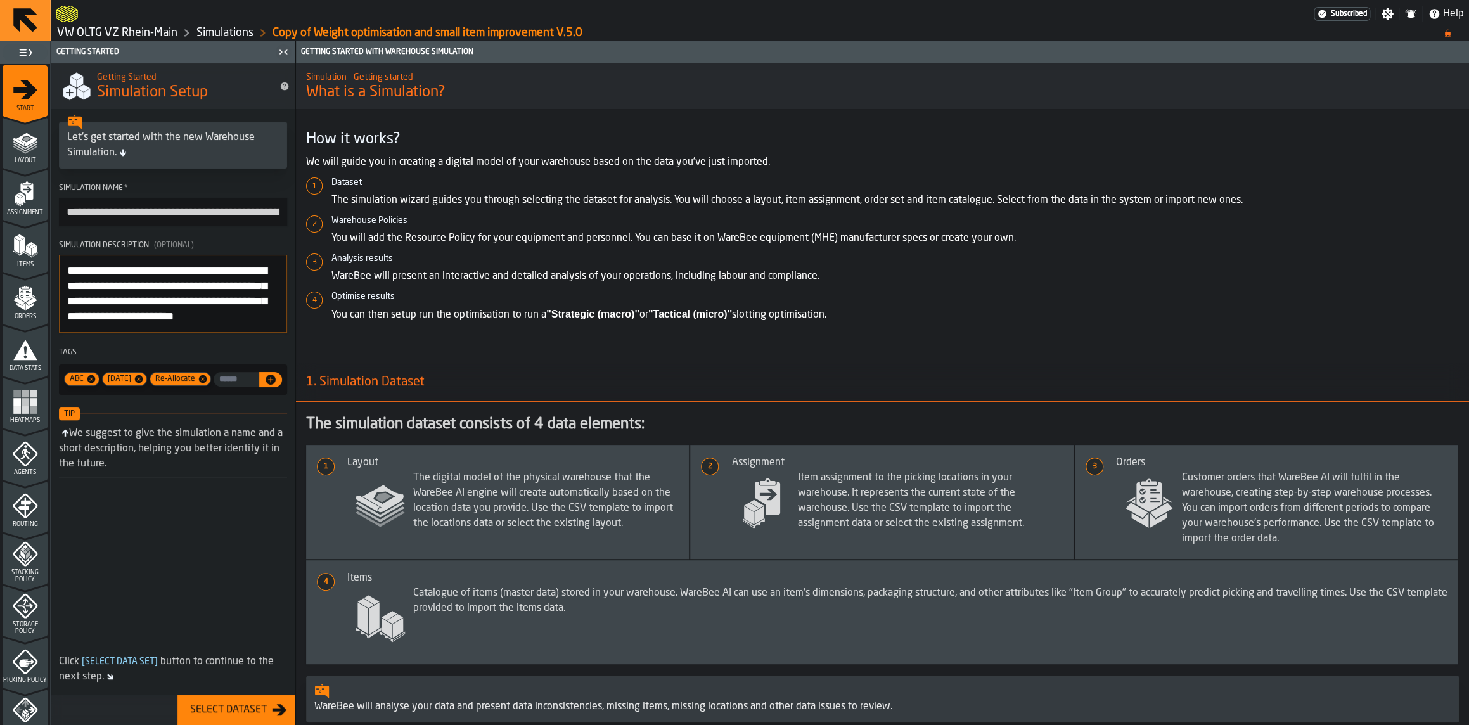
click at [27, 141] on icon "menu Layout" at bounding box center [25, 141] width 25 height 25
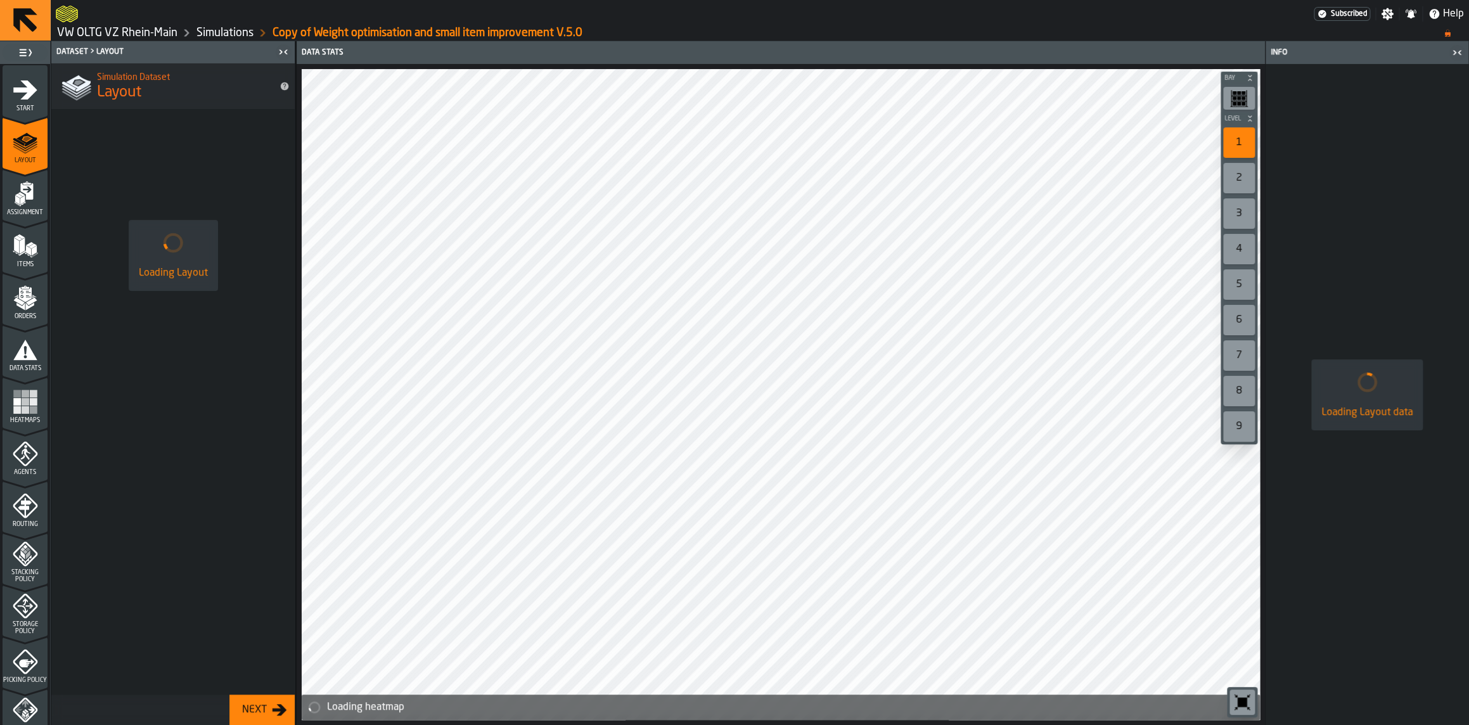
click at [32, 193] on icon "menu Assignment" at bounding box center [25, 193] width 25 height 25
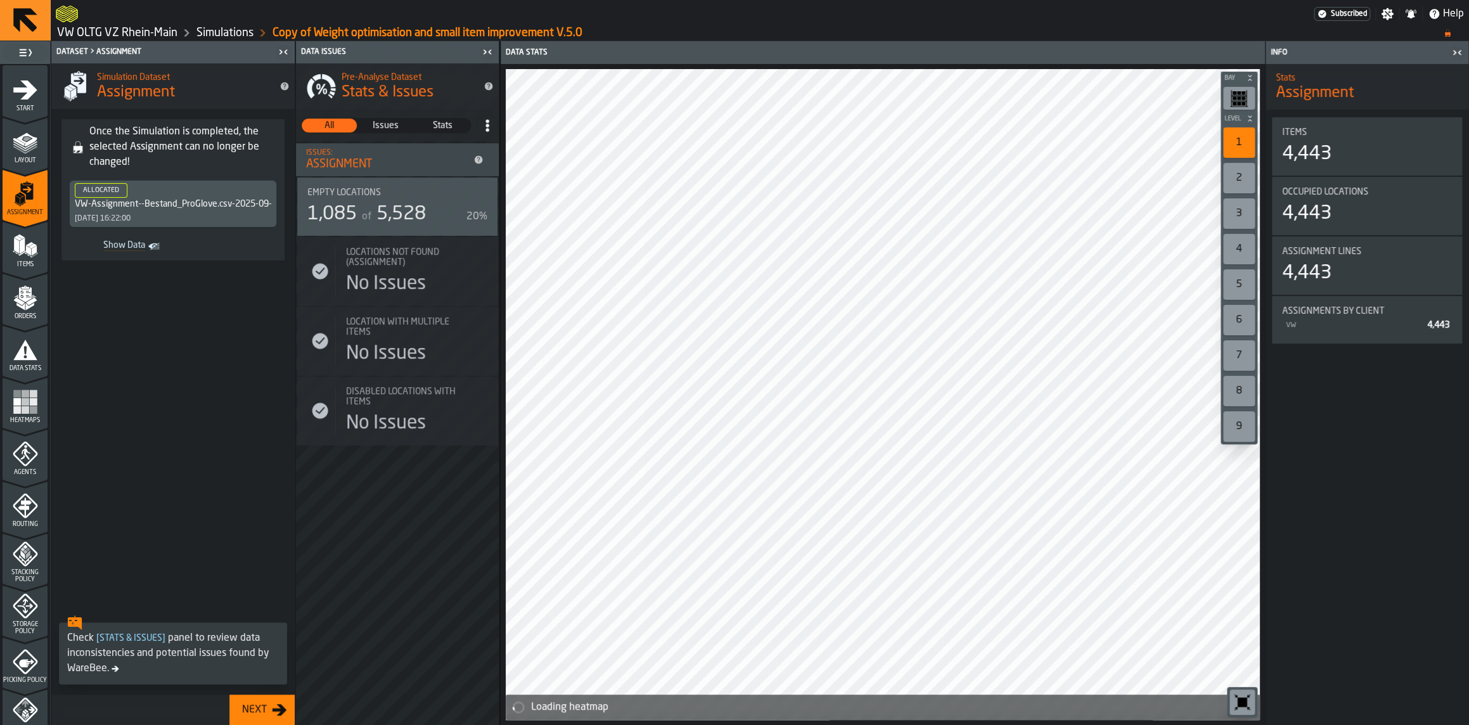
click at [30, 260] on div "Items" at bounding box center [25, 250] width 45 height 35
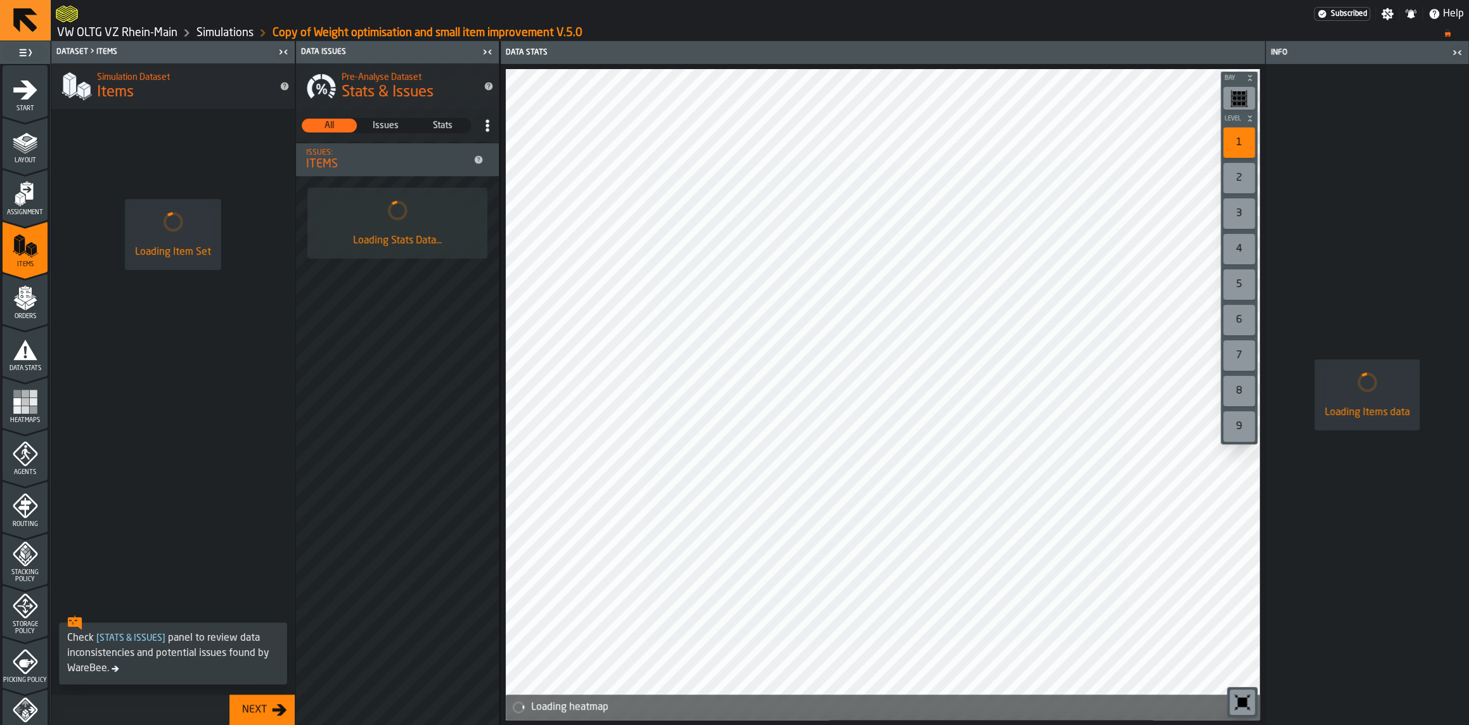
click at [34, 298] on polygon "menu Orders" at bounding box center [31, 301] width 11 height 8
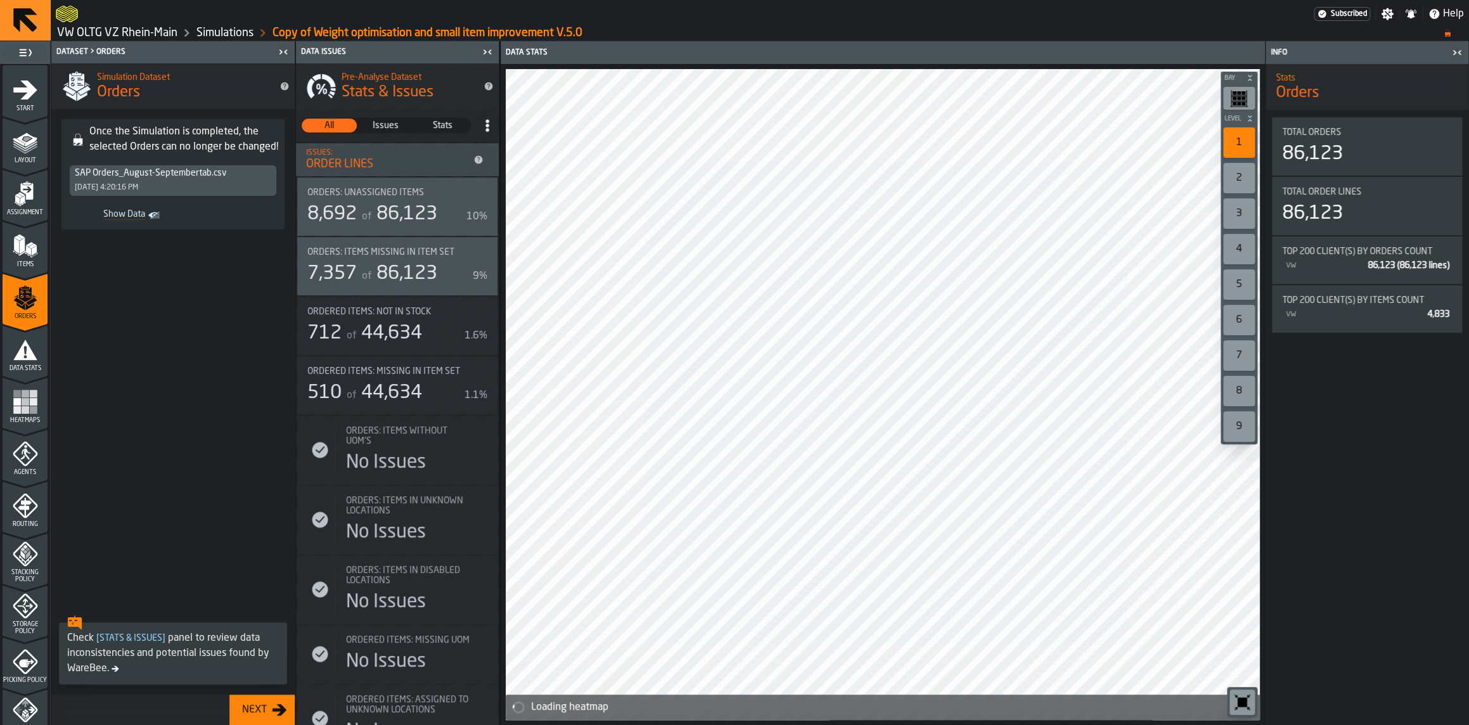
scroll to position [274, 0]
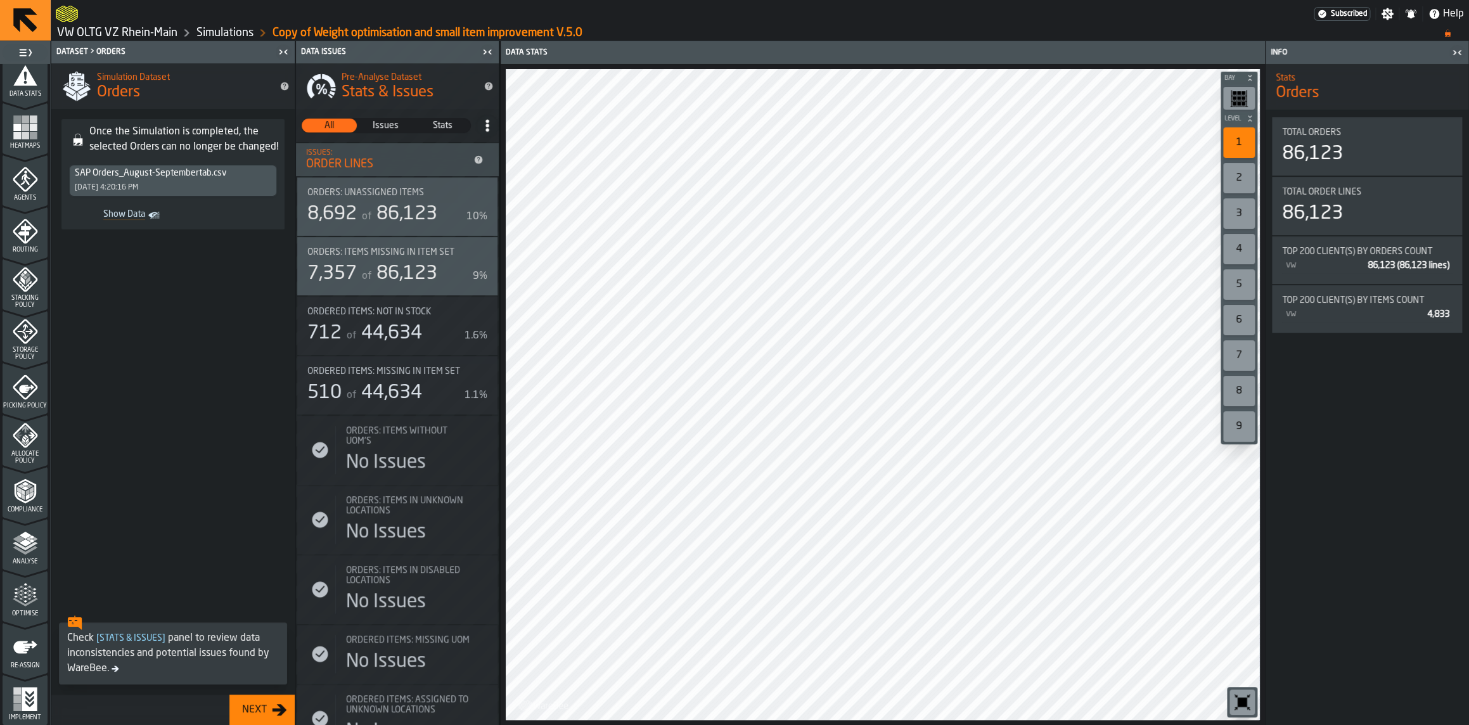
click at [35, 450] on div "Allocate Policy" at bounding box center [25, 444] width 45 height 42
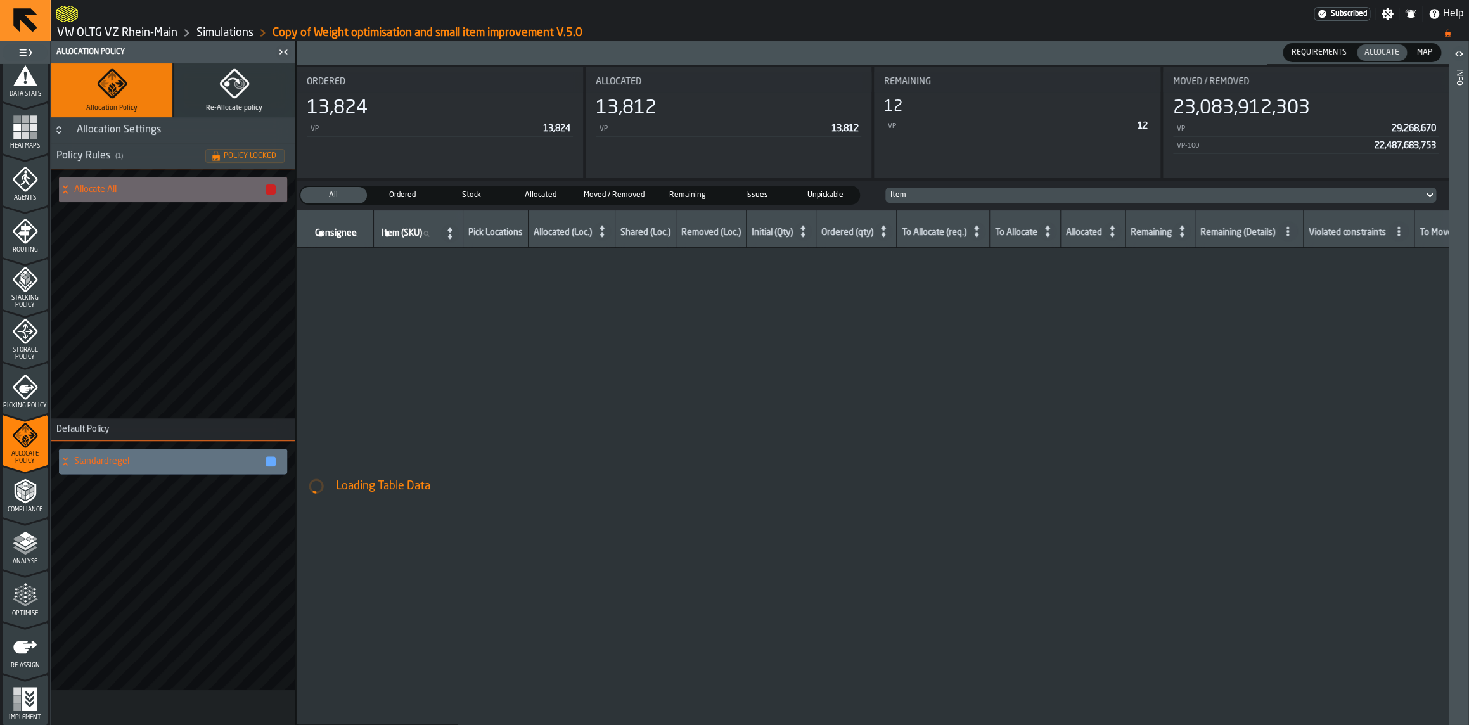
scroll to position [0, 0]
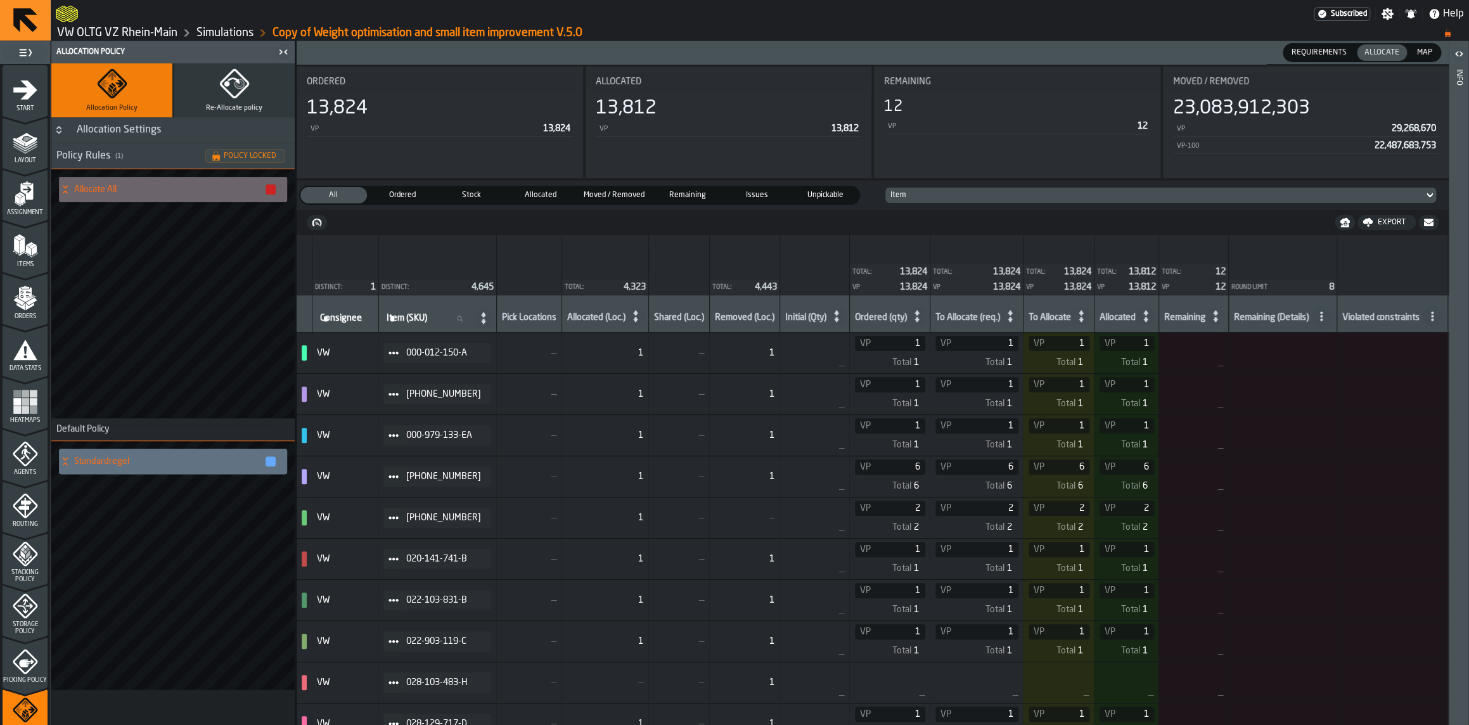
click at [34, 107] on span "Start" at bounding box center [25, 108] width 45 height 7
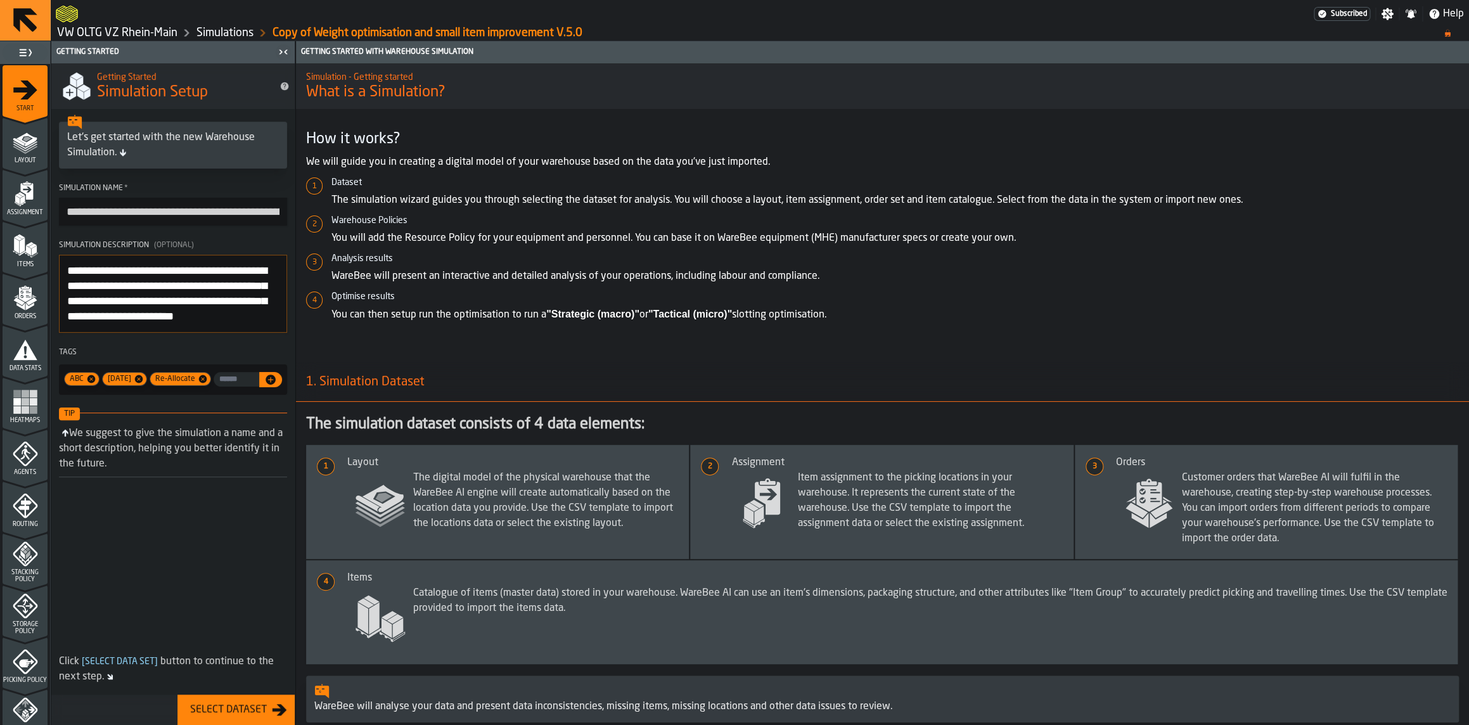
drag, startPoint x: 103, startPoint y: 212, endPoint x: 44, endPoint y: 211, distance: 59.6
click at [59, 211] on input "**********" at bounding box center [173, 212] width 228 height 28
click at [215, 180] on section "**********" at bounding box center [172, 289] width 243 height 221
click at [189, 291] on textarea "**********" at bounding box center [173, 294] width 228 height 78
click at [224, 208] on input "**********" at bounding box center [173, 212] width 228 height 28
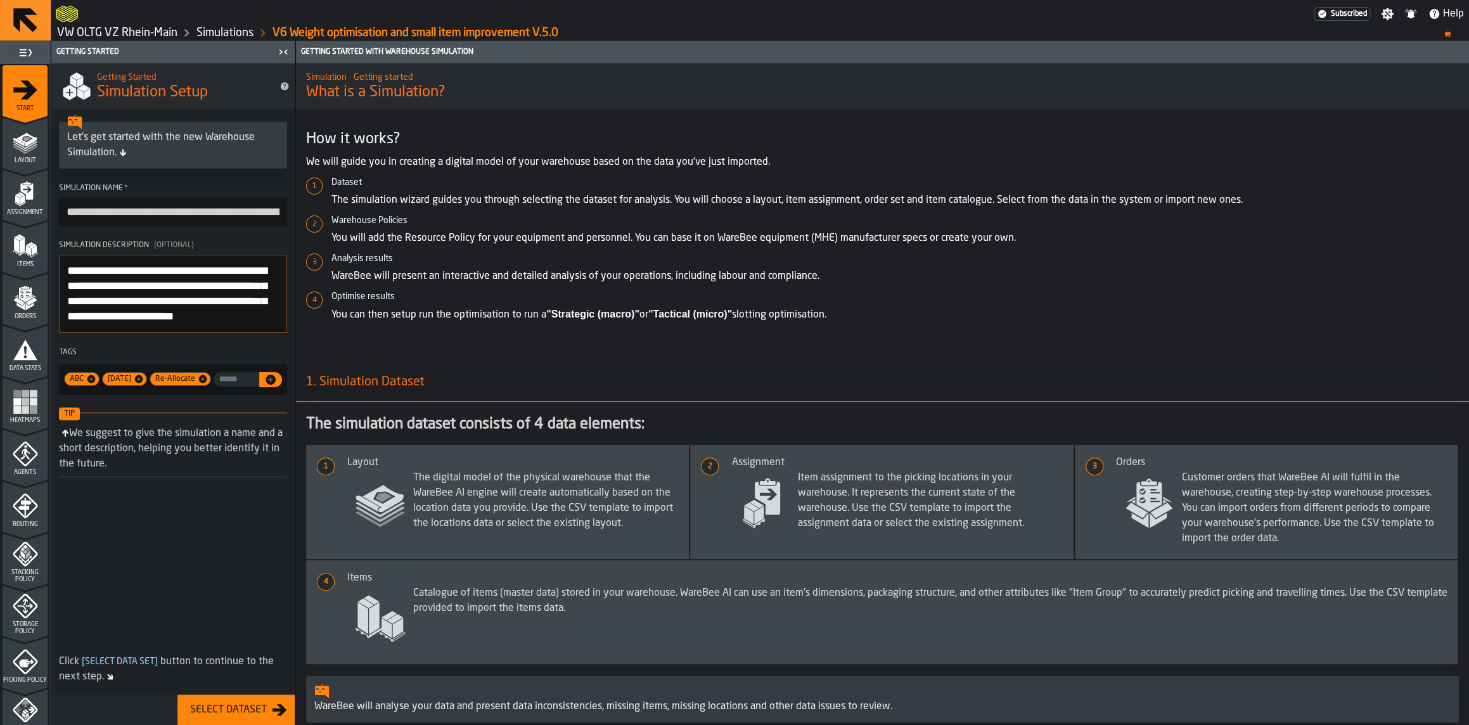
scroll to position [0, 75]
drag, startPoint x: 224, startPoint y: 208, endPoint x: 333, endPoint y: 240, distance: 113.9
click at [287, 226] on input "**********" at bounding box center [173, 212] width 228 height 29
click at [268, 215] on input "**********" at bounding box center [173, 212] width 228 height 29
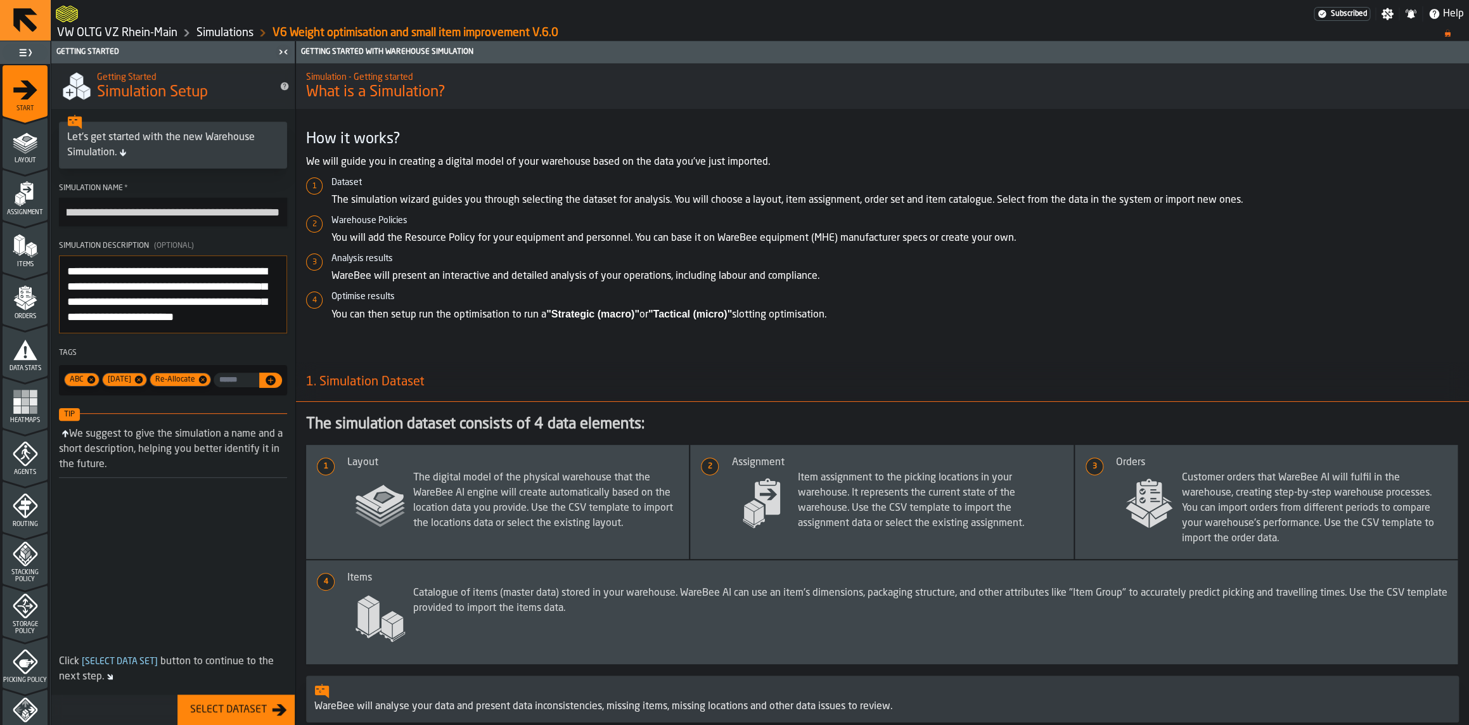
type input "**********"
click at [221, 193] on div "Simulation Name *" at bounding box center [173, 188] width 228 height 9
click at [221, 198] on input "**********" at bounding box center [173, 212] width 228 height 29
click at [34, 162] on span "Layout" at bounding box center [25, 160] width 45 height 7
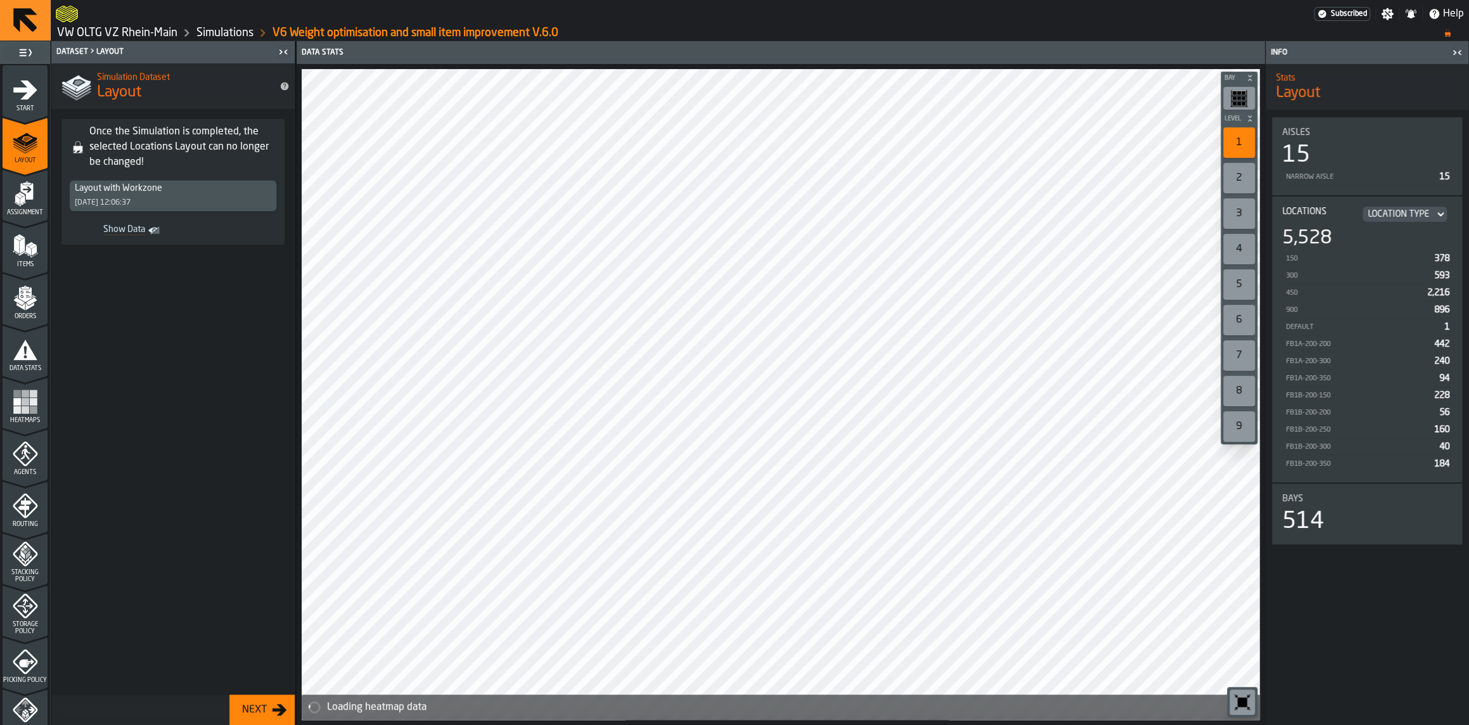
click at [24, 192] on icon "menu Assignment" at bounding box center [26, 191] width 13 height 16
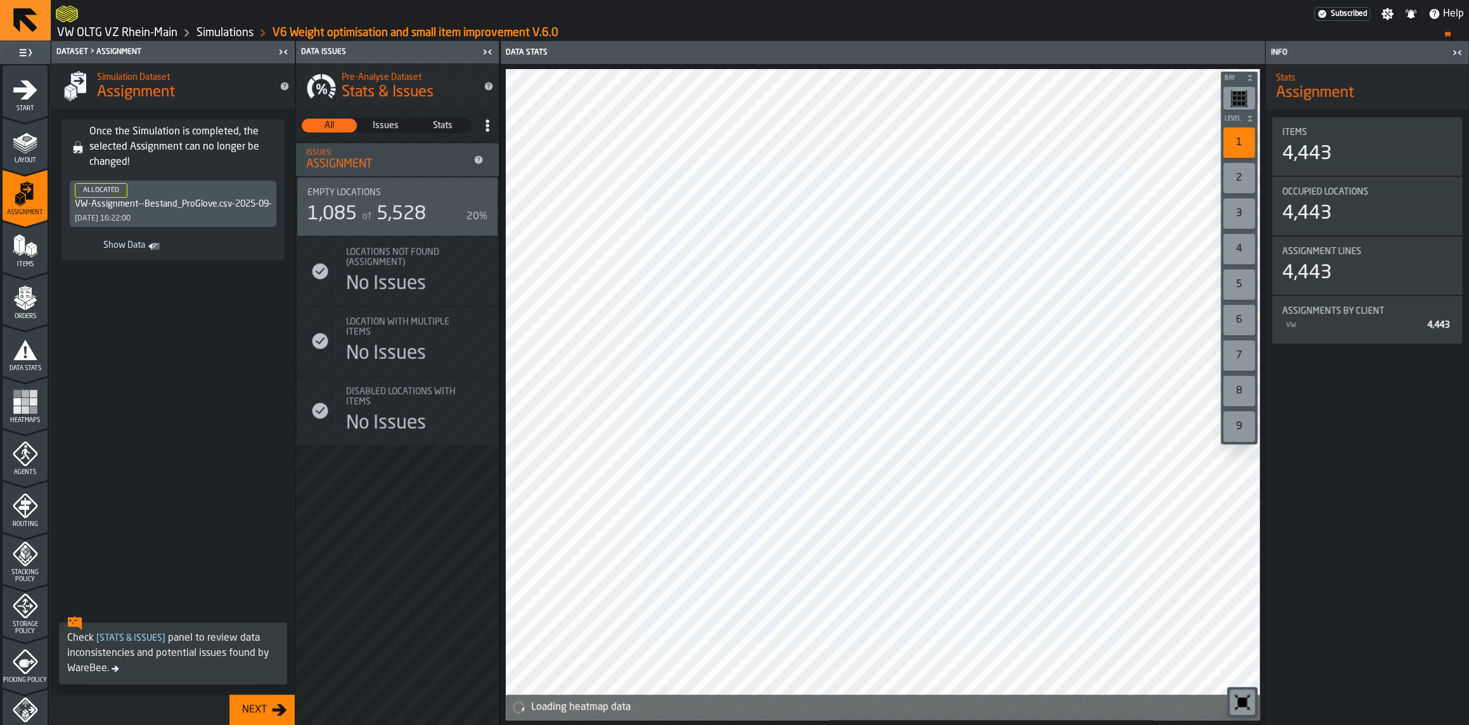
click at [32, 79] on icon "menu Start" at bounding box center [25, 89] width 25 height 25
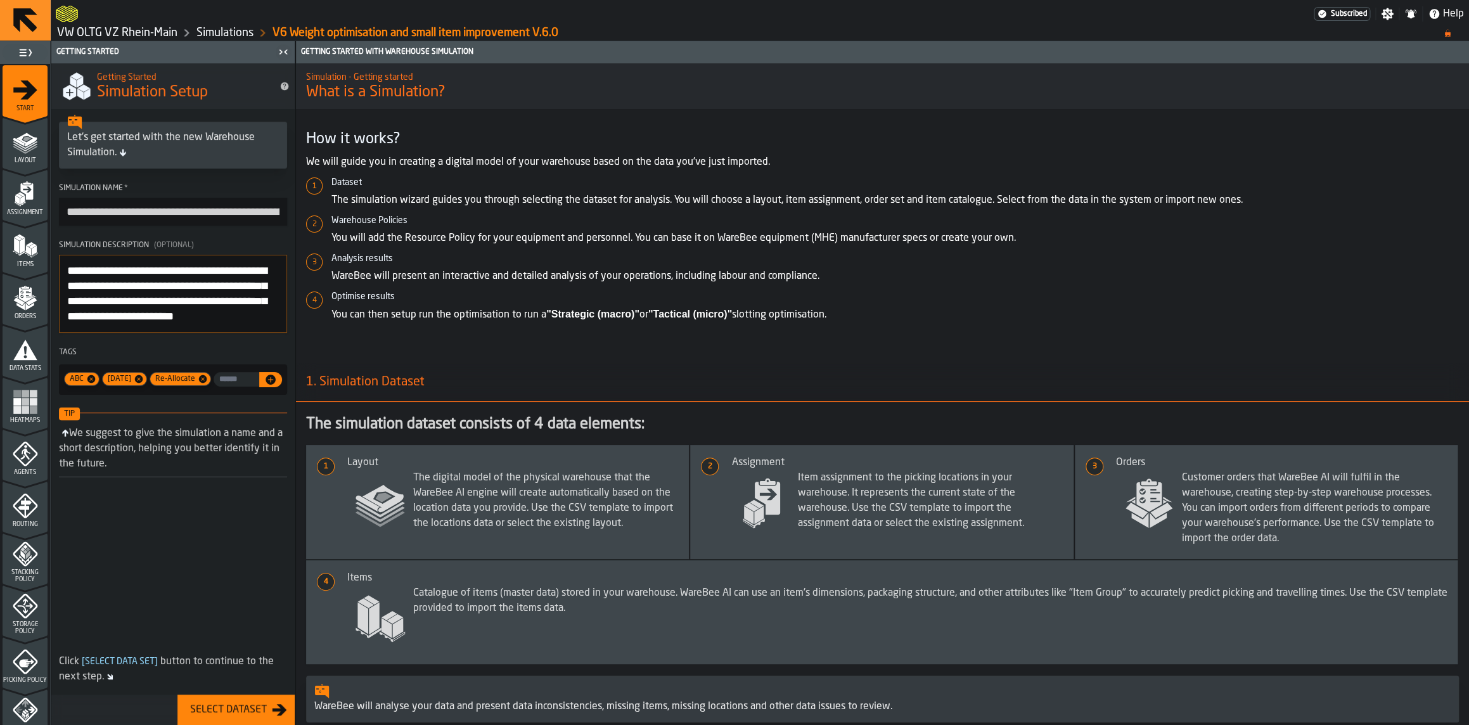
click at [156, 323] on textarea "**********" at bounding box center [173, 294] width 228 height 78
click at [120, 282] on textarea "**********" at bounding box center [173, 294] width 228 height 78
click at [78, 215] on input "**********" at bounding box center [173, 212] width 228 height 28
click at [200, 295] on textarea "**********" at bounding box center [173, 294] width 228 height 78
drag, startPoint x: 160, startPoint y: 324, endPoint x: 161, endPoint y: 368, distance: 44.4
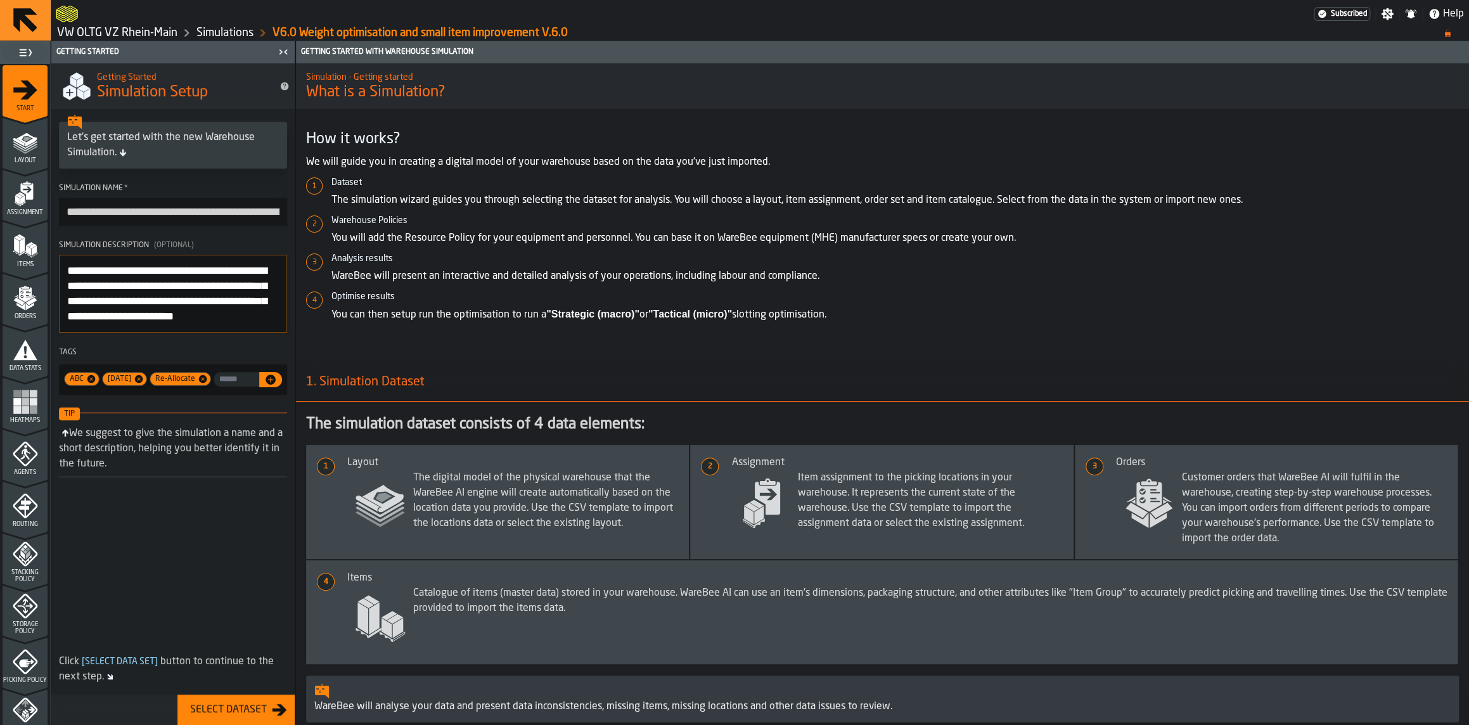
click at [161, 333] on textarea "**********" at bounding box center [173, 294] width 228 height 78
click at [224, 218] on input "**********" at bounding box center [173, 212] width 228 height 28
drag, startPoint x: 224, startPoint y: 218, endPoint x: 331, endPoint y: 241, distance: 110.1
click at [287, 226] on input "**********" at bounding box center [173, 212] width 228 height 29
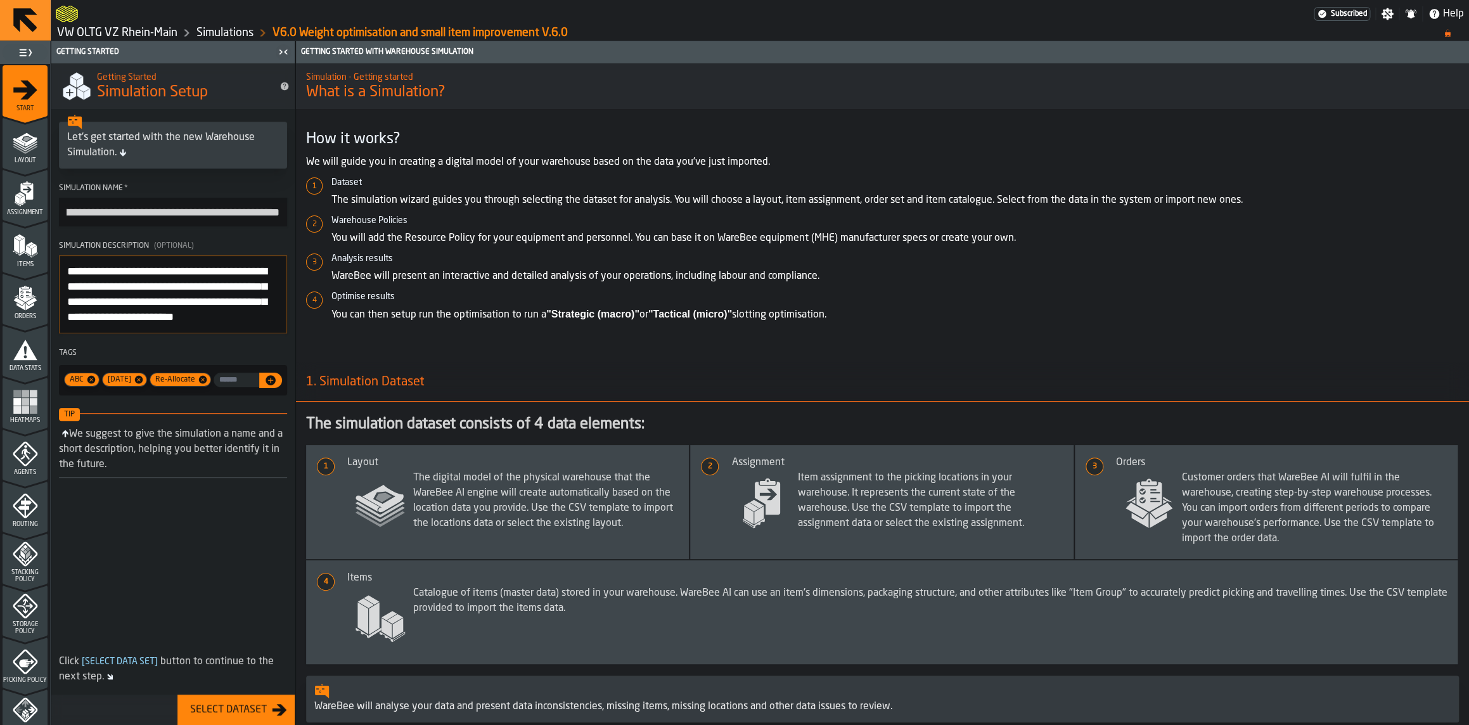
click at [254, 218] on input "**********" at bounding box center [173, 212] width 228 height 29
drag, startPoint x: 254, startPoint y: 218, endPoint x: 344, endPoint y: 240, distance: 92.5
click at [287, 226] on input "**********" at bounding box center [173, 212] width 228 height 29
type input "**********"
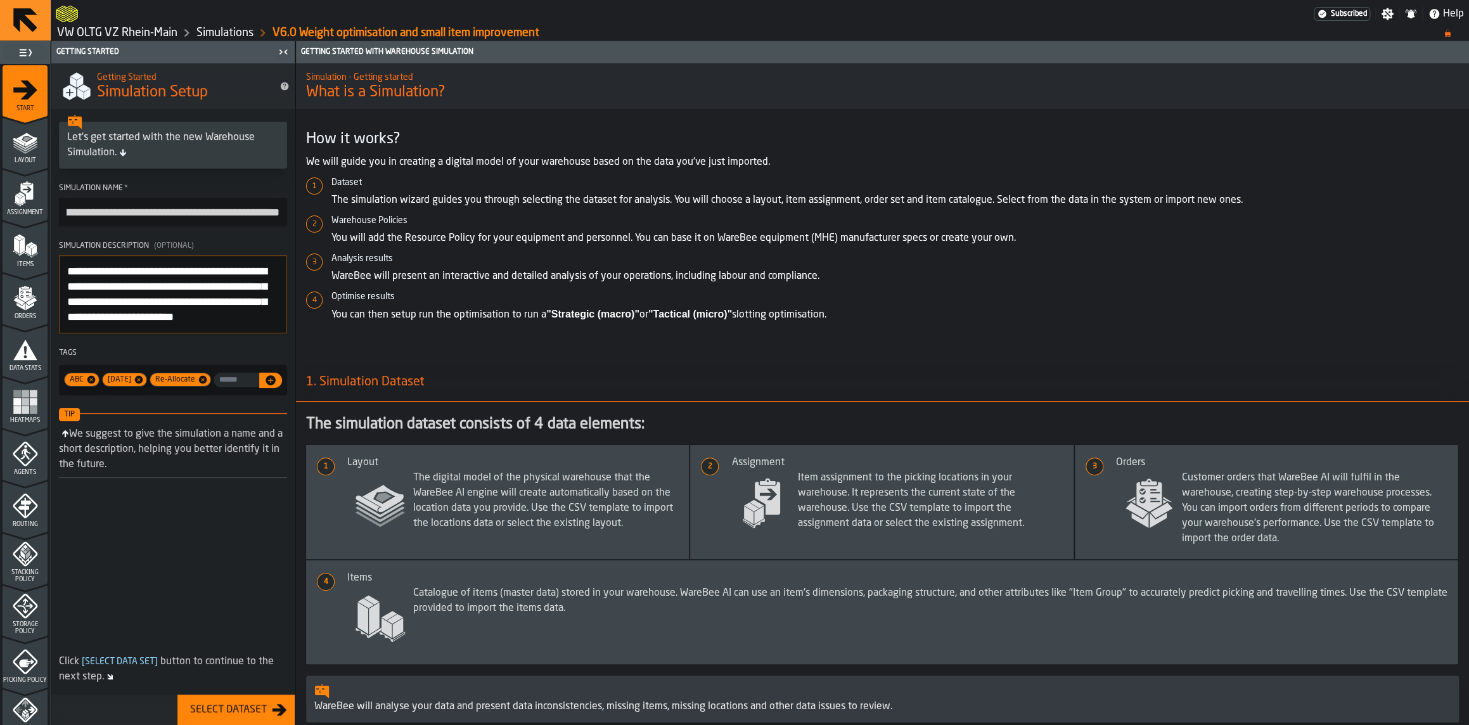
click at [506, 114] on div "Simulation - Getting started What is a Simulation? How it works? We will guide …" at bounding box center [882, 394] width 1173 height 662
click at [32, 199] on icon "menu Assignment" at bounding box center [25, 193] width 25 height 25
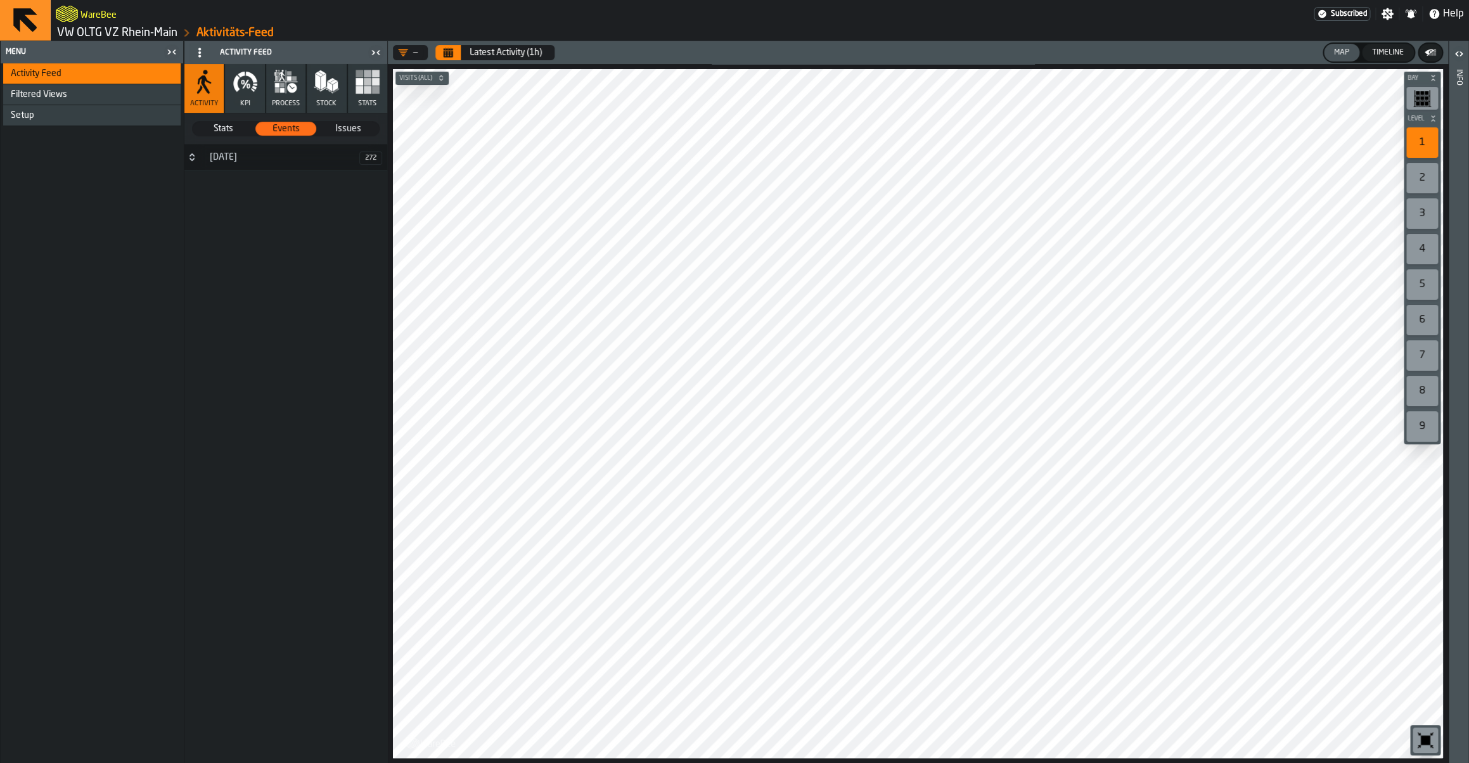
click at [98, 31] on link "VW OLTG VZ Rhein-Main" at bounding box center [117, 33] width 120 height 14
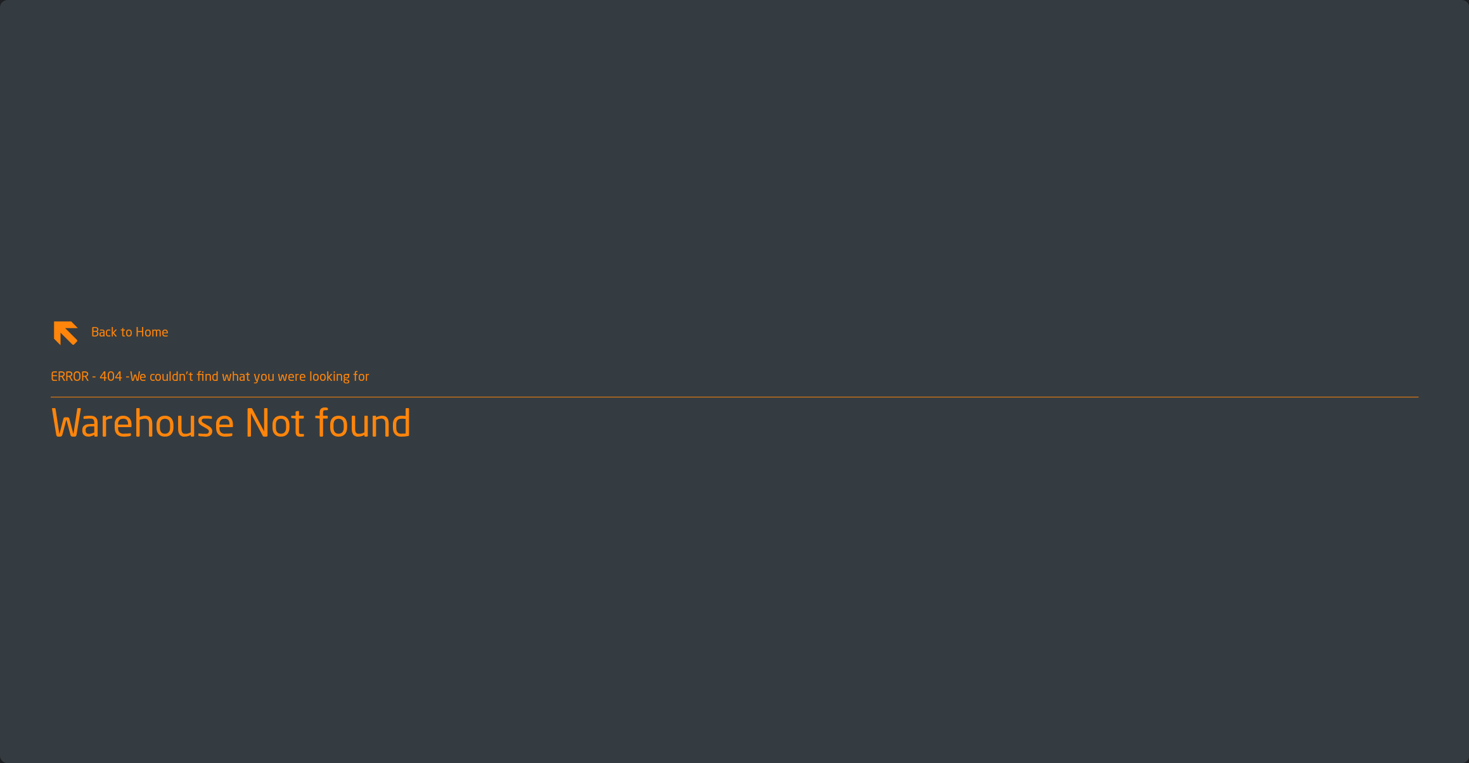
click at [72, 335] on icon "link-to-/" at bounding box center [66, 333] width 24 height 24
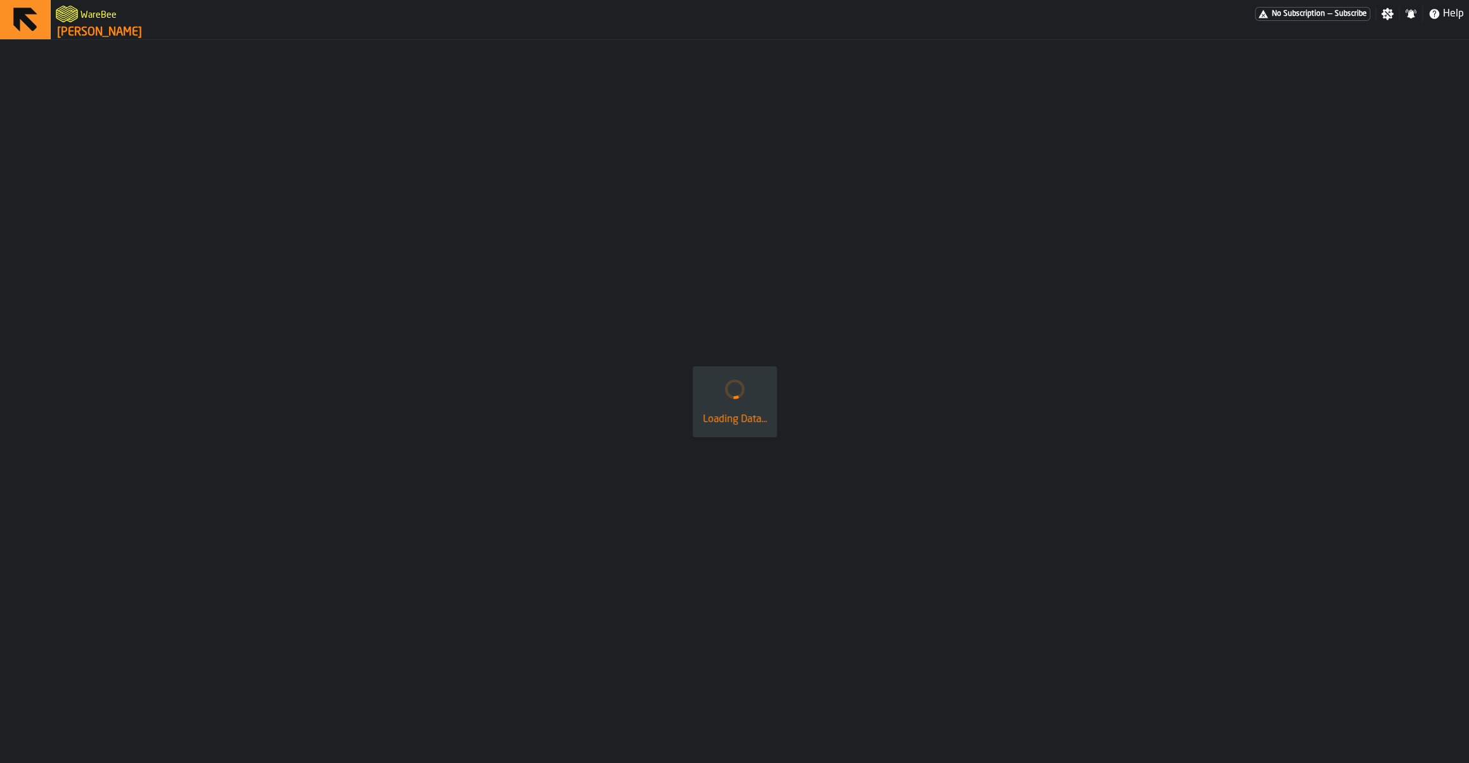
click at [106, 27] on link "[PERSON_NAME]" at bounding box center [99, 32] width 85 height 14
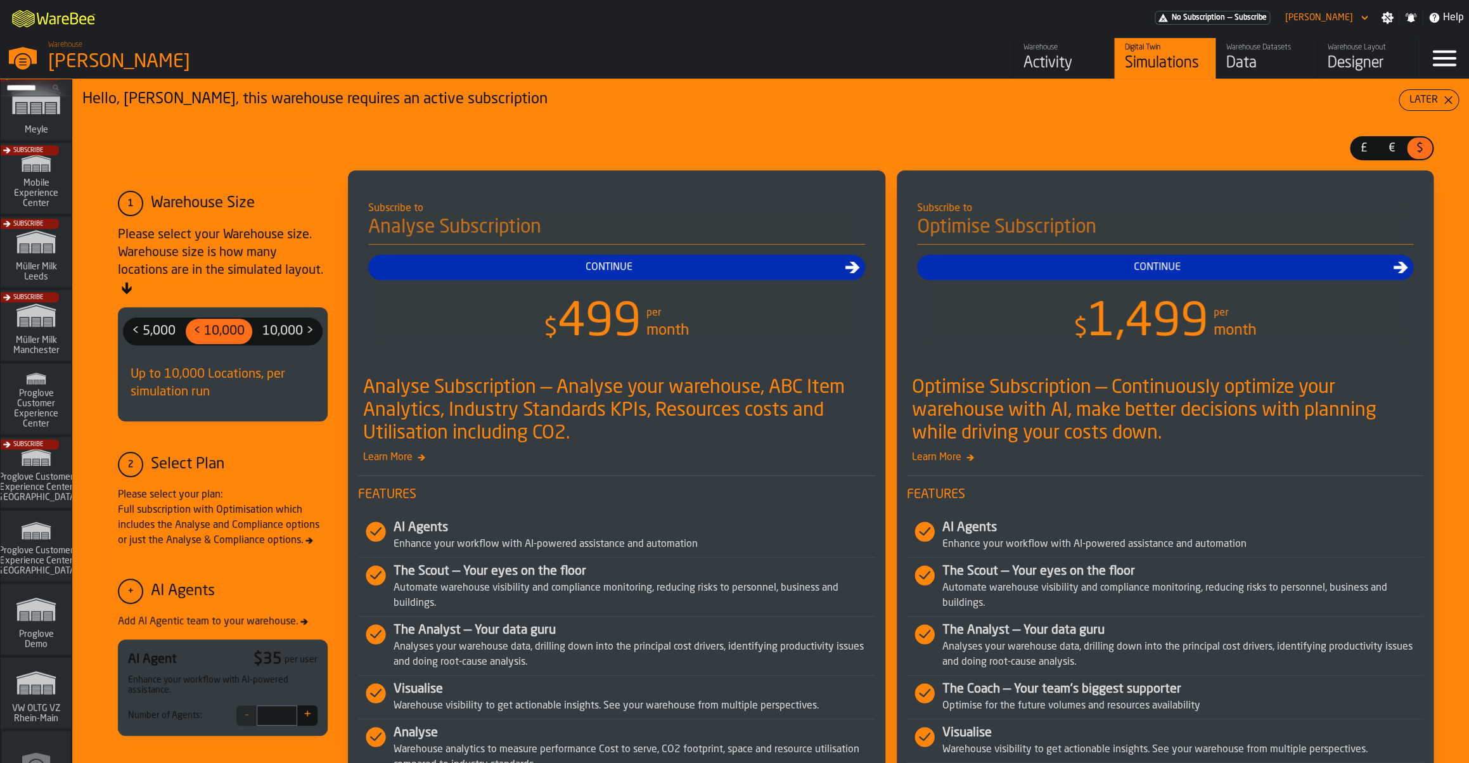
scroll to position [881, 0]
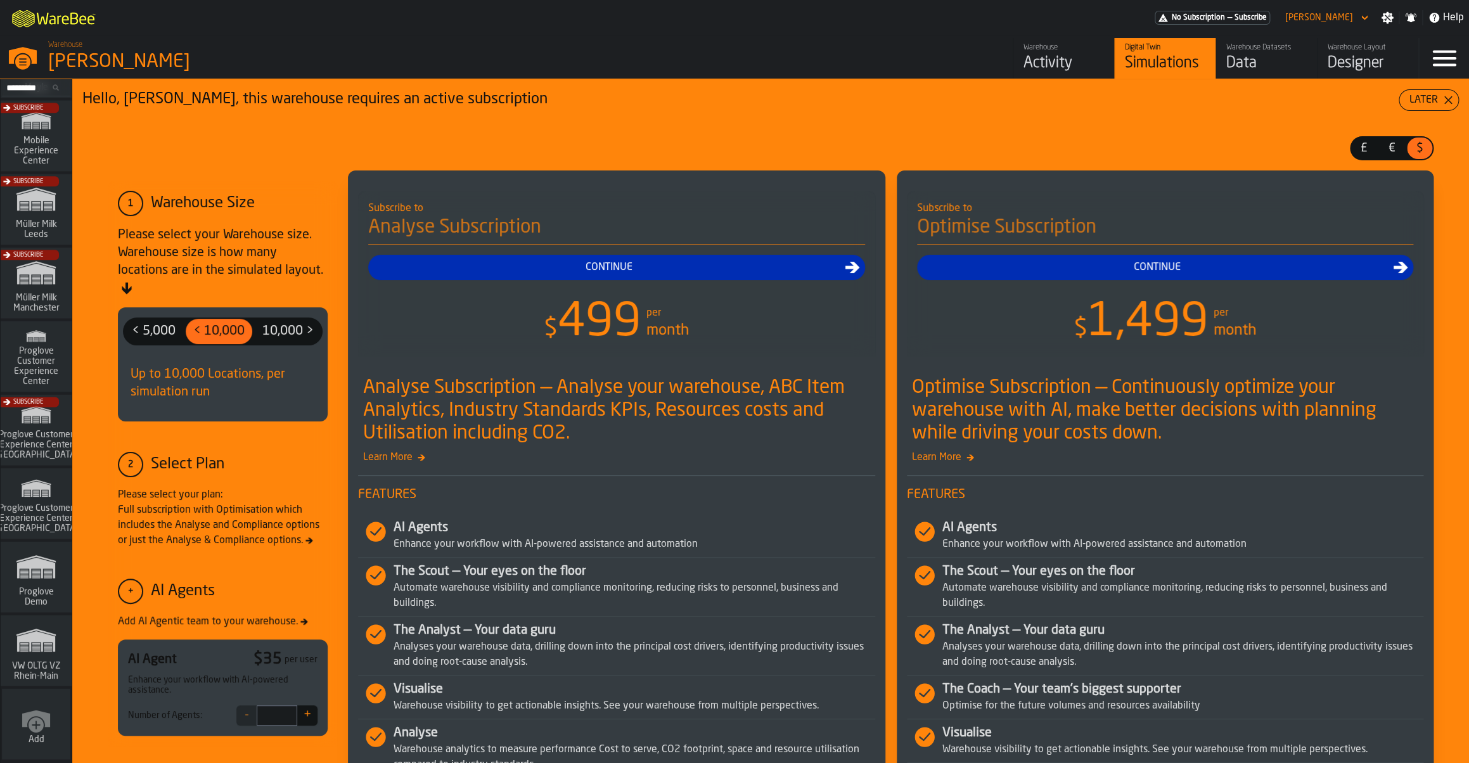
click at [41, 642] on polygon "link-to-/wh/i/44979e6c-6f66-405e-9874-c1e29f02a54a/simulations" at bounding box center [36, 641] width 38 height 21
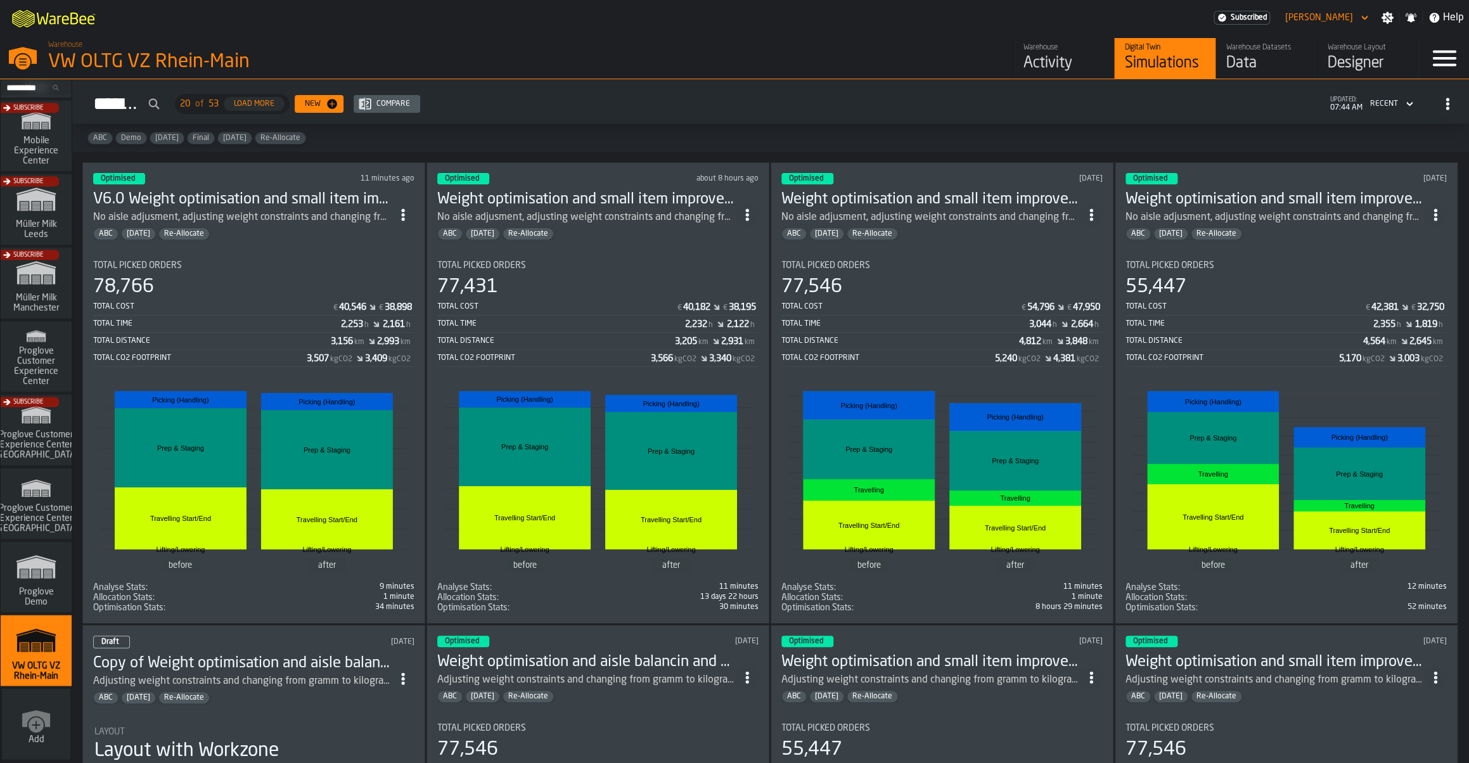
click at [375, 234] on div "ABC Feb/25 Re-Allocate" at bounding box center [242, 234] width 298 height 13
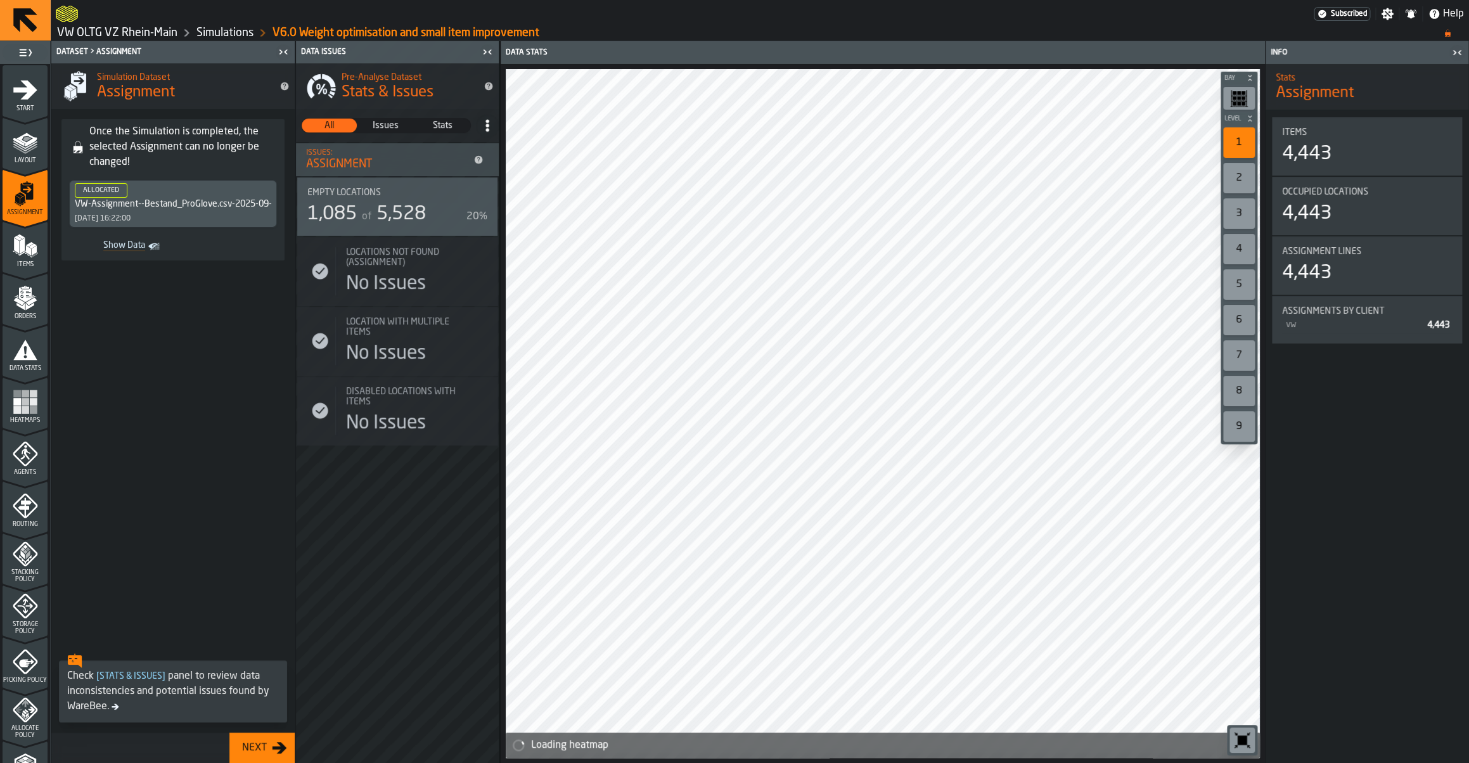
click at [1393, 12] on icon "button-toggle-Settings" at bounding box center [1387, 14] width 13 height 13
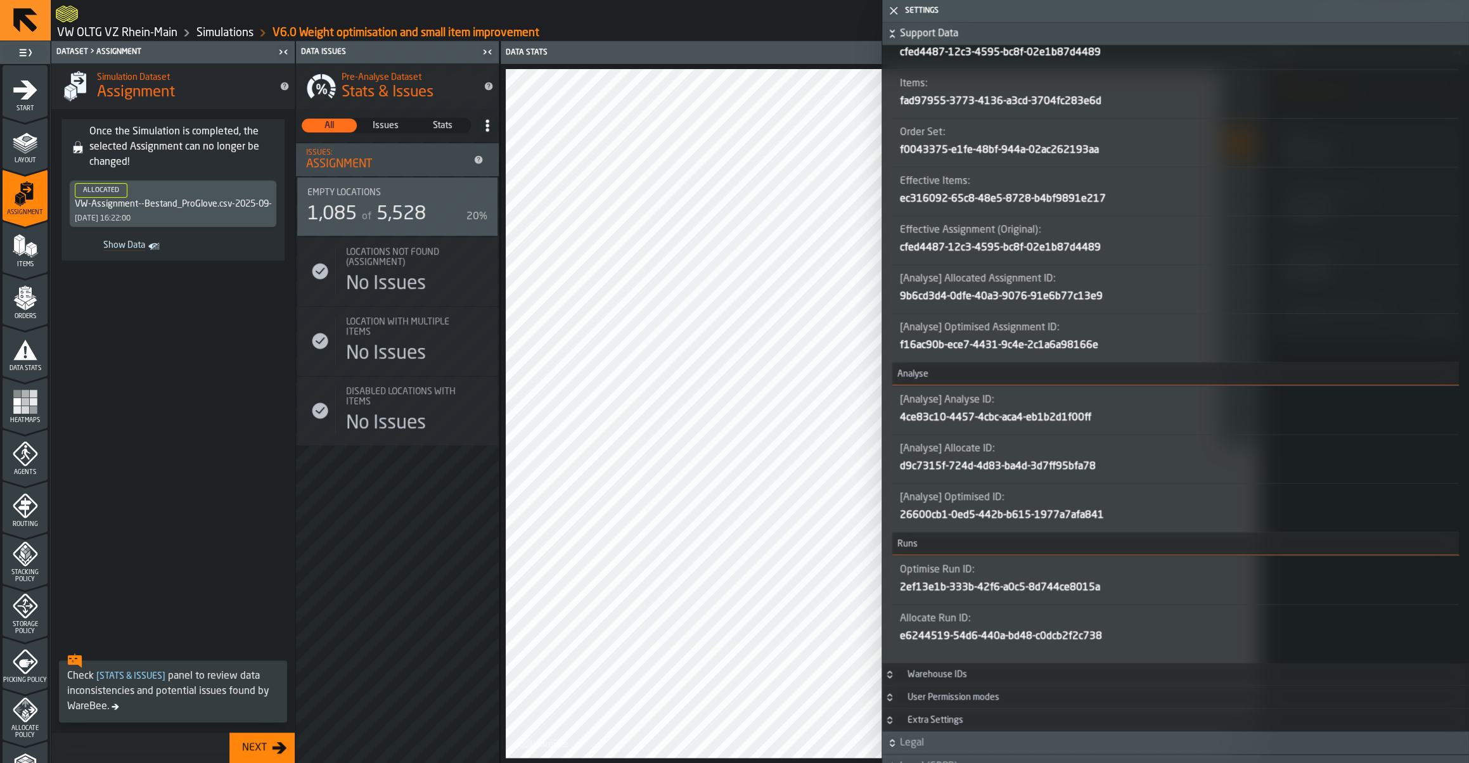
scroll to position [835, 0]
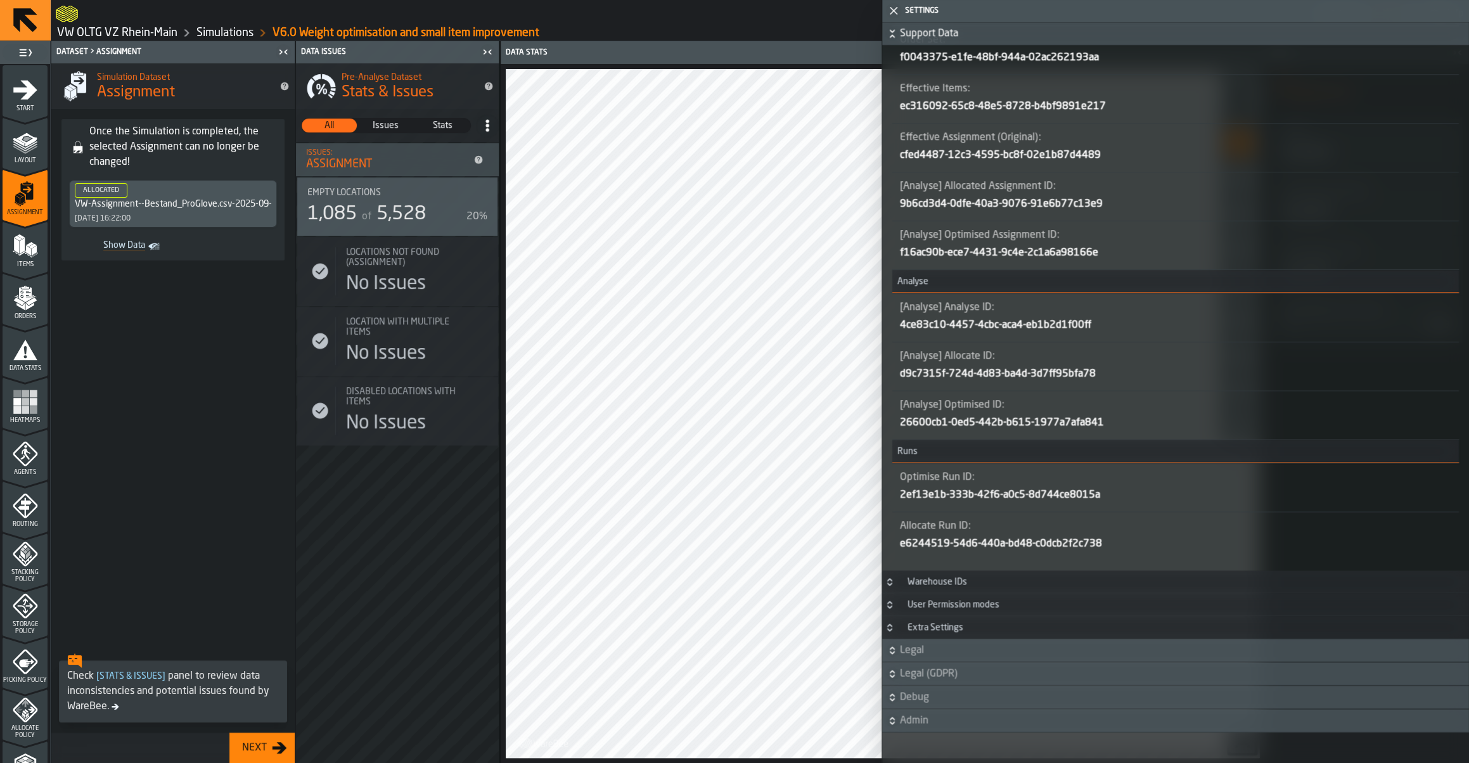
click at [0, 0] on button "button-" at bounding box center [0, 0] width 0 height 0
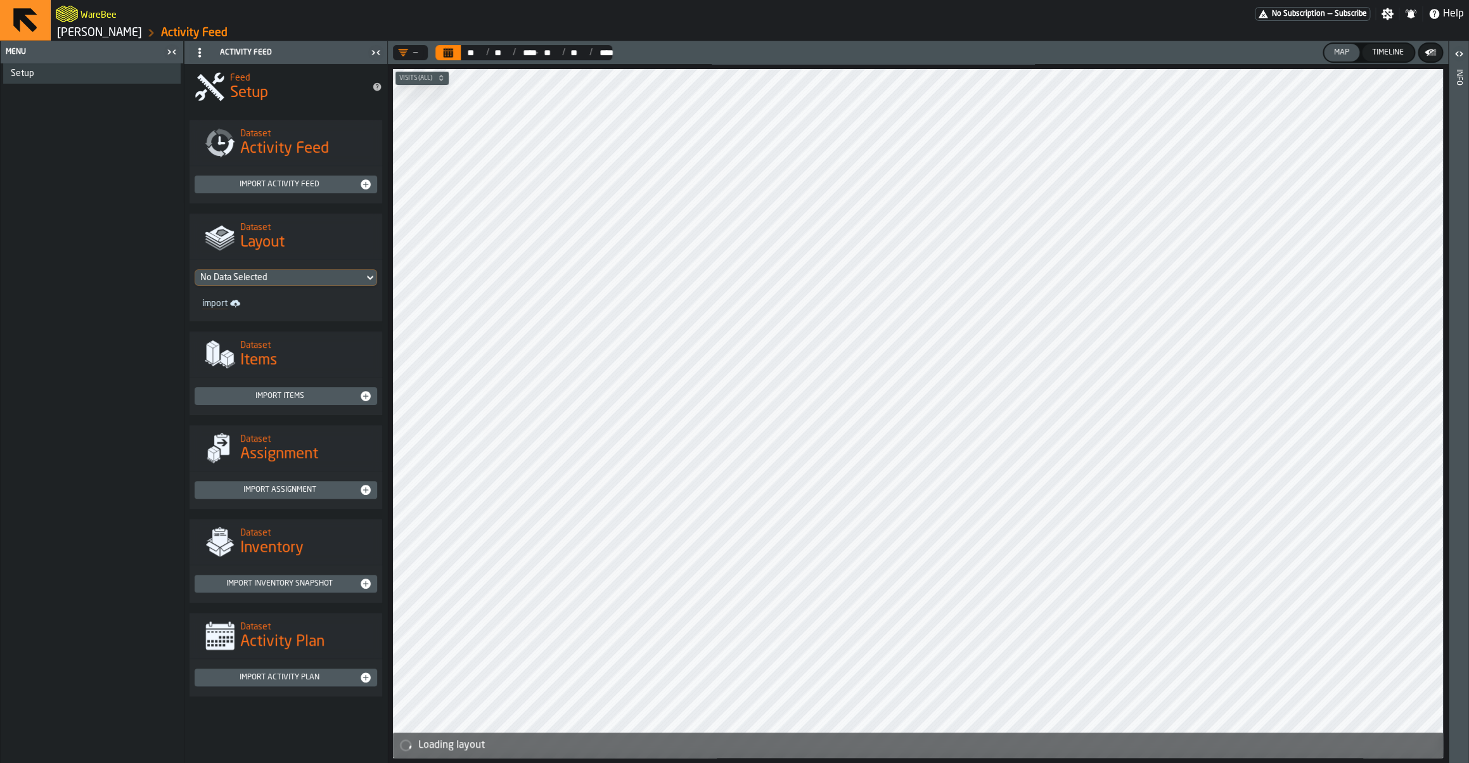
click at [96, 32] on link "[PERSON_NAME]" at bounding box center [99, 33] width 85 height 14
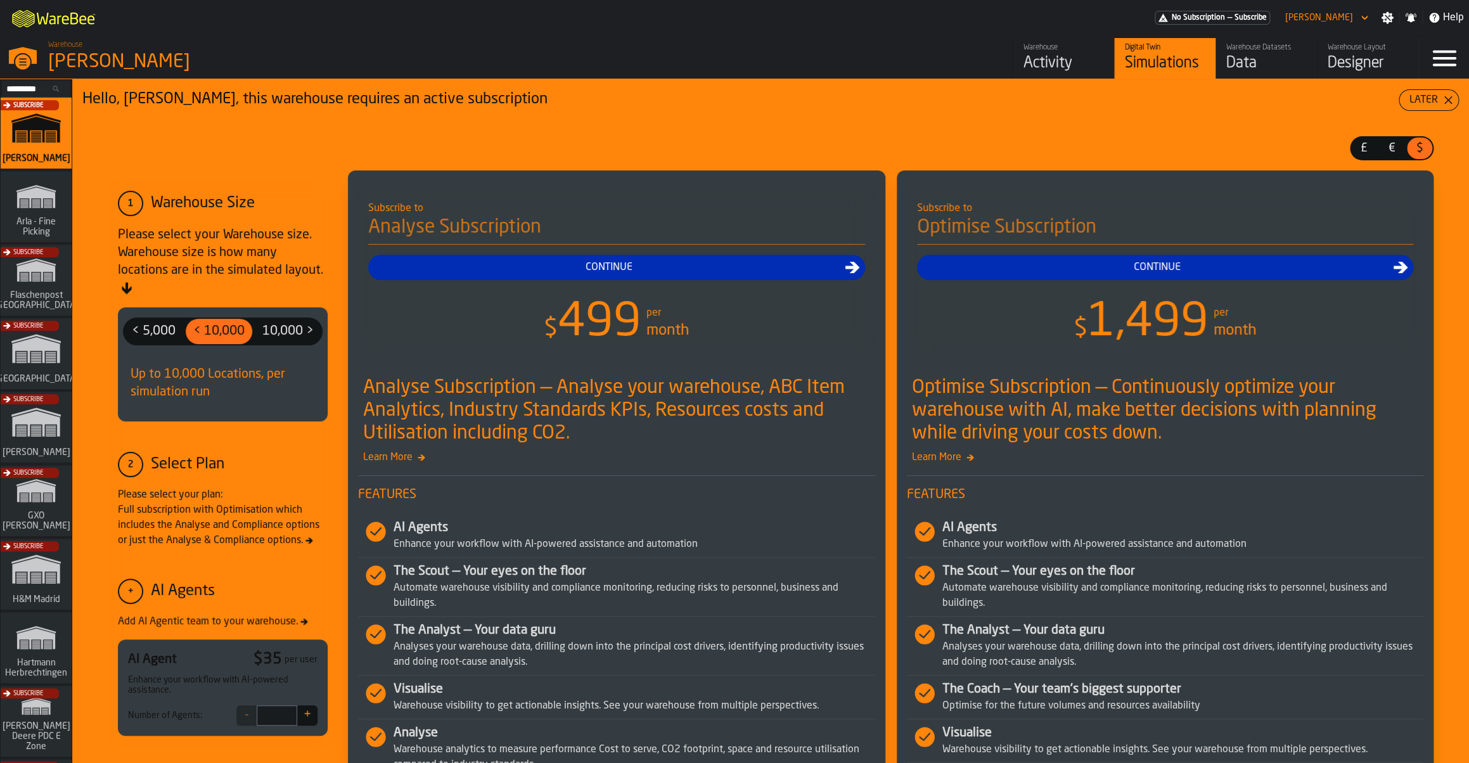
scroll to position [881, 0]
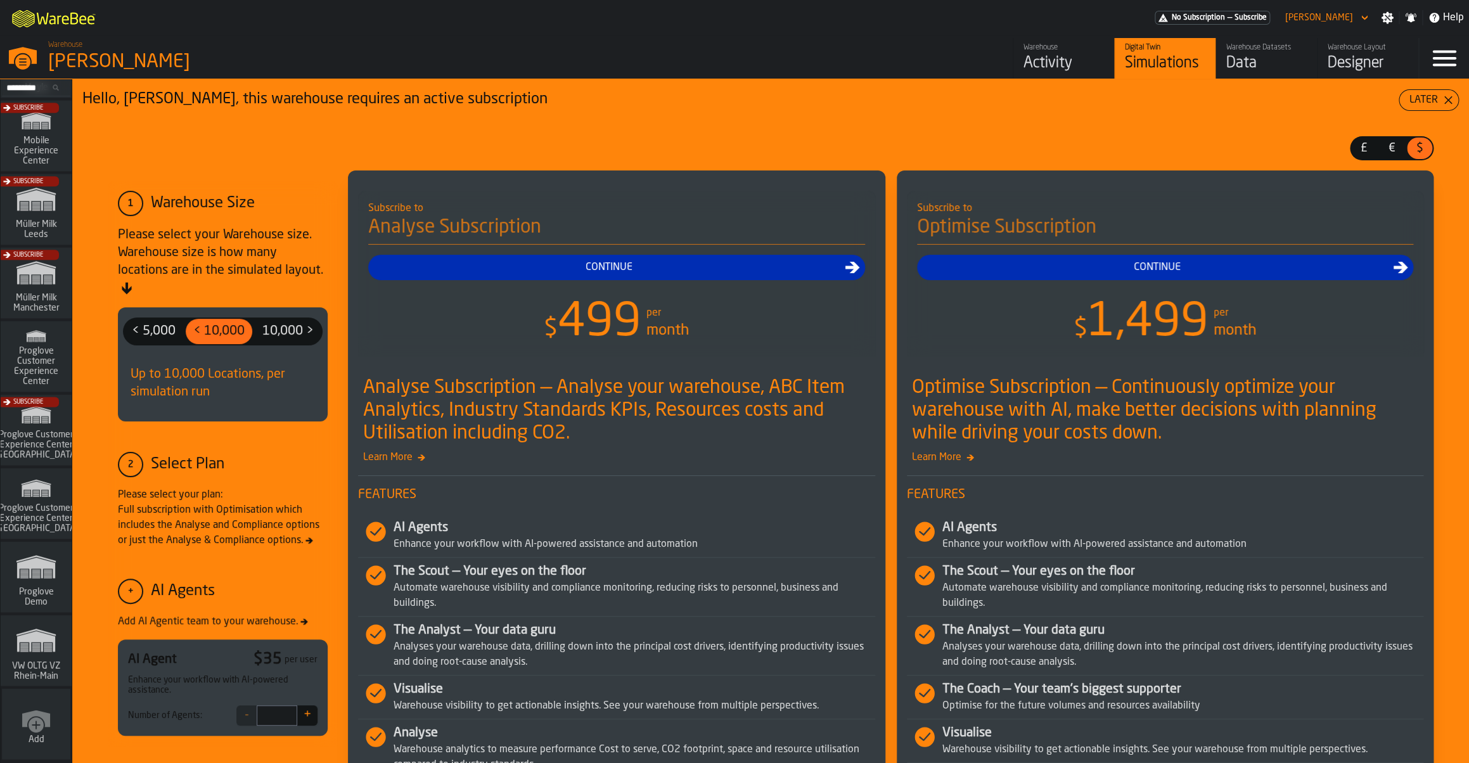
click at [39, 653] on icon "link-to-/wh/i/44979e6c-6f66-405e-9874-c1e29f02a54a/simulations" at bounding box center [36, 640] width 61 height 41
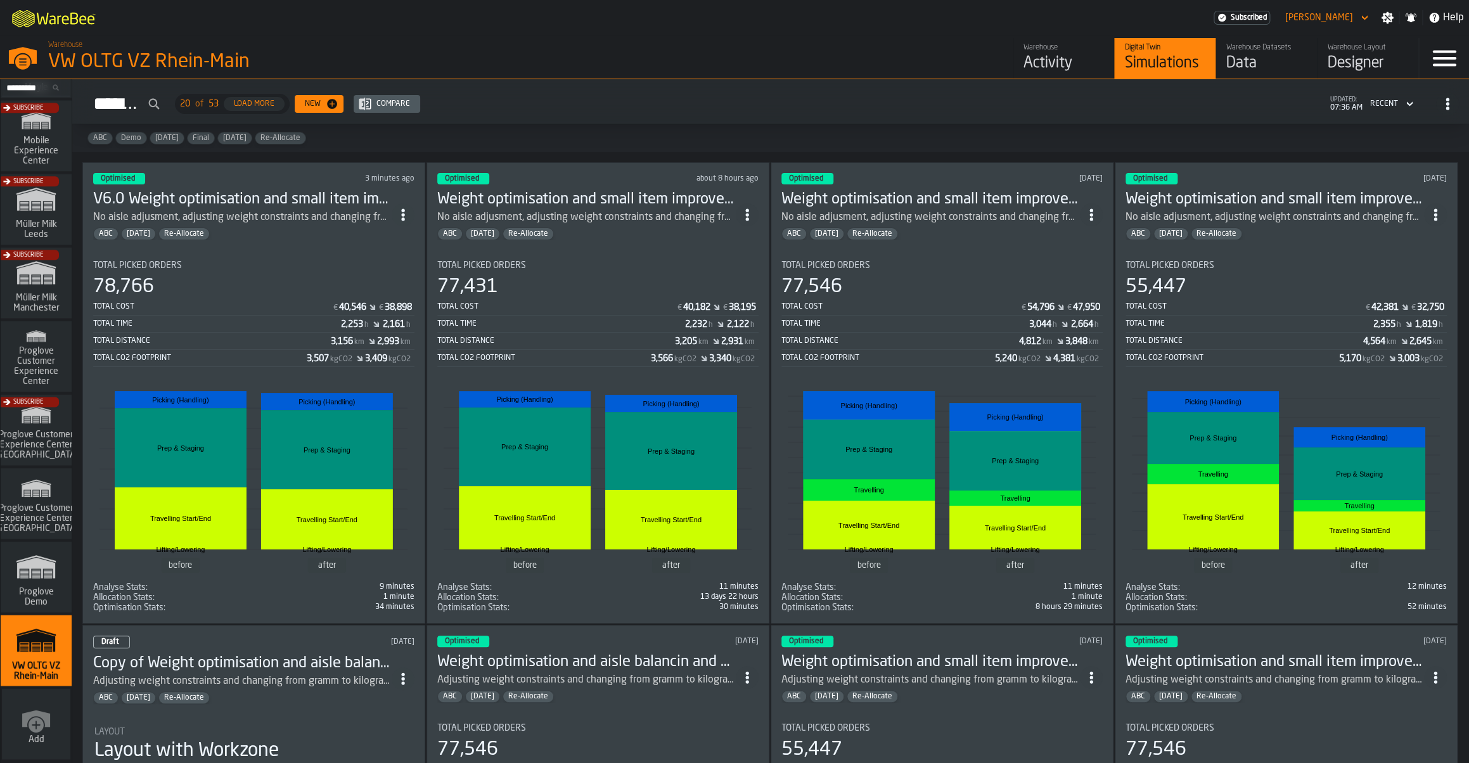
click at [281, 271] on div "Total Picked Orders 78,766 Total Cost € 40,546 € 38,898 Total Time 2,253 h 2,16…" at bounding box center [253, 313] width 321 height 106
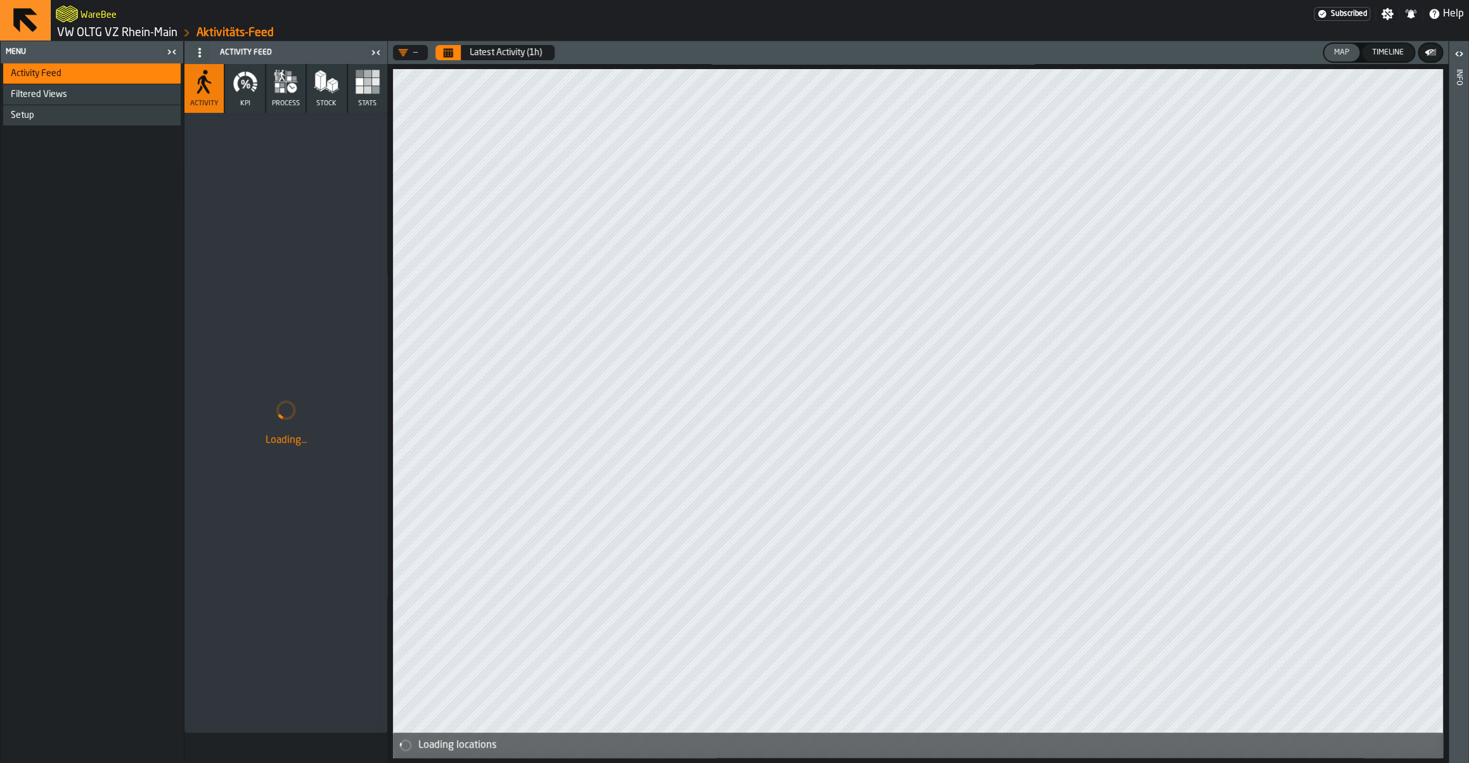
click at [143, 37] on link "VW OLTG VZ Rhein-Main" at bounding box center [117, 33] width 120 height 14
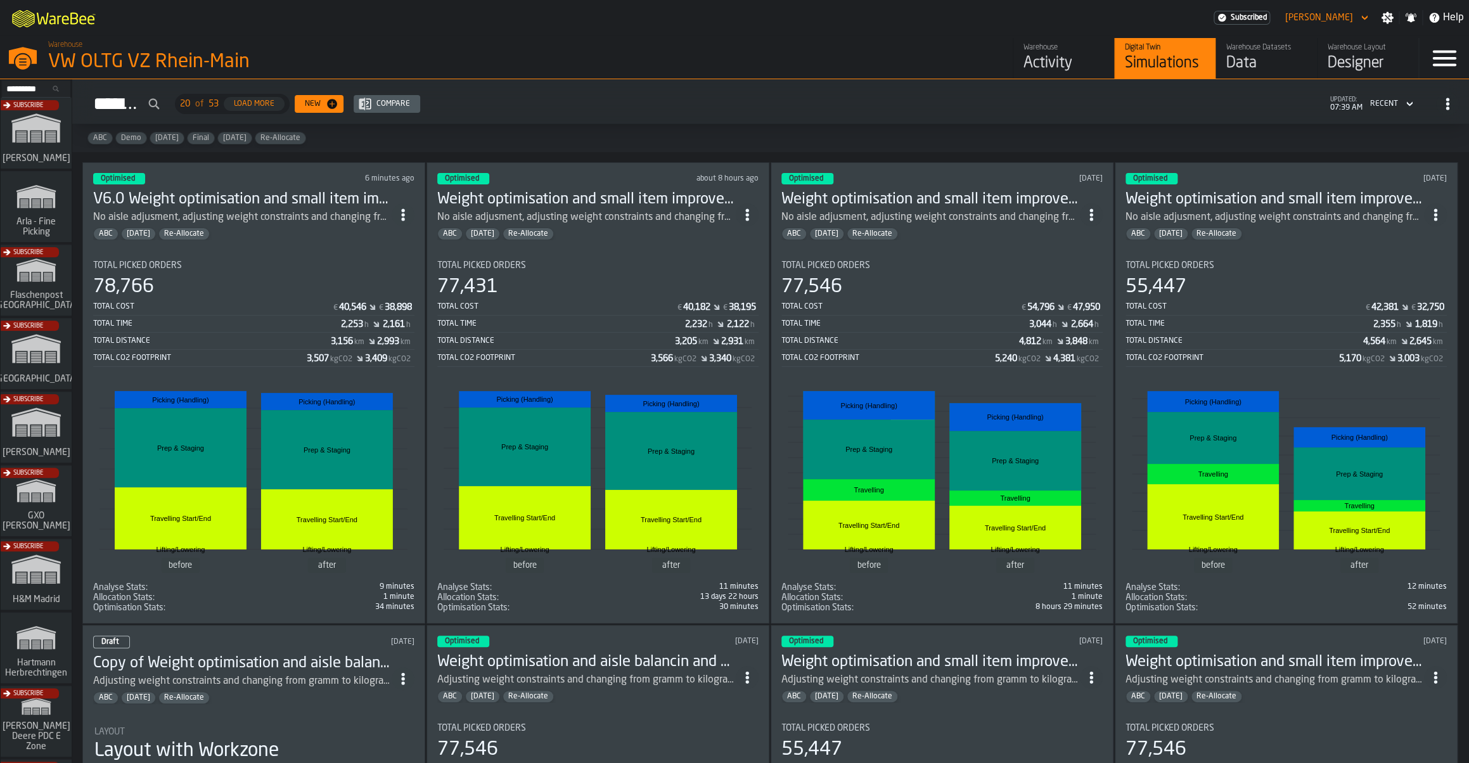
click at [973, 210] on div "No aisle adjusment, adjusting weight constraints and changing from gramm to kil…" at bounding box center [930, 217] width 298 height 15
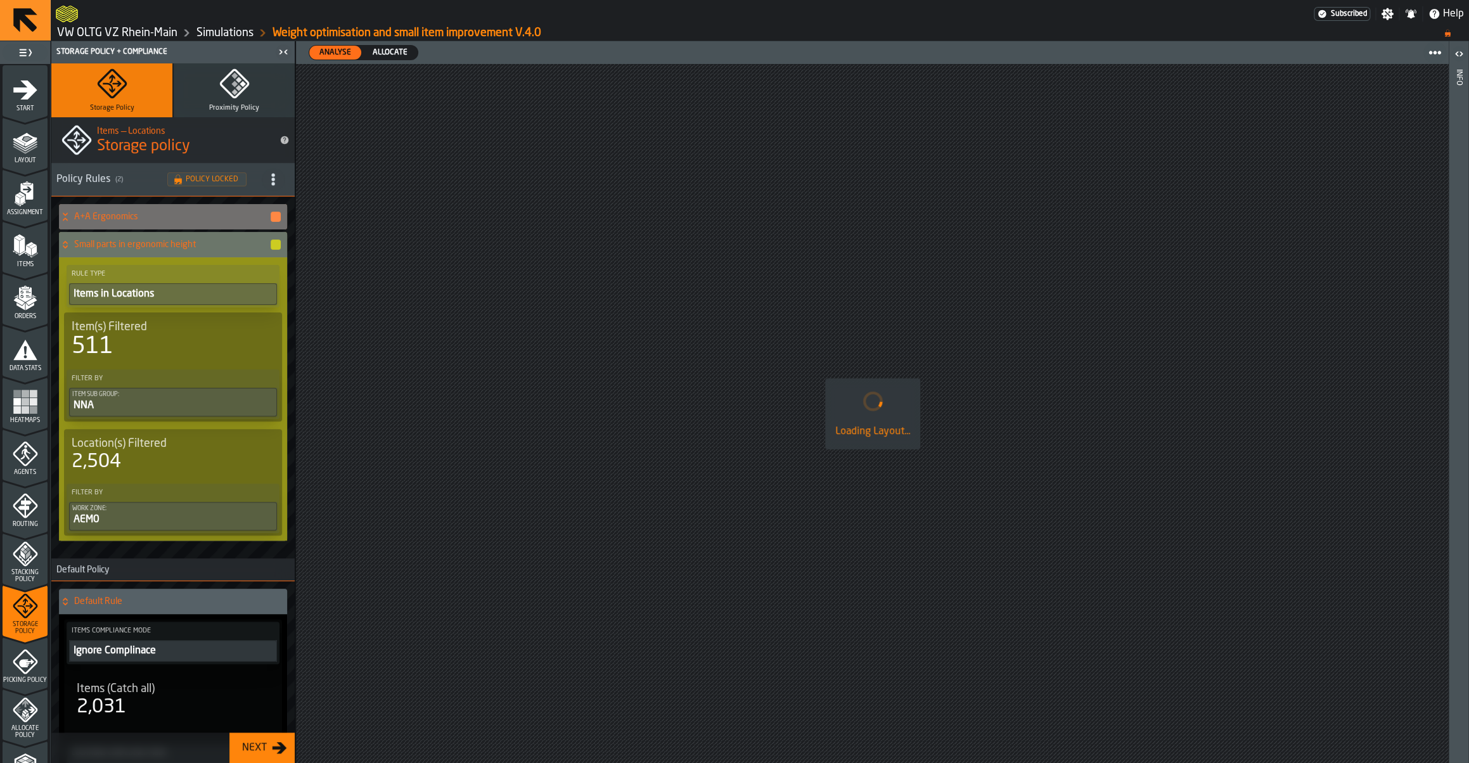
click at [1385, 16] on icon "button-toggle-Settings" at bounding box center [1387, 14] width 13 height 13
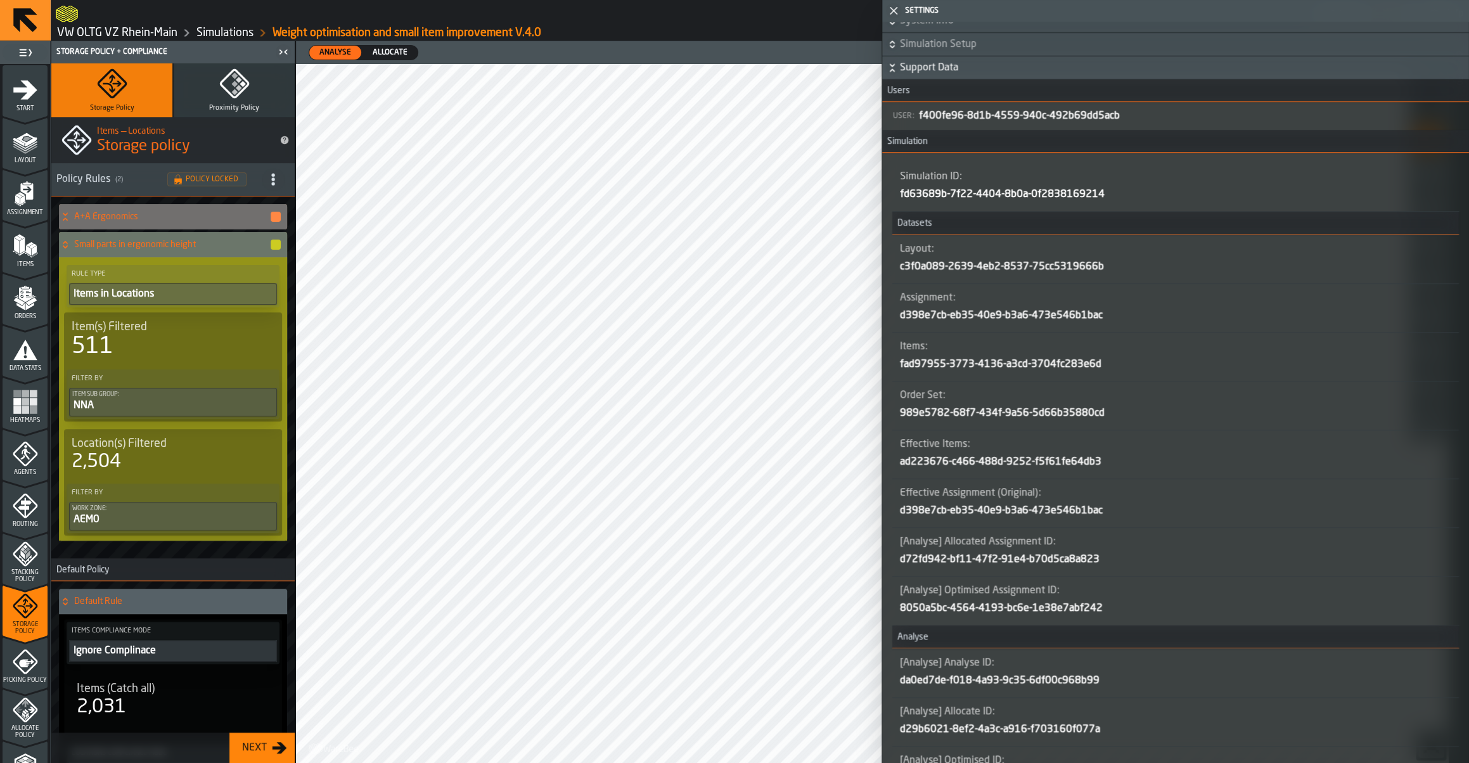
scroll to position [480, 0]
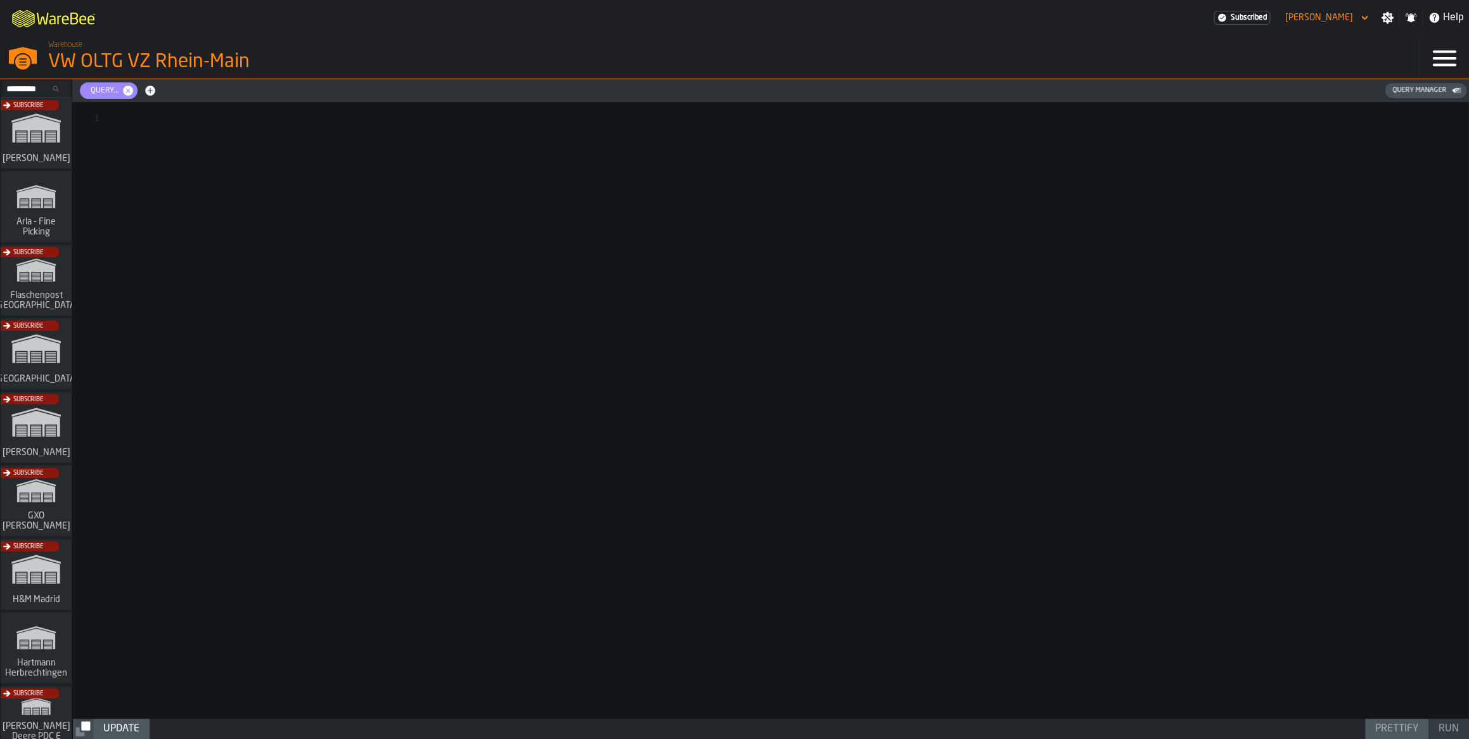
click at [1421, 91] on div "Query Manager" at bounding box center [1419, 90] width 64 height 8
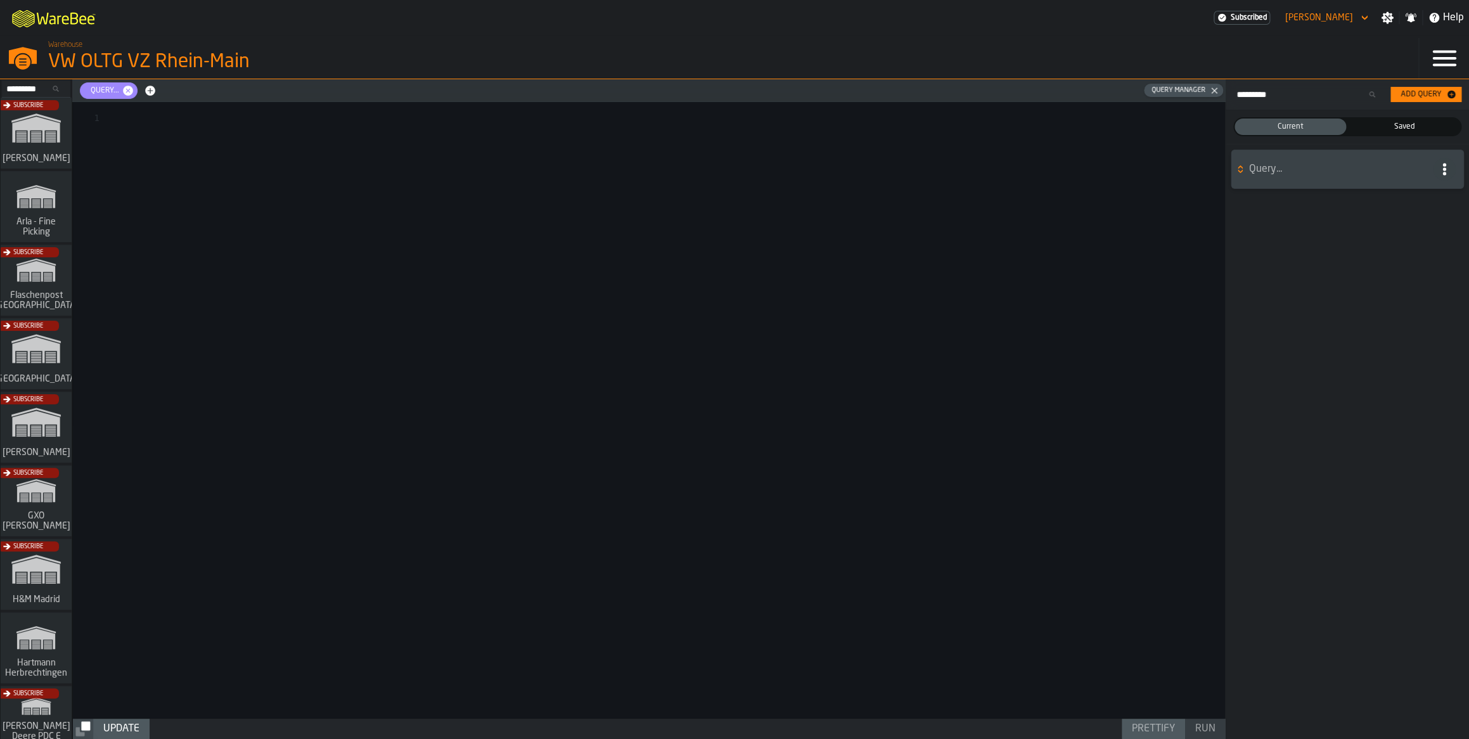
click at [1302, 177] on span "Query..." at bounding box center [1338, 169] width 179 height 15
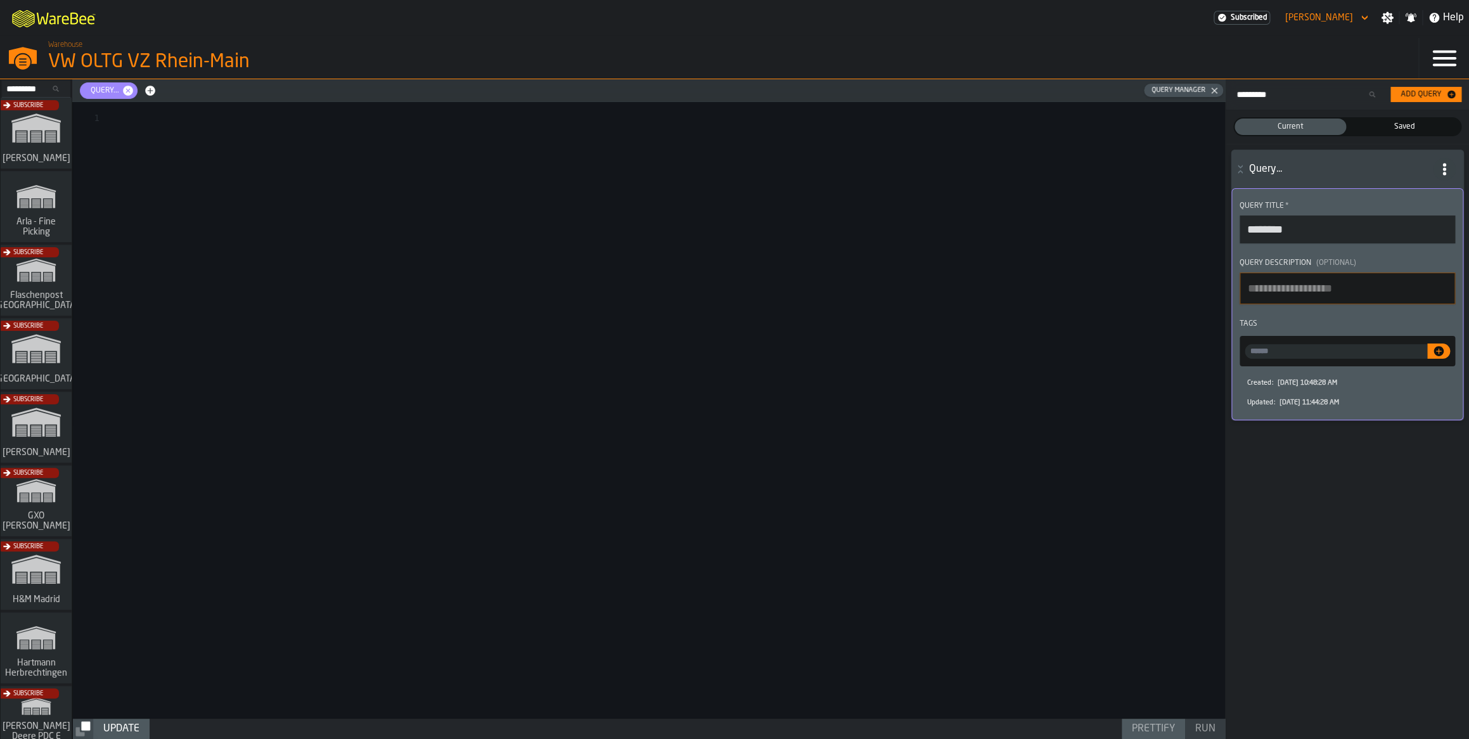
click at [1383, 125] on span "Saved" at bounding box center [1404, 126] width 106 height 11
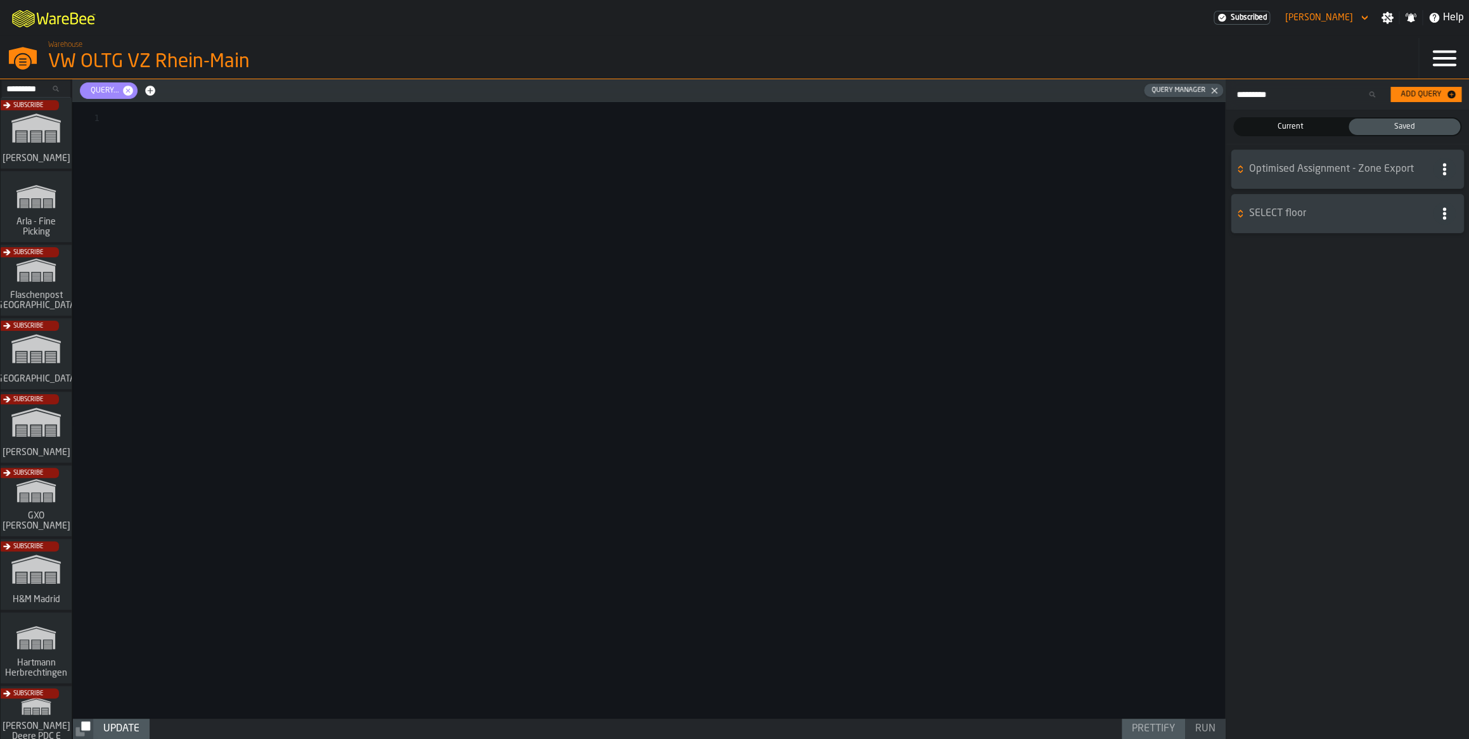
click at [1322, 177] on span "Optimised Assignment - Zone Export" at bounding box center [1338, 169] width 179 height 15
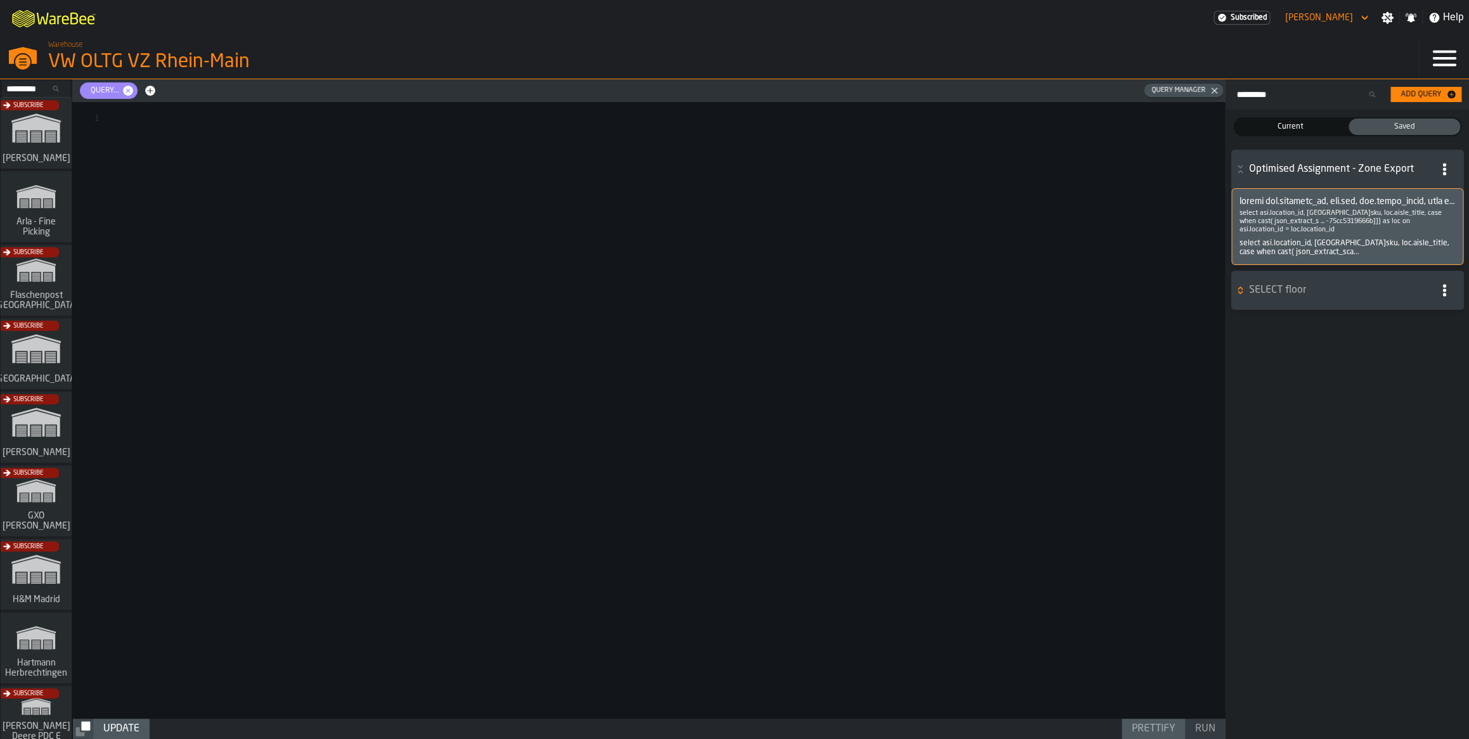
click at [1312, 214] on p "select asi.location_id, [GEOGRAPHIC_DATA]sku, loc.aisle_title, case when cast( …" at bounding box center [1347, 221] width 215 height 25
click at [1447, 167] on icon "button-" at bounding box center [1444, 169] width 13 height 13
click at [1419, 197] on div "Show Query" at bounding box center [1417, 197] width 66 height 15
click at [1357, 203] on span at bounding box center [1347, 201] width 215 height 10
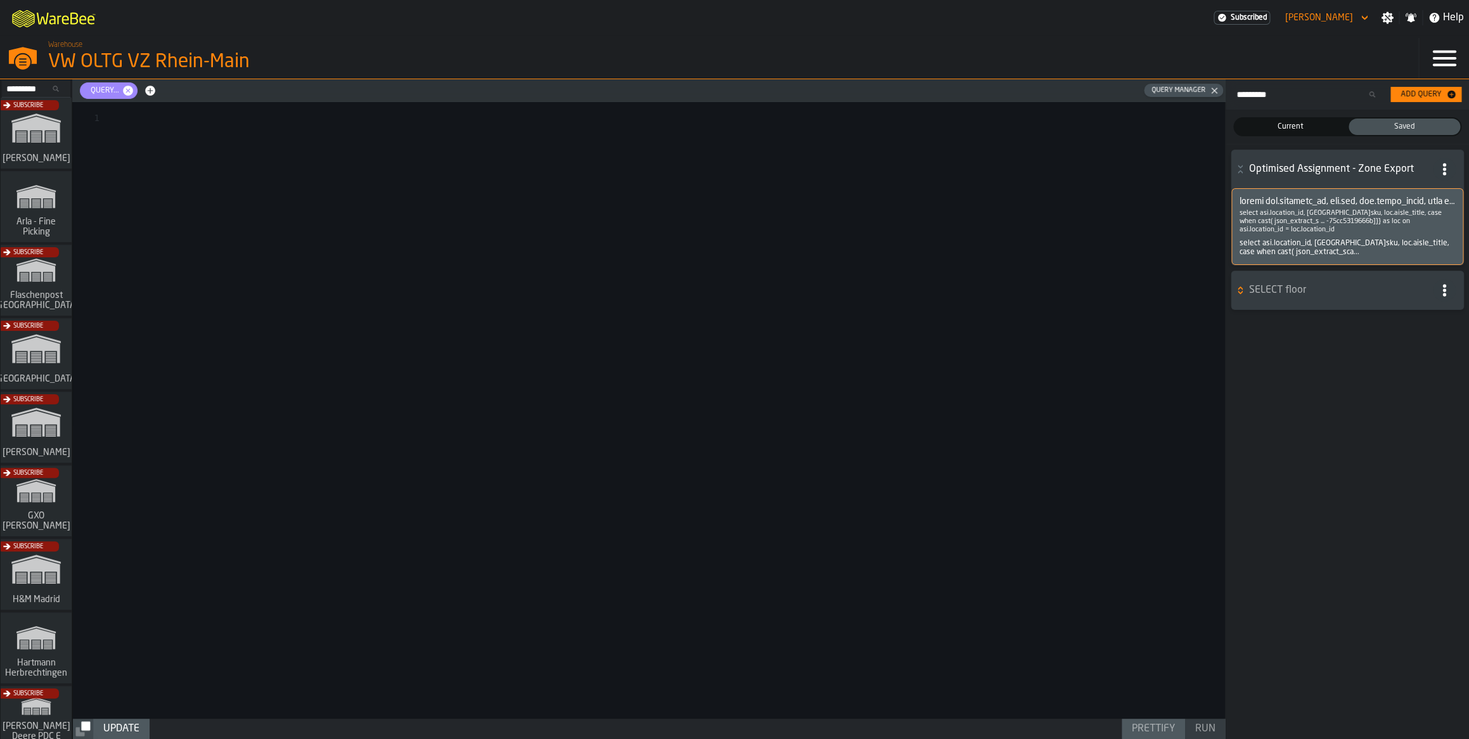
click at [1314, 241] on div "select asi.location_id, [GEOGRAPHIC_DATA]sku, loc.aisle_title, case when cast( …" at bounding box center [1347, 248] width 215 height 18
click at [154, 89] on icon "button-" at bounding box center [150, 91] width 10 height 10
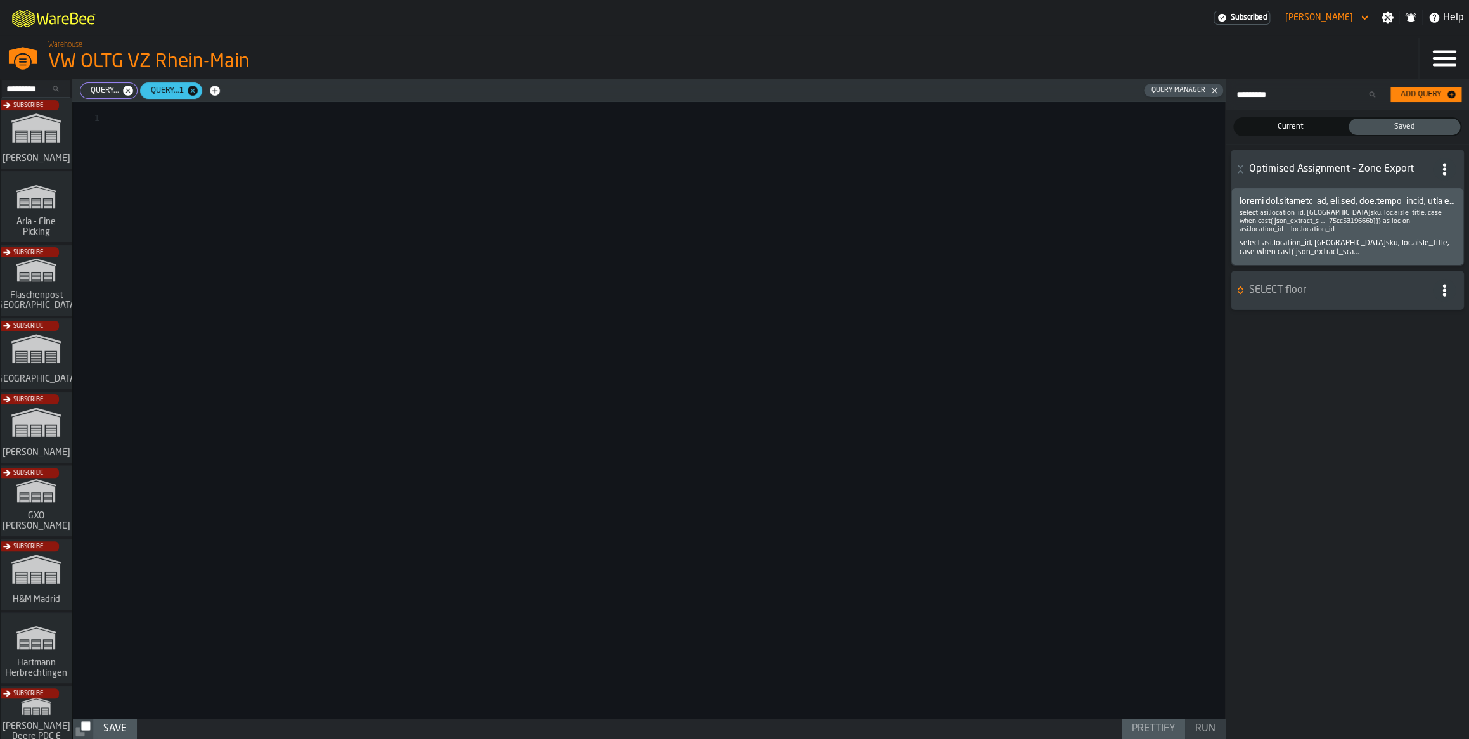
click at [191, 94] on icon "button-" at bounding box center [193, 91] width 10 height 10
click at [1420, 97] on div "Add Query" at bounding box center [1420, 94] width 51 height 9
click at [129, 92] on icon "button-" at bounding box center [128, 91] width 10 height 10
click at [97, 94] on span "Query...1" at bounding box center [104, 90] width 43 height 9
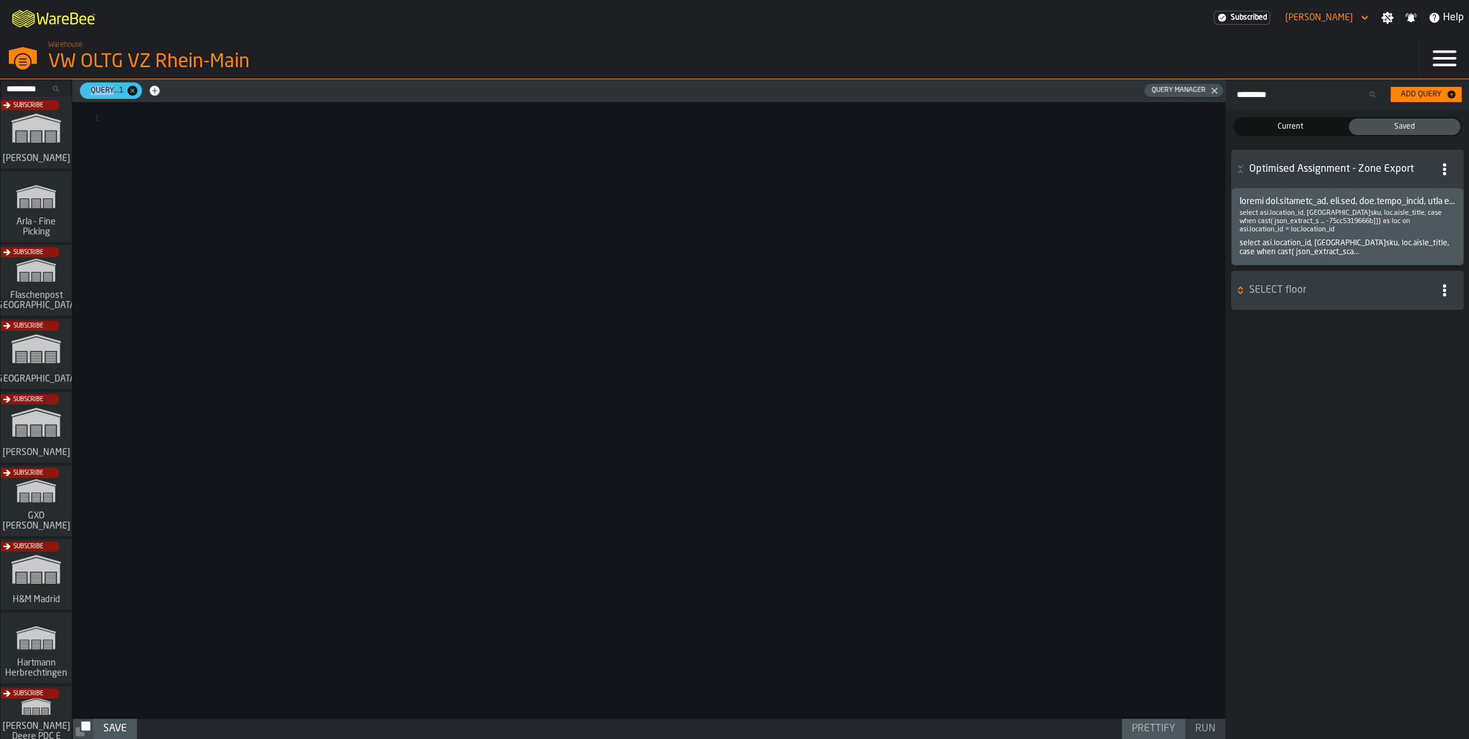
click at [97, 94] on span "Query...1" at bounding box center [104, 90] width 43 height 9
click at [133, 89] on icon "button-" at bounding box center [132, 91] width 10 height 10
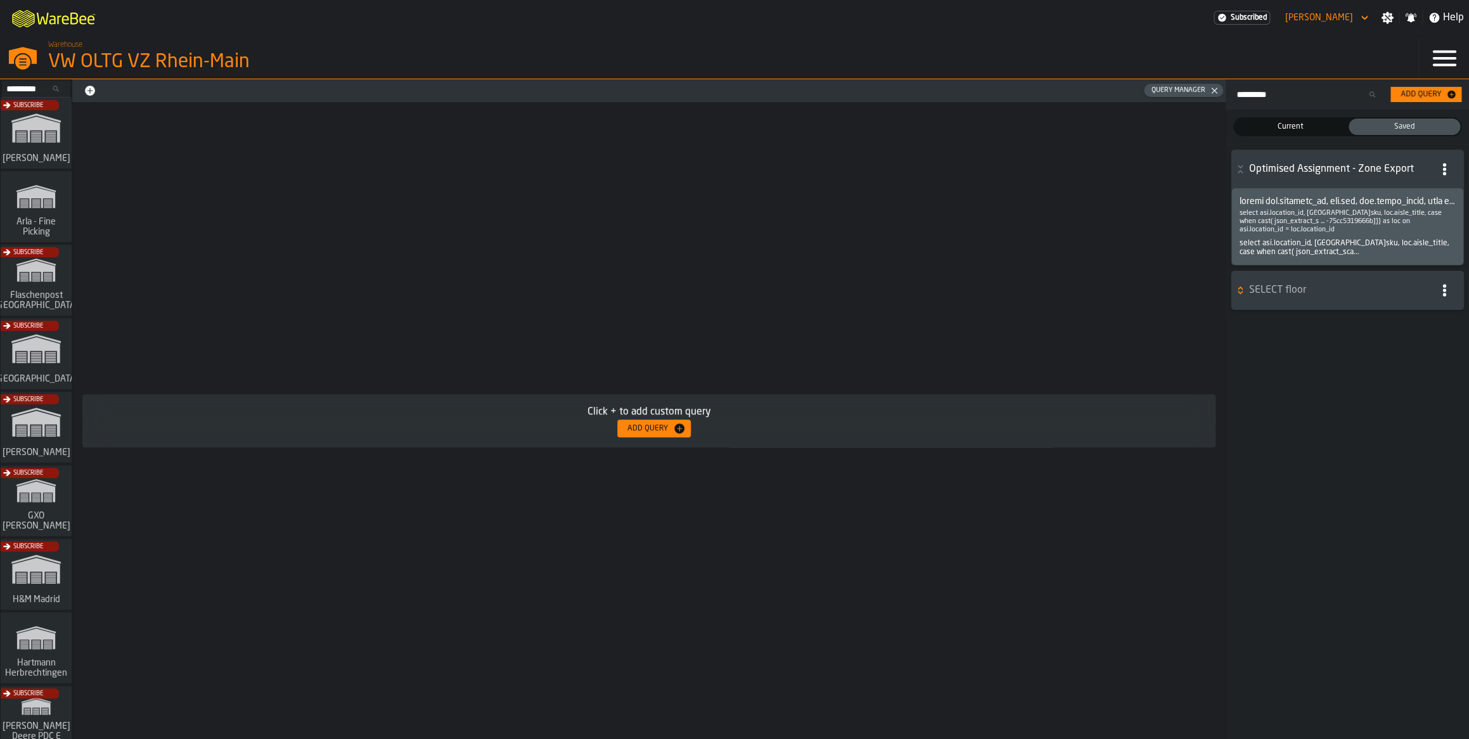
click at [650, 421] on button "Add Query" at bounding box center [654, 429] width 74 height 18
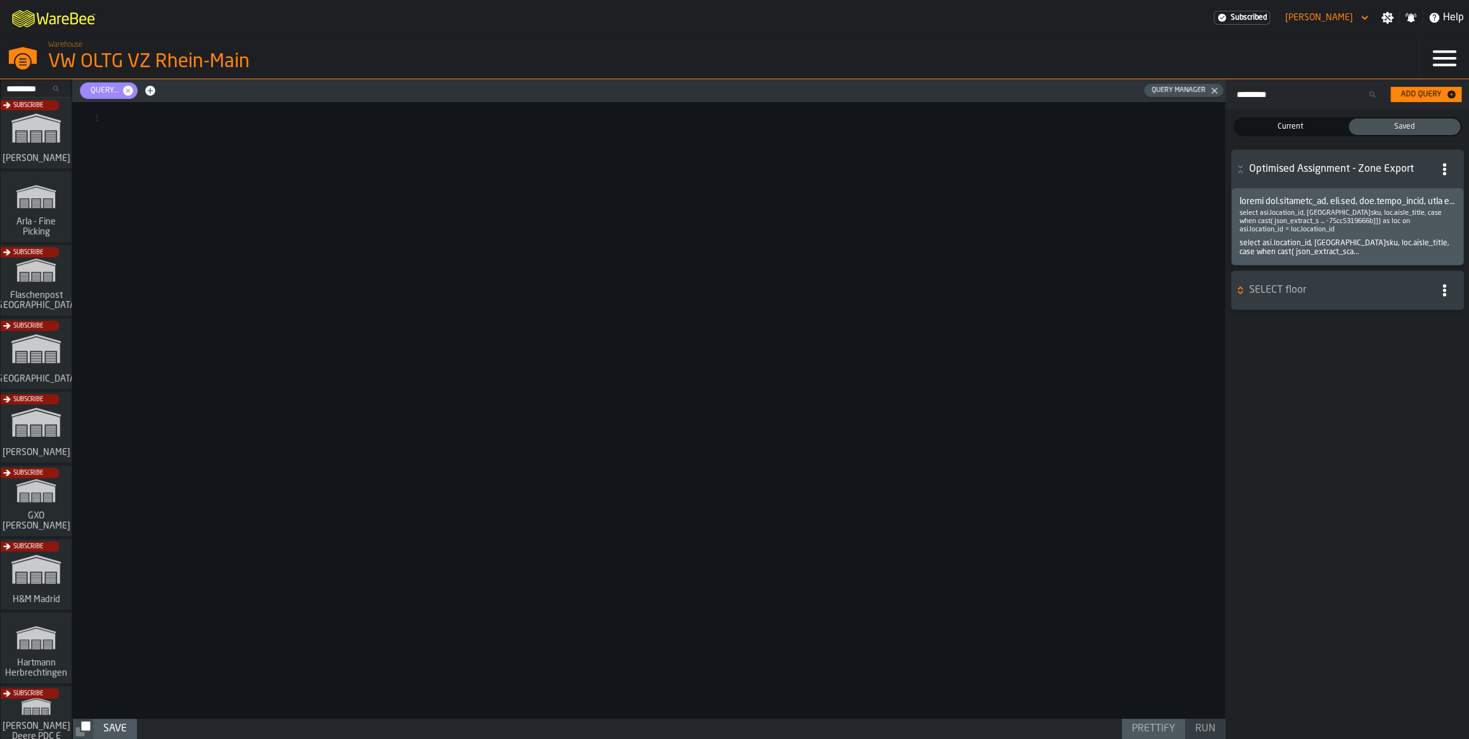
click at [1311, 179] on h6 "Optimised Assignment - Zone Export" at bounding box center [1347, 169] width 227 height 23
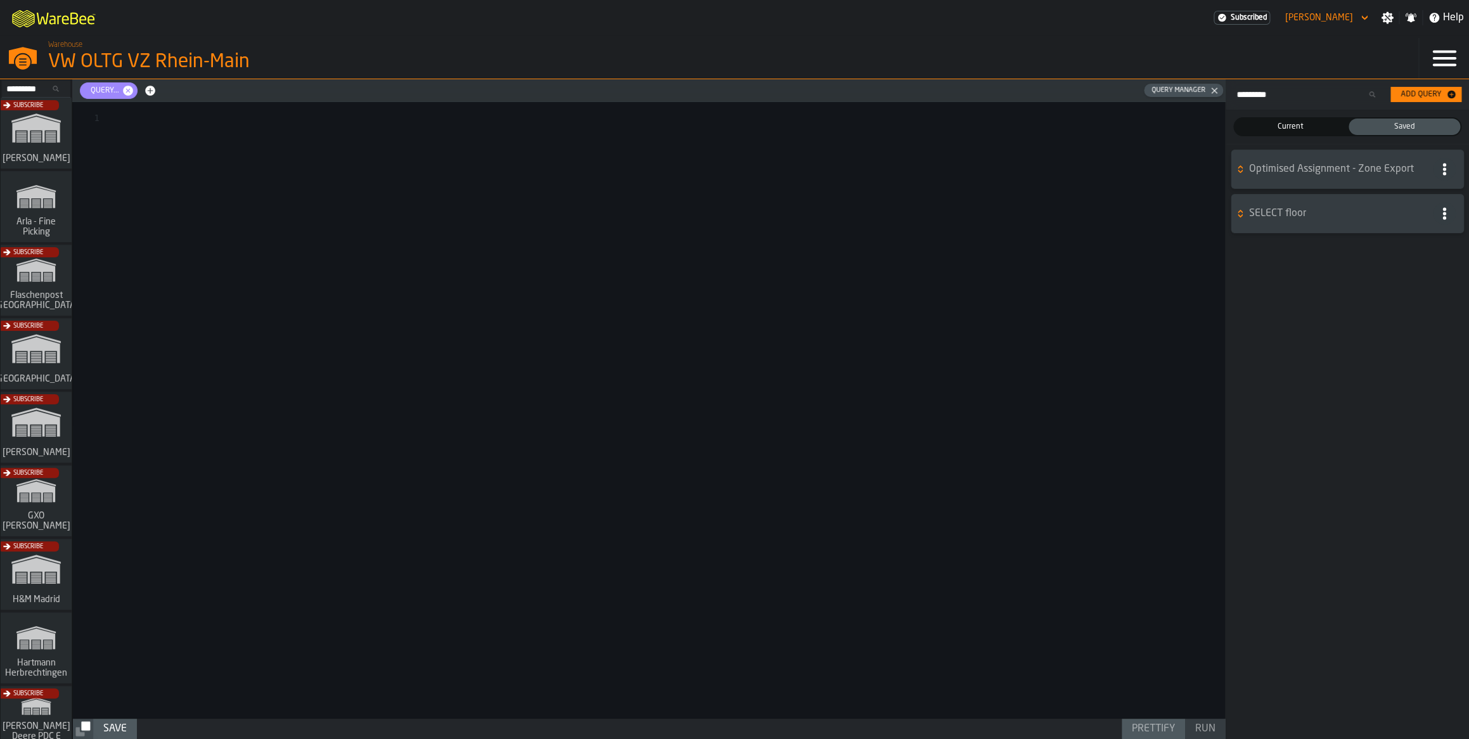
click at [1311, 179] on h6 "Optimised Assignment - Zone Export" at bounding box center [1347, 169] width 227 height 23
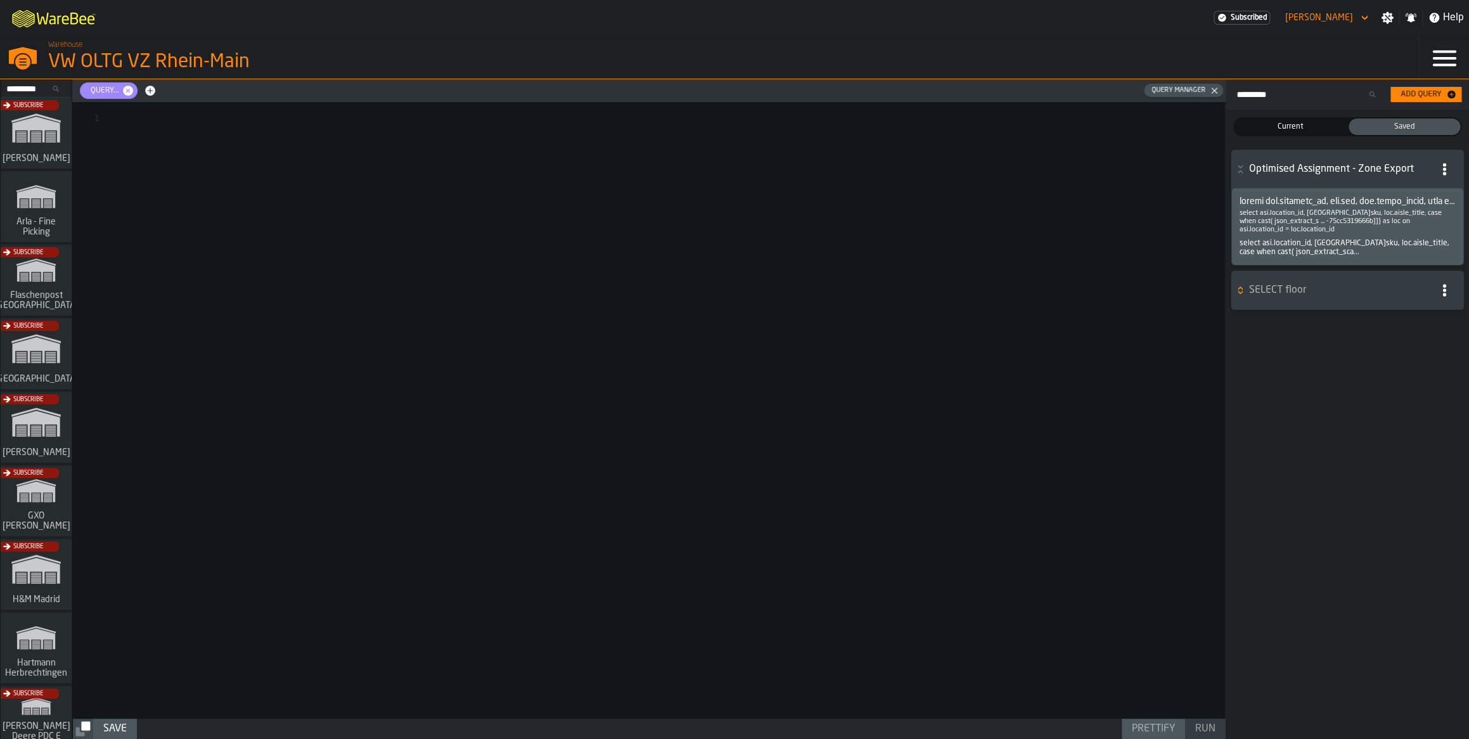
click at [1311, 179] on h6 "Optimised Assignment - Zone Export" at bounding box center [1347, 169] width 227 height 23
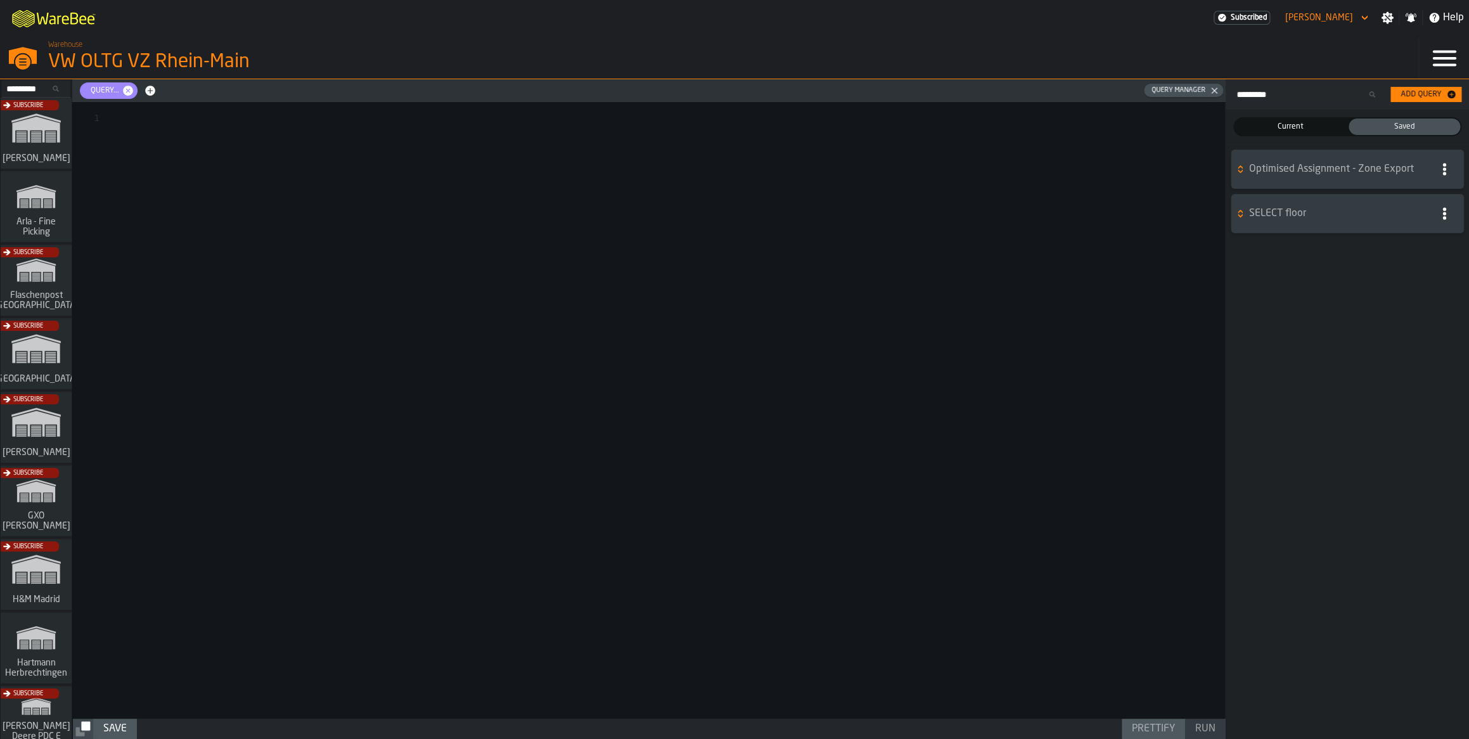
click at [1441, 175] on icon "button-" at bounding box center [1444, 169] width 13 height 13
click at [1431, 190] on div "Show Query" at bounding box center [1417, 197] width 66 height 15
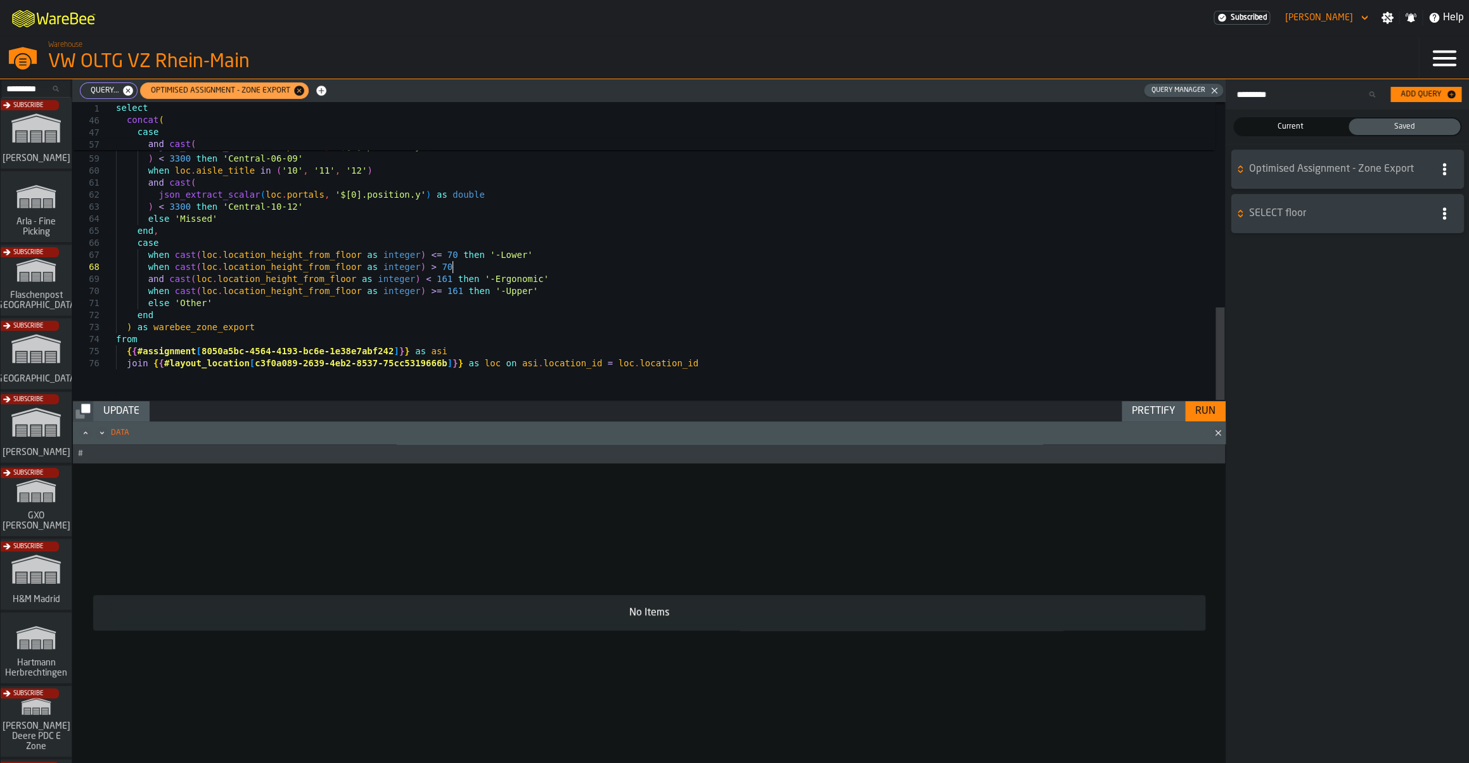
drag, startPoint x: 395, startPoint y: 354, endPoint x: 203, endPoint y: 357, distance: 191.4
drag, startPoint x: 203, startPoint y: 352, endPoint x: 393, endPoint y: 356, distance: 189.5
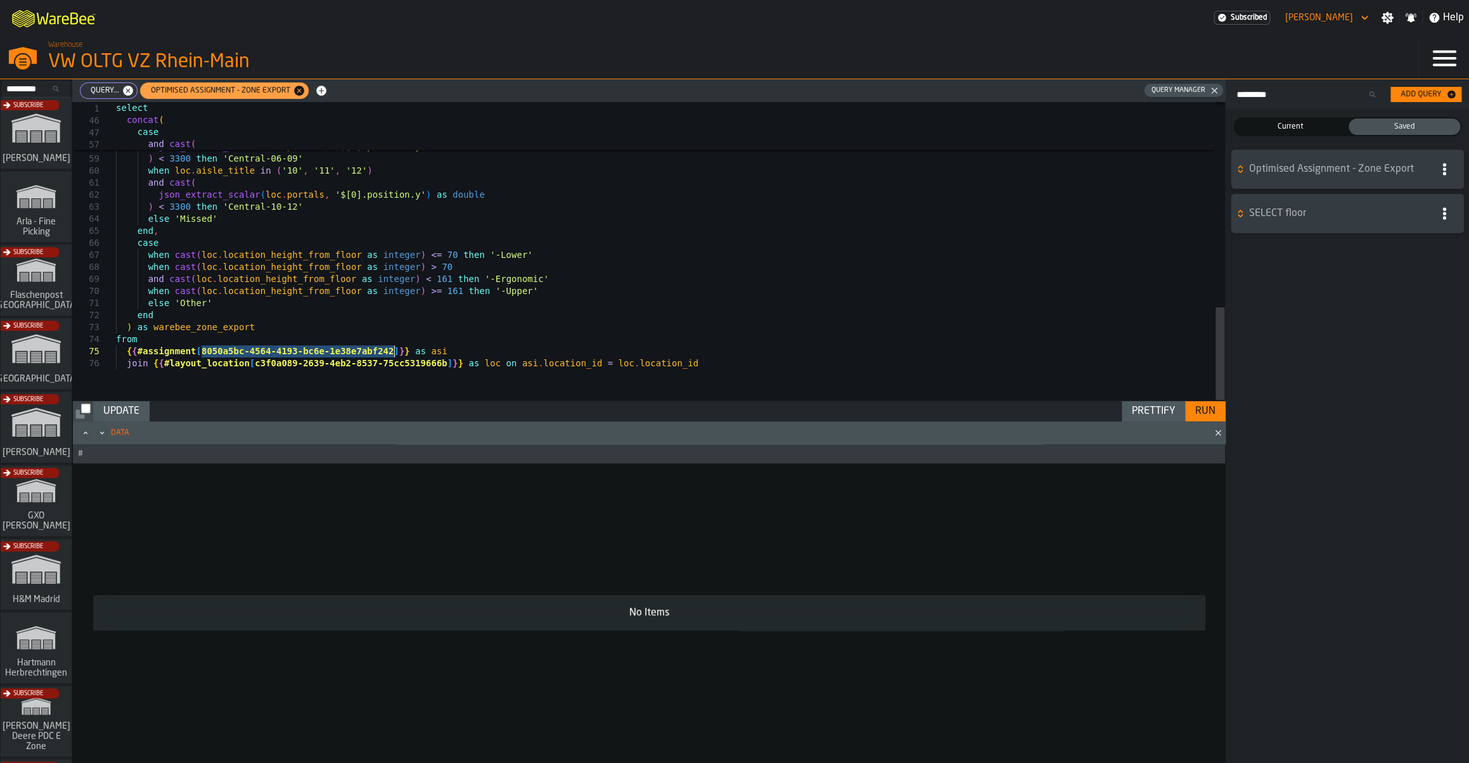
click at [1146, 406] on div "Prettify" at bounding box center [1153, 411] width 53 height 15
click at [1210, 414] on div "Run" at bounding box center [1205, 411] width 30 height 15
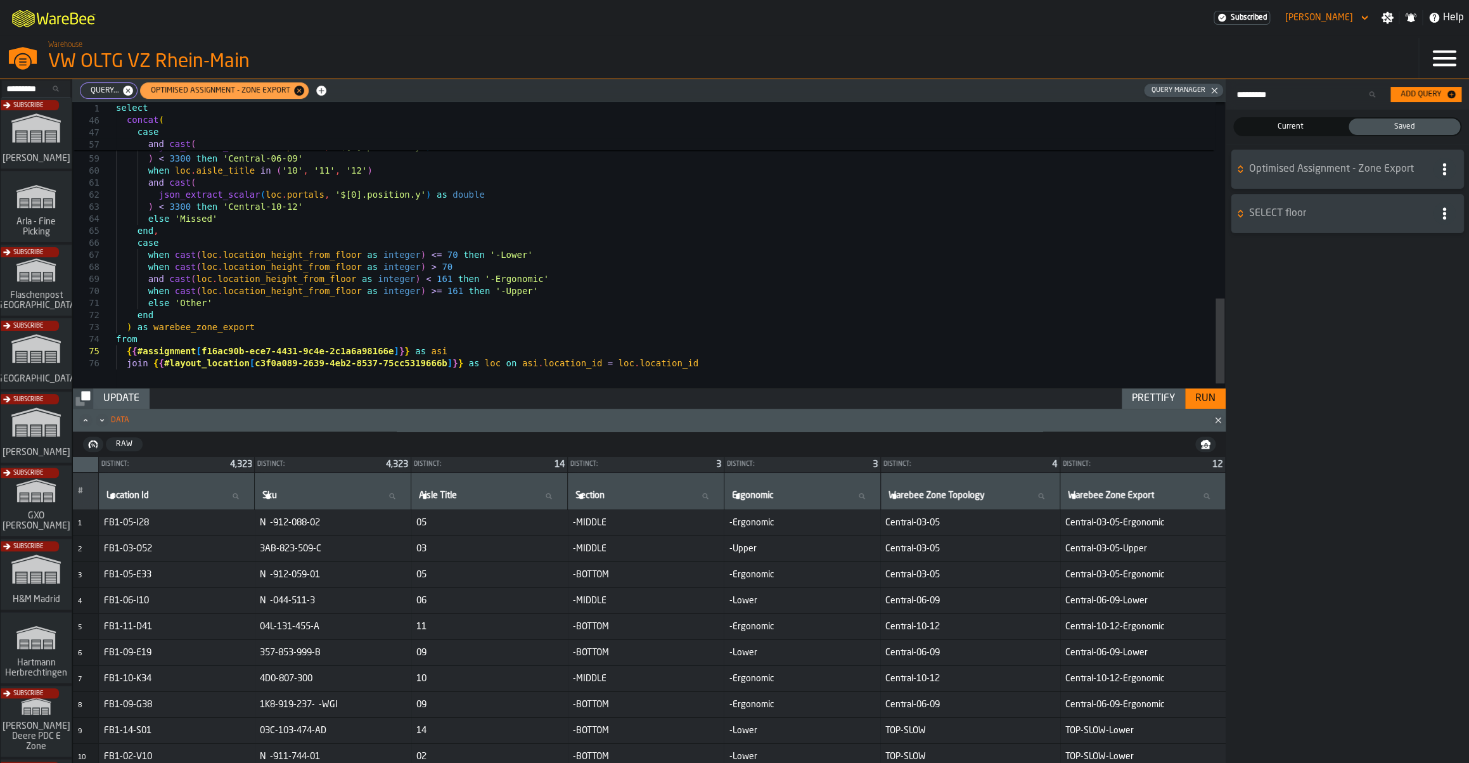
click at [1203, 452] on button "button-" at bounding box center [1205, 444] width 20 height 15
click at [1337, 433] on div "Search... Add Query Current Current Saved Saved Optimised Assignment - Zone Exp…" at bounding box center [1347, 421] width 243 height 684
